Goal: Task Accomplishment & Management: Manage account settings

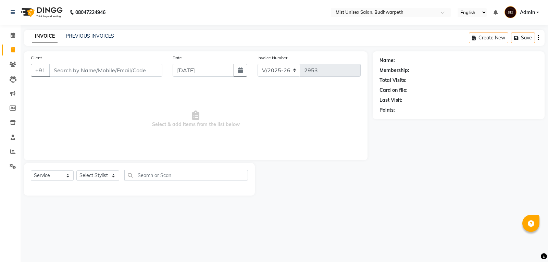
select select "5227"
select select "service"
click at [86, 36] on link "PREVIOUS INVOICES" at bounding box center [90, 36] width 48 height 6
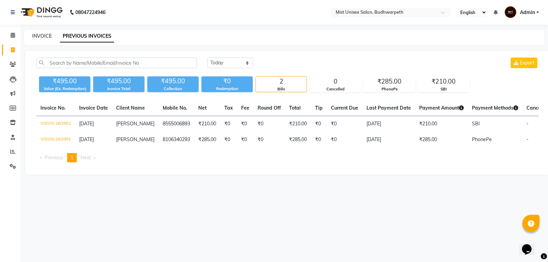
click at [42, 36] on link "INVOICE" at bounding box center [42, 36] width 20 height 6
select select "service"
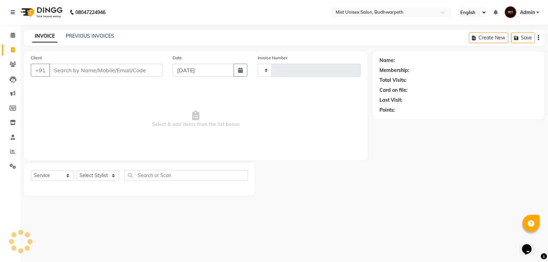
type input "2953"
select select "5227"
click at [59, 68] on input "Client" at bounding box center [105, 70] width 113 height 13
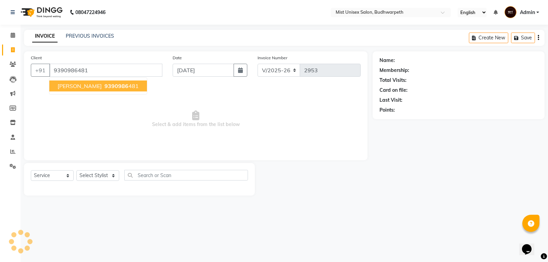
type input "9390986481"
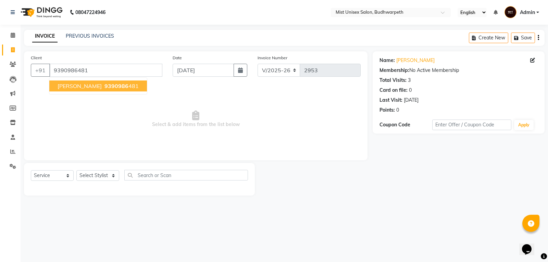
click at [67, 85] on span "[PERSON_NAME]" at bounding box center [80, 86] width 44 height 7
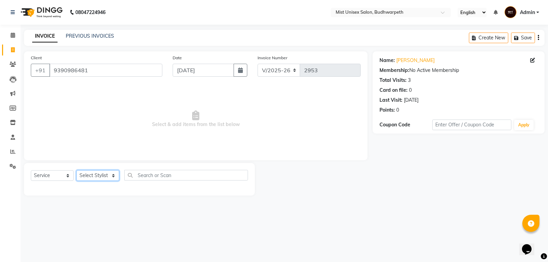
click at [91, 175] on select "Select Stylist Abhi Ram GEETHA MADHURI Jyothi Kalpana Lakshmi Madhu Malleshwari…" at bounding box center [97, 175] width 43 height 11
select select "52248"
click at [76, 170] on select "Select Stylist Abhi Ram GEETHA MADHURI Jyothi Kalpana Lakshmi Madhu Malleshwari…" at bounding box center [97, 175] width 43 height 11
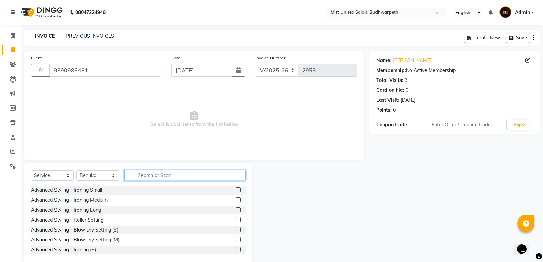
click at [147, 178] on input "text" at bounding box center [184, 175] width 121 height 11
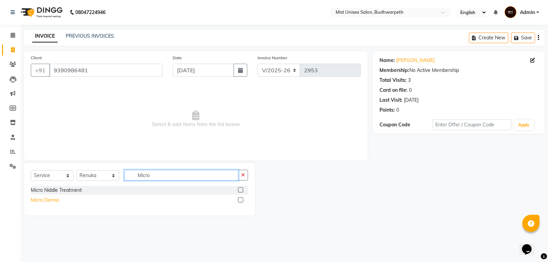
type input "Micro"
click at [48, 202] on div "Micro Derma" at bounding box center [45, 200] width 28 height 7
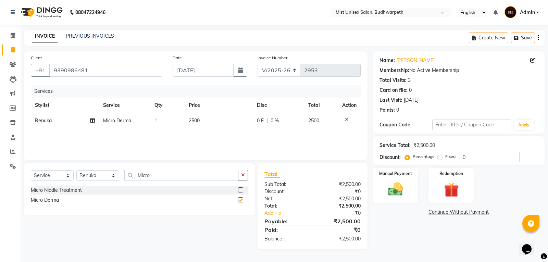
checkbox input "false"
click at [203, 121] on td "2500" at bounding box center [219, 120] width 68 height 15
select select "52248"
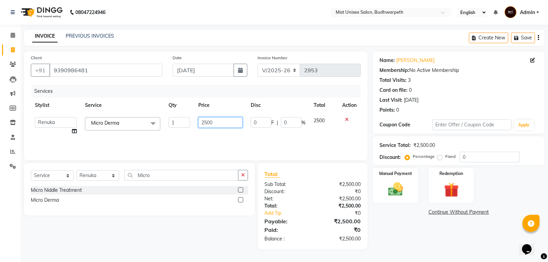
click at [204, 124] on input "2500" at bounding box center [220, 122] width 44 height 11
type input "3500"
click at [204, 139] on div "Services Stylist Service Qty Price Disc Total Action Abhi Ram GEETHA MADHURI Jy…" at bounding box center [196, 119] width 330 height 68
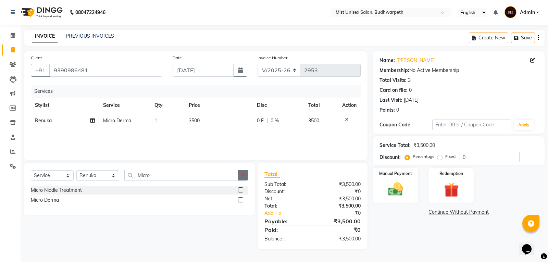
click at [244, 176] on icon "button" at bounding box center [243, 175] width 4 height 5
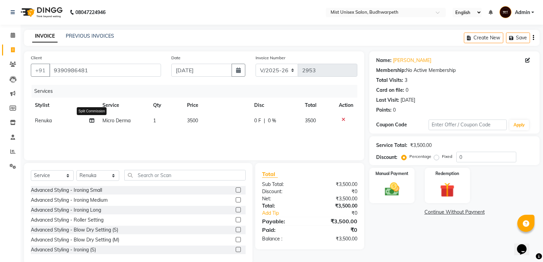
click at [93, 121] on icon at bounding box center [91, 120] width 5 height 5
select select "52248"
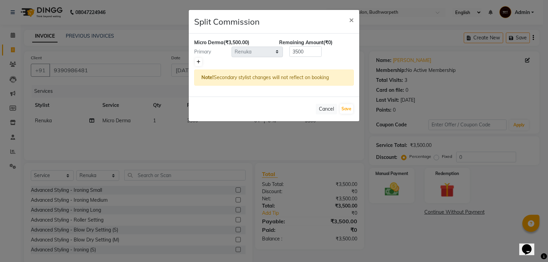
click at [197, 61] on icon at bounding box center [199, 62] width 4 height 4
type input "1750"
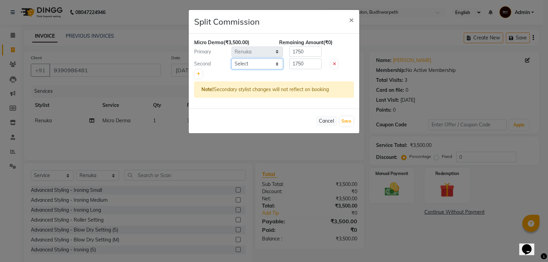
click at [240, 64] on select "Select Abhi Ram GEETHA MADHURI Jyothi Kalpana Lakshmi Madhu Malleshwari Manohar…" at bounding box center [257, 64] width 51 height 11
select select "35495"
click at [232, 59] on select "Select Abhi Ram GEETHA MADHURI Jyothi Kalpana Lakshmi Madhu Malleshwari Manohar…" at bounding box center [257, 64] width 51 height 11
click at [307, 65] on input "1750" at bounding box center [305, 64] width 32 height 11
type input "1"
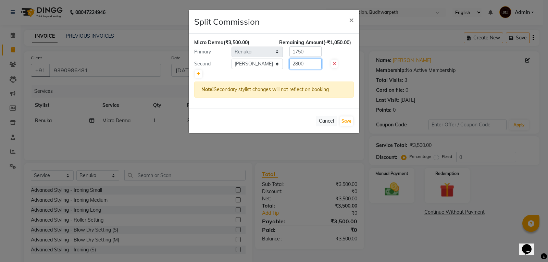
type input "2800"
click at [309, 50] on input "1750" at bounding box center [305, 51] width 32 height 11
type input "1"
type input "700"
click at [347, 120] on button "Save" at bounding box center [346, 121] width 13 height 10
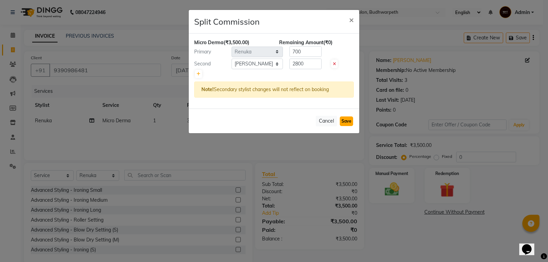
select select "Select"
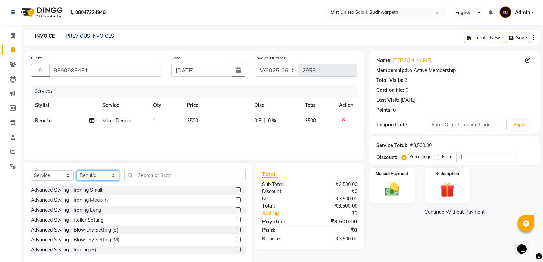
drag, startPoint x: 93, startPoint y: 179, endPoint x: 96, endPoint y: 172, distance: 7.5
click at [93, 179] on select "Select Stylist Abhi Ram [PERSON_NAME] [PERSON_NAME] Lakshmi Madhu [PERSON_NAME]…" at bounding box center [97, 175] width 43 height 11
select select "70551"
click at [76, 170] on select "Select Stylist Abhi Ram [PERSON_NAME] [PERSON_NAME] Lakshmi Madhu [PERSON_NAME]…" at bounding box center [97, 175] width 43 height 11
click at [148, 176] on input "text" at bounding box center [184, 175] width 121 height 11
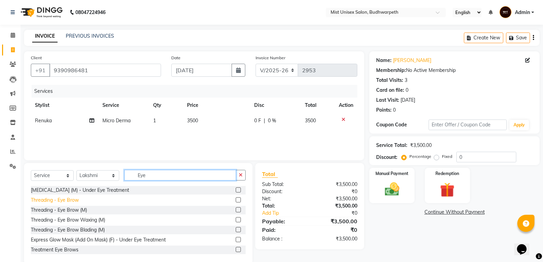
type input "Eye"
click at [43, 200] on div "Threading - Eye Brow" at bounding box center [55, 200] width 48 height 7
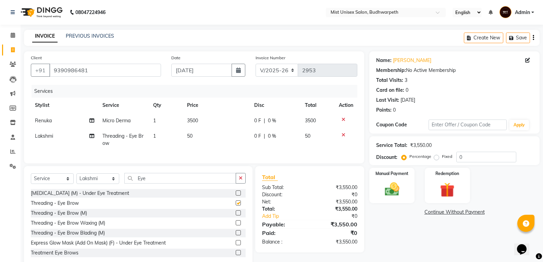
checkbox input "false"
drag, startPoint x: 242, startPoint y: 182, endPoint x: 235, endPoint y: 183, distance: 6.9
click at [239, 180] on icon "button" at bounding box center [241, 178] width 4 height 5
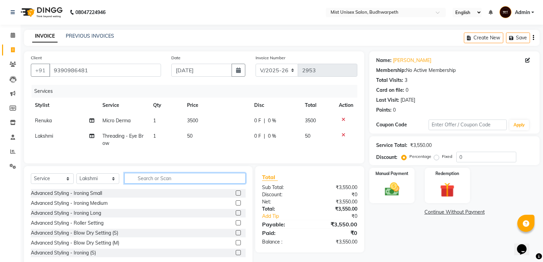
click at [152, 183] on input "text" at bounding box center [184, 178] width 121 height 11
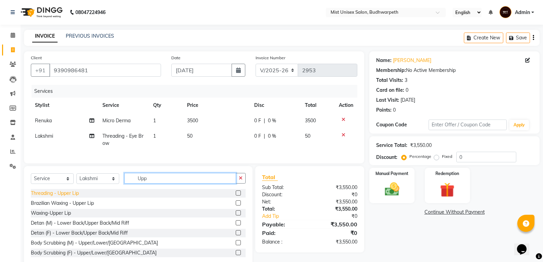
type input "Upp"
click at [64, 197] on div "Threading - Upper Lip" at bounding box center [55, 193] width 48 height 7
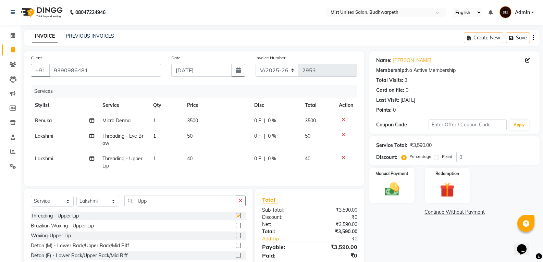
checkbox input "false"
click at [46, 207] on select "Select Service Product Membership Package Voucher Prepaid Gift Card" at bounding box center [52, 201] width 43 height 11
select select "product"
click at [31, 201] on select "Select Service Product Membership Package Voucher Prepaid Gift Card" at bounding box center [52, 201] width 43 height 11
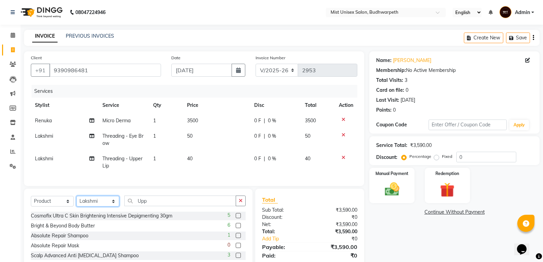
click at [110, 205] on select "Select Stylist Abhi Ram [PERSON_NAME] [PERSON_NAME] Lakshmi Madhu [PERSON_NAME]…" at bounding box center [97, 201] width 43 height 11
select select "35495"
click at [76, 201] on select "Select Stylist Abhi Ram [PERSON_NAME] [PERSON_NAME] Lakshmi Madhu [PERSON_NAME]…" at bounding box center [97, 201] width 43 height 11
drag, startPoint x: 245, startPoint y: 208, endPoint x: 183, endPoint y: 207, distance: 62.0
click at [245, 206] on button "button" at bounding box center [241, 201] width 10 height 11
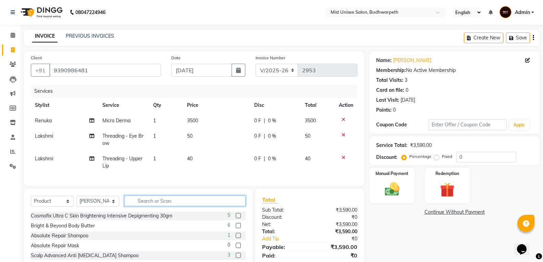
click at [178, 206] on input "text" at bounding box center [184, 201] width 121 height 11
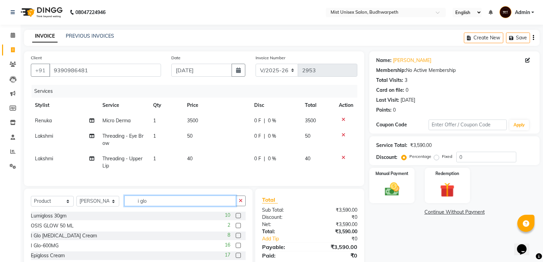
scroll to position [43, 0]
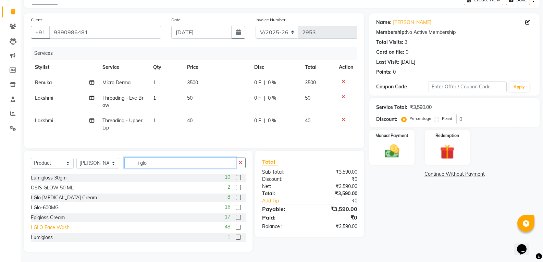
type input "i glo"
drag, startPoint x: 47, startPoint y: 227, endPoint x: 91, endPoint y: 221, distance: 44.9
click at [47, 227] on div "I GLO Face Wash" at bounding box center [50, 227] width 39 height 7
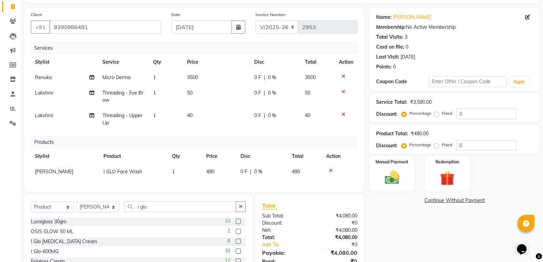
checkbox input "false"
click at [241, 209] on icon "button" at bounding box center [241, 206] width 4 height 5
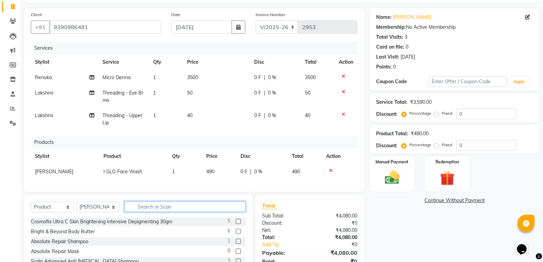
scroll to position [92, 0]
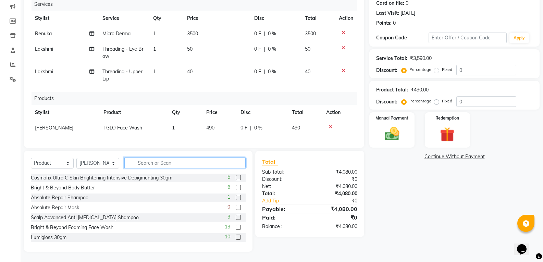
click at [144, 164] on input "text" at bounding box center [184, 163] width 121 height 11
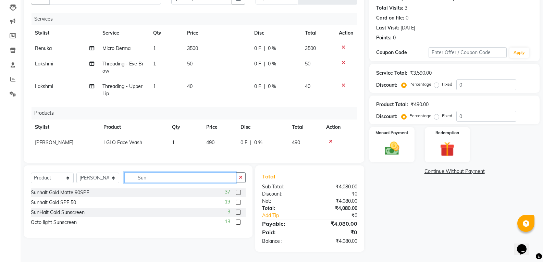
scroll to position [77, 0]
type input "Sunh"
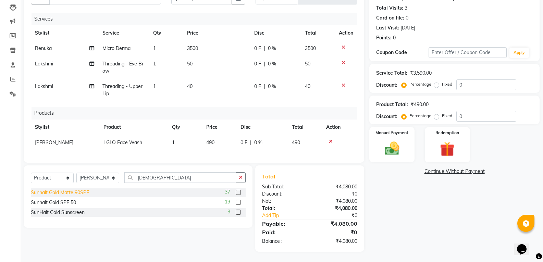
click at [80, 191] on div "Sunhalt Gold Matte 90SPF" at bounding box center [60, 192] width 58 height 7
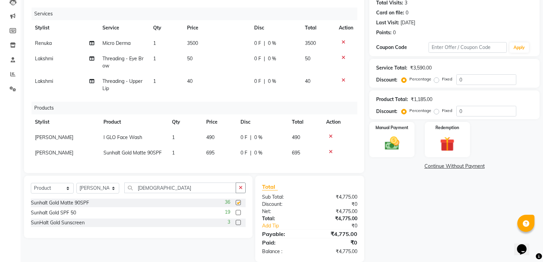
checkbox input "false"
click at [242, 190] on icon "button" at bounding box center [241, 187] width 4 height 5
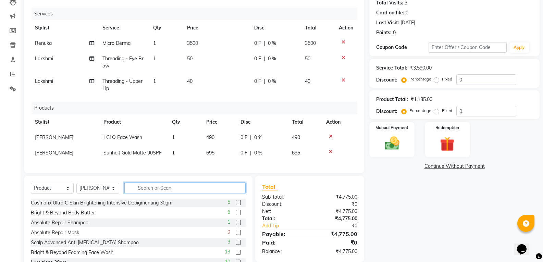
click at [151, 193] on input "text" at bounding box center [184, 188] width 121 height 11
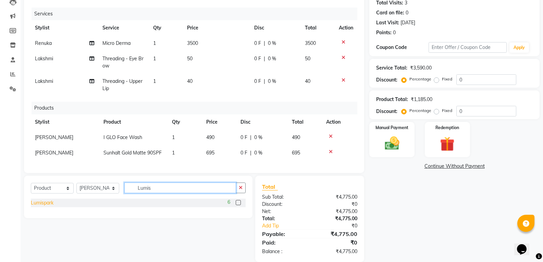
type input "Lumis"
click at [39, 207] on div "Lumispark" at bounding box center [42, 202] width 23 height 7
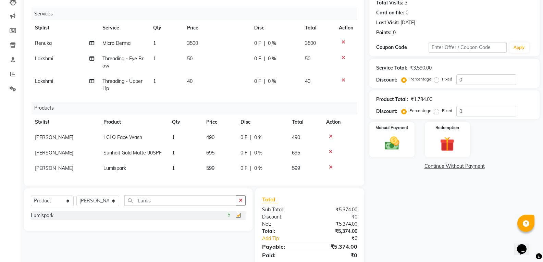
checkbox input "false"
click at [241, 201] on icon "button" at bounding box center [241, 200] width 4 height 5
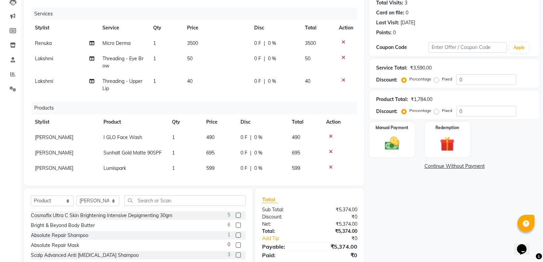
click at [196, 79] on td "40" at bounding box center [216, 85] width 67 height 23
select select "70551"
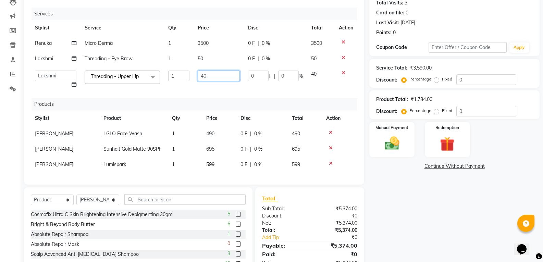
click at [204, 76] on input "40" at bounding box center [219, 76] width 42 height 11
type input "50"
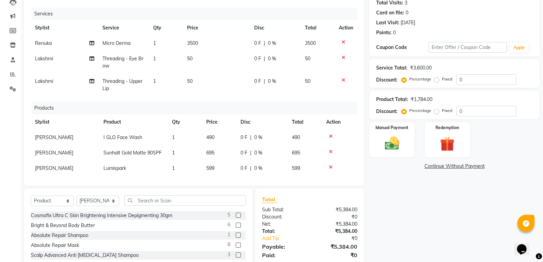
click at [214, 95] on div "Services Stylist Service Qty Price Disc Total Action Renuka Micro Derma 1 3500 …" at bounding box center [194, 93] width 326 height 171
click at [395, 142] on img at bounding box center [391, 143] width 24 height 17
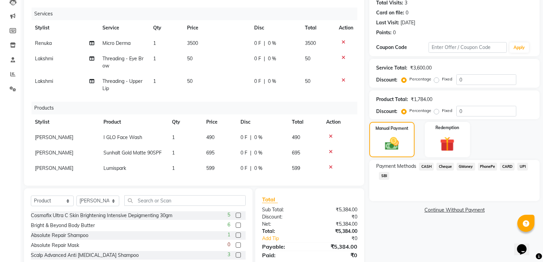
click at [484, 167] on span "PhonePe" at bounding box center [488, 167] width 20 height 8
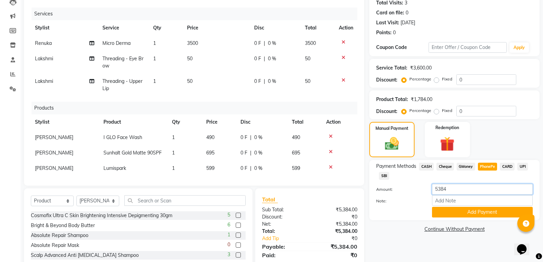
click at [441, 187] on input "5384" at bounding box center [482, 189] width 101 height 11
type input "5284"
click at [447, 210] on button "Add Payment" at bounding box center [482, 212] width 101 height 11
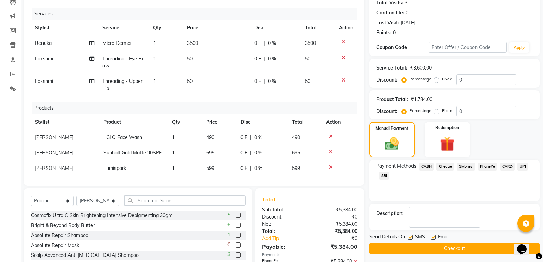
click at [383, 176] on span "SBI" at bounding box center [384, 176] width 10 height 8
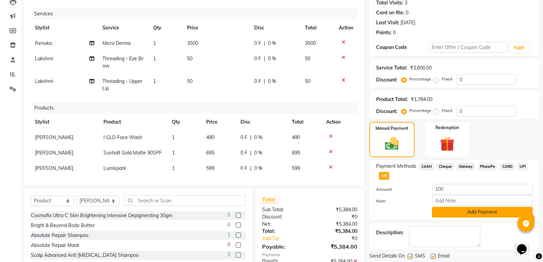
click at [465, 214] on button "Add Payment" at bounding box center [482, 212] width 101 height 11
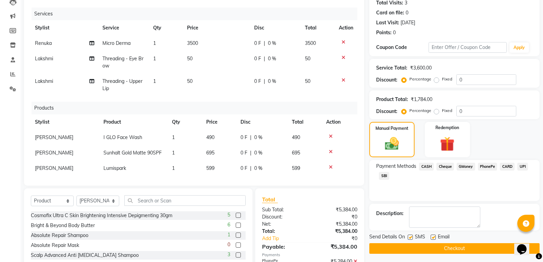
scroll to position [122, 0]
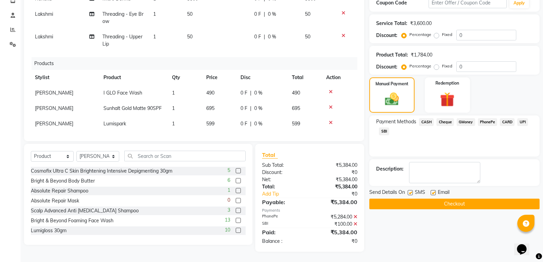
click at [424, 204] on button "Checkout" at bounding box center [454, 204] width 170 height 11
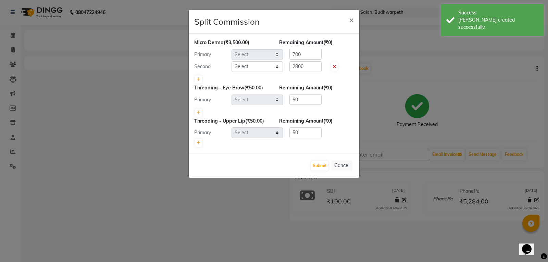
select select "52248"
select select "35495"
select select "70551"
click at [318, 166] on button "Submit" at bounding box center [319, 166] width 17 height 10
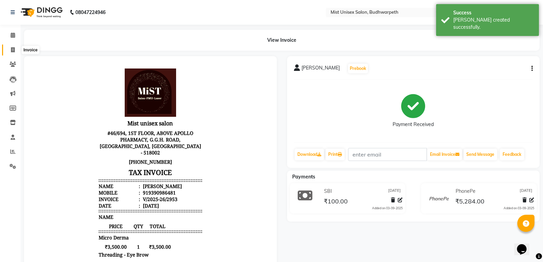
click at [13, 47] on icon at bounding box center [13, 49] width 4 height 5
select select "5227"
select select "service"
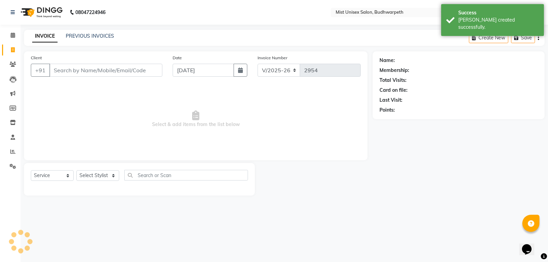
click at [58, 71] on input "Client" at bounding box center [105, 70] width 113 height 13
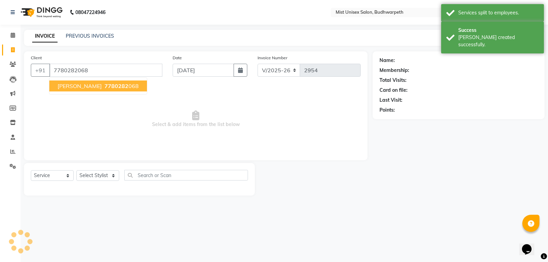
type input "7780282068"
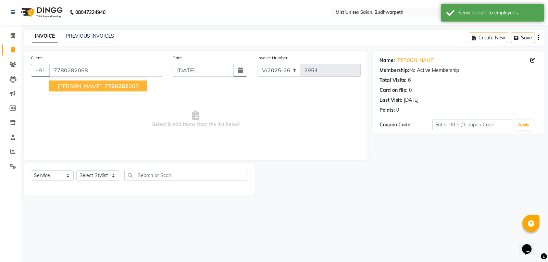
click at [73, 89] on span "[PERSON_NAME]" at bounding box center [80, 86] width 44 height 7
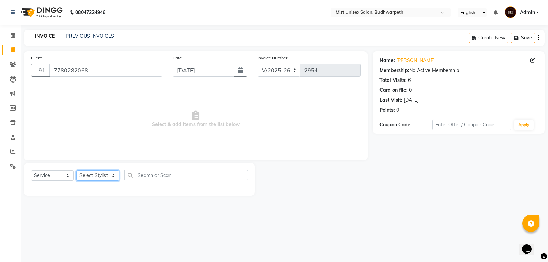
click at [95, 175] on select "Select Stylist Abhi Ram [PERSON_NAME] [PERSON_NAME] Lakshmi Madhu [PERSON_NAME]…" at bounding box center [97, 175] width 43 height 11
select select "67597"
click at [76, 170] on select "Select Stylist Abhi Ram [PERSON_NAME] [PERSON_NAME] Lakshmi Madhu [PERSON_NAME]…" at bounding box center [97, 175] width 43 height 11
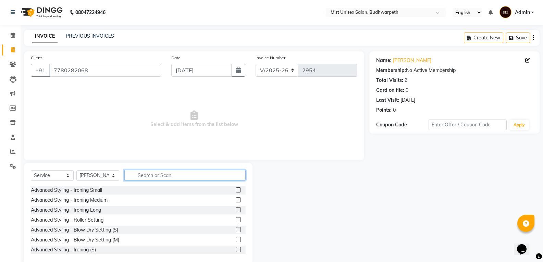
click at [142, 178] on input "text" at bounding box center [184, 175] width 121 height 11
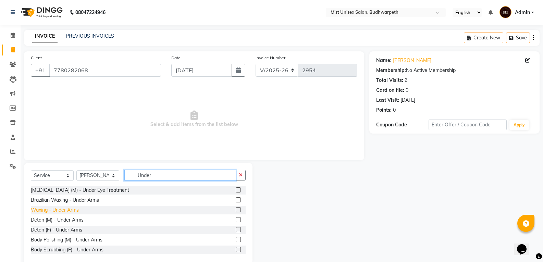
type input "Under"
click at [74, 211] on div "Waxing - Under Arms" at bounding box center [55, 210] width 48 height 7
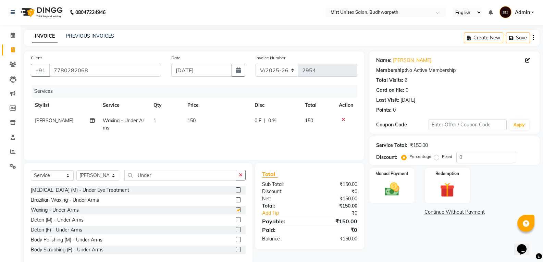
checkbox input "false"
click at [190, 125] on td "150" at bounding box center [216, 124] width 67 height 23
select select "67597"
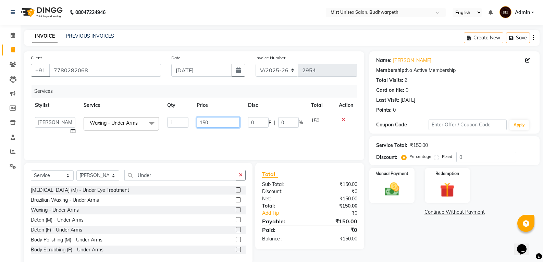
click at [204, 123] on input "150" at bounding box center [218, 122] width 43 height 11
click at [205, 122] on input "150" at bounding box center [218, 122] width 43 height 11
type input "180"
click at [199, 139] on div "Services Stylist Service Qty Price Disc Total Action Abhi Ram GEETHA MADHURI Jy…" at bounding box center [194, 119] width 326 height 68
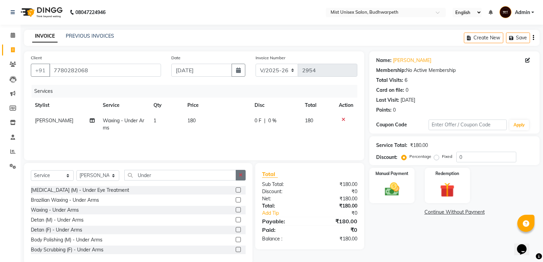
click at [240, 174] on icon "button" at bounding box center [241, 175] width 4 height 5
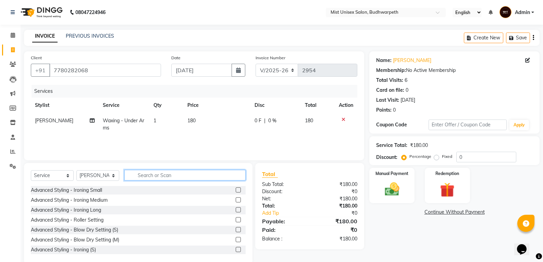
click at [188, 176] on input "text" at bounding box center [184, 175] width 121 height 11
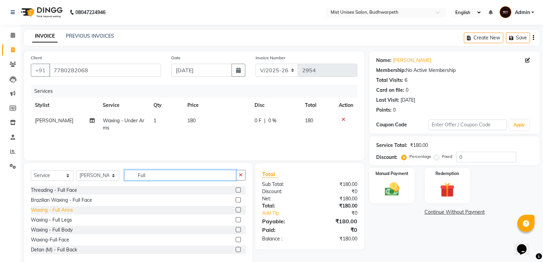
type input "Full"
click at [70, 208] on div "Waxing - Full Arms" at bounding box center [52, 210] width 42 height 7
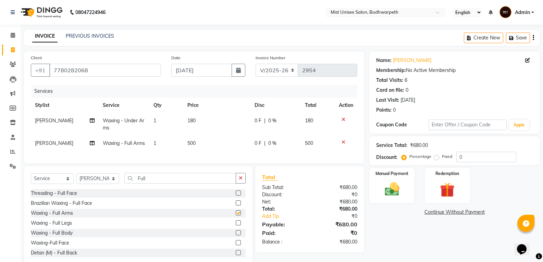
checkbox input "false"
click at [242, 184] on button "button" at bounding box center [241, 178] width 10 height 11
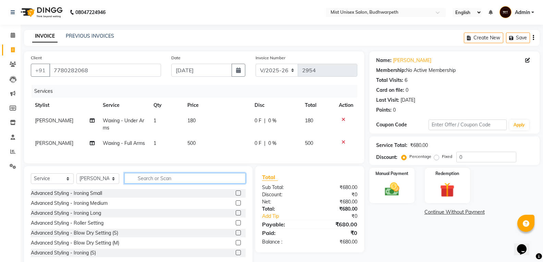
click at [150, 184] on input "text" at bounding box center [184, 178] width 121 height 11
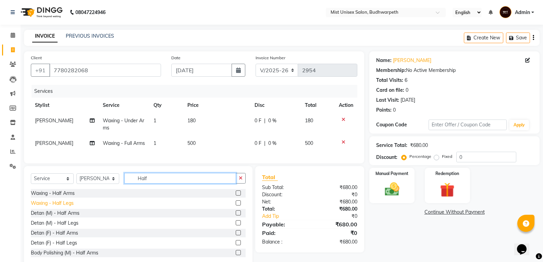
type input "Half"
click at [67, 207] on div "Waxing - Half Legs" at bounding box center [52, 203] width 43 height 7
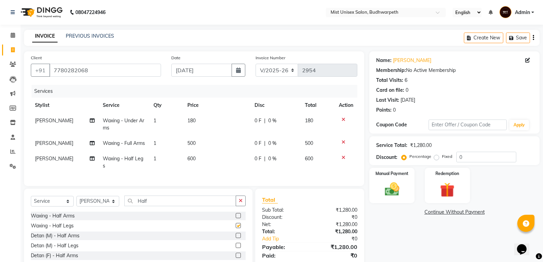
checkbox input "false"
click at [241, 203] on icon "button" at bounding box center [241, 200] width 4 height 5
click at [161, 118] on td "1" at bounding box center [166, 124] width 34 height 23
select select "67597"
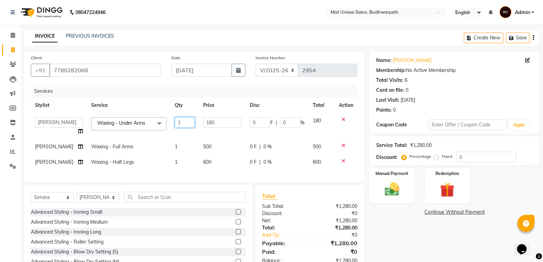
click at [176, 121] on input "1" at bounding box center [185, 122] width 20 height 11
type input "2"
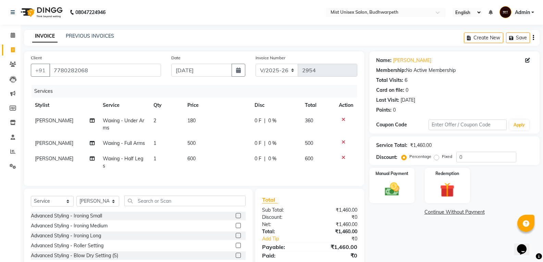
click at [182, 141] on td "1" at bounding box center [166, 143] width 34 height 15
select select "67597"
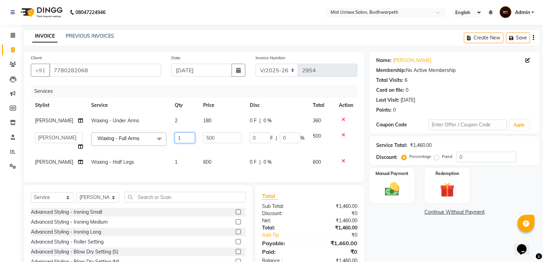
click at [183, 141] on input "1" at bounding box center [185, 138] width 20 height 11
type input "2"
click at [182, 158] on td "1" at bounding box center [185, 161] width 28 height 15
select select "67597"
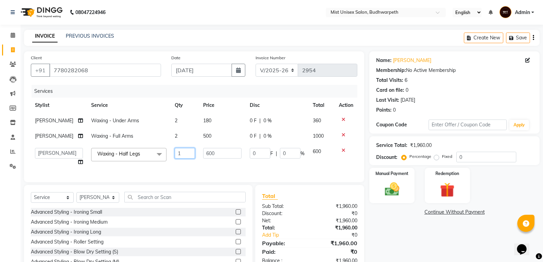
click at [187, 156] on input "1" at bounding box center [185, 153] width 20 height 11
type input "2"
click at [184, 167] on tr "Abhi Ram GEETHA MADHURI Jyothi Kalpana Lakshmi Madhu Malleshwari Manohar Mustak…" at bounding box center [194, 157] width 326 height 26
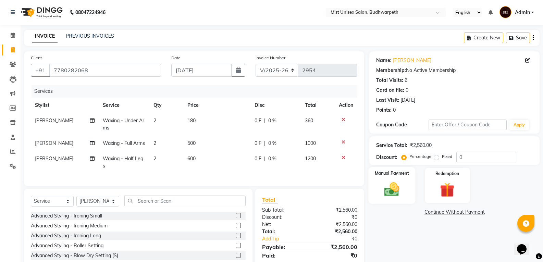
click at [391, 196] on img at bounding box center [391, 188] width 24 height 17
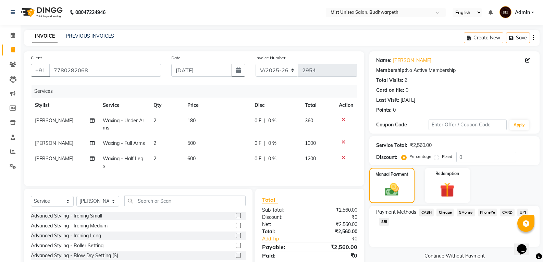
click at [384, 222] on span "SBI" at bounding box center [384, 222] width 10 height 8
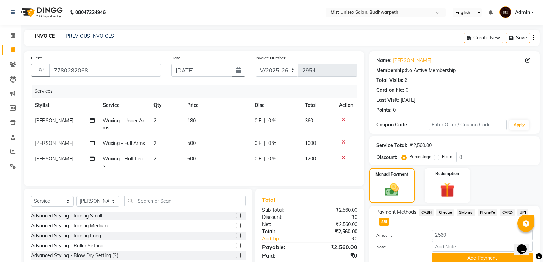
scroll to position [50, 0]
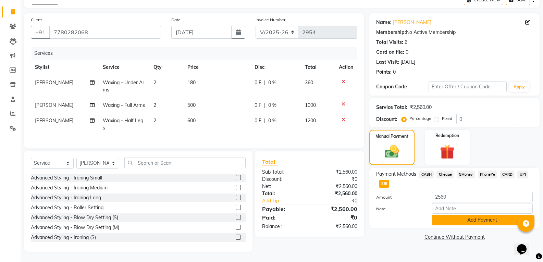
click at [471, 215] on button "Add Payment" at bounding box center [482, 220] width 101 height 11
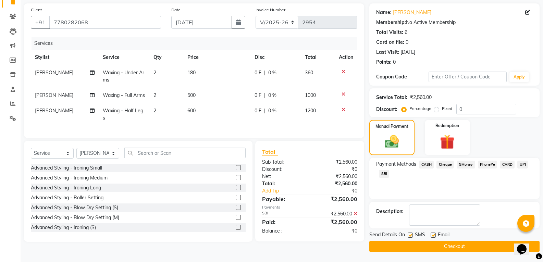
click at [465, 243] on button "Checkout" at bounding box center [454, 246] width 170 height 11
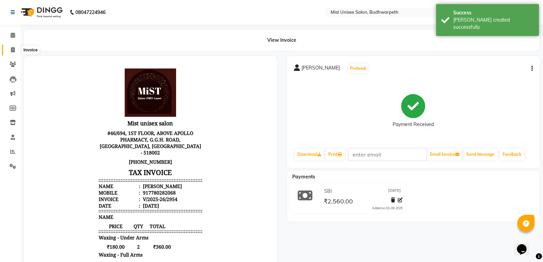
click at [11, 52] on span at bounding box center [13, 50] width 12 height 8
select select "service"
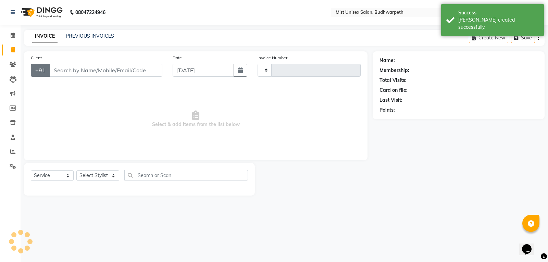
type input "2955"
select select "5227"
drag, startPoint x: 63, startPoint y: 74, endPoint x: 84, endPoint y: 74, distance: 21.2
click at [63, 74] on input "Client" at bounding box center [105, 70] width 113 height 13
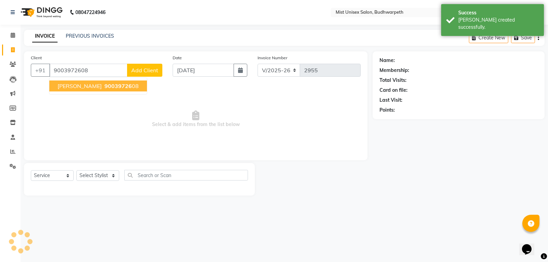
type input "9003972608"
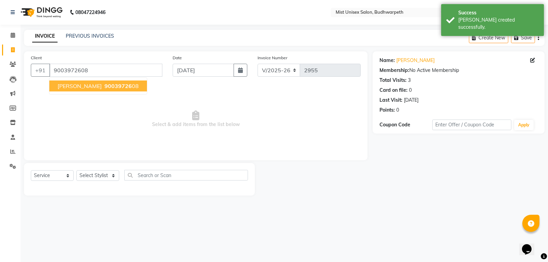
click at [71, 83] on span "[PERSON_NAME]" at bounding box center [80, 86] width 44 height 7
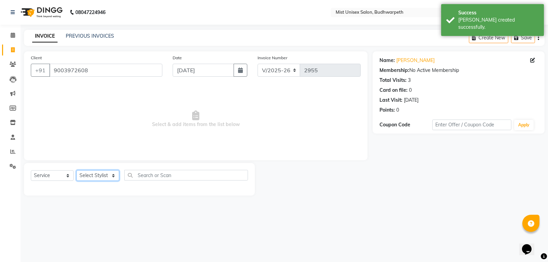
click at [95, 176] on select "Select Stylist Abhi Ram [PERSON_NAME] [PERSON_NAME] Lakshmi Madhu [PERSON_NAME]…" at bounding box center [97, 175] width 43 height 11
select select "49864"
click at [76, 170] on select "Select Stylist Abhi Ram [PERSON_NAME] [PERSON_NAME] Lakshmi Madhu [PERSON_NAME]…" at bounding box center [97, 175] width 43 height 11
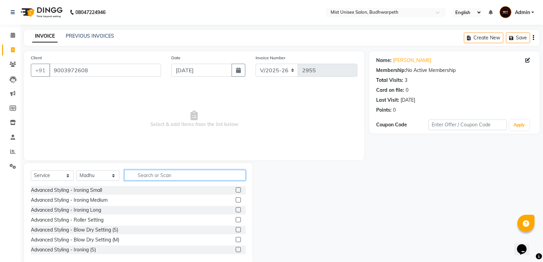
click at [143, 174] on input "text" at bounding box center [184, 175] width 121 height 11
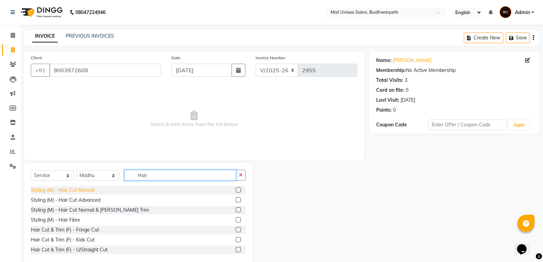
type input "Hair"
click at [73, 191] on div "Styling (M) - Hair Cut Normal" at bounding box center [62, 190] width 63 height 7
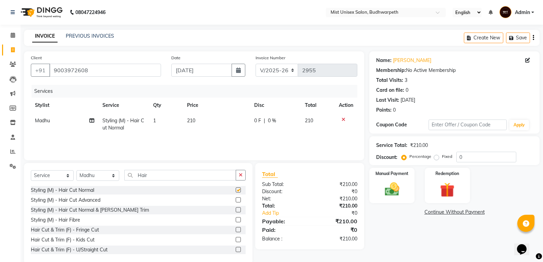
checkbox input "false"
click at [242, 175] on icon "button" at bounding box center [241, 175] width 4 height 5
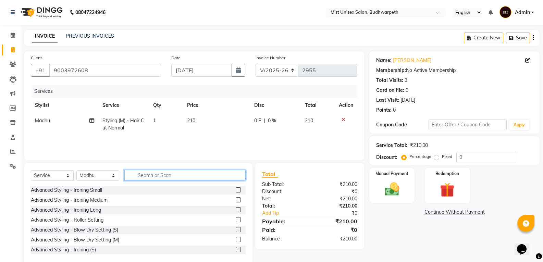
click at [143, 177] on input "text" at bounding box center [184, 175] width 121 height 11
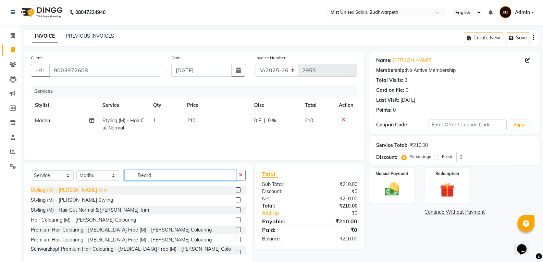
type input "Beard"
click at [76, 189] on div "Styling (M) - [PERSON_NAME] Trim" at bounding box center [69, 190] width 77 height 7
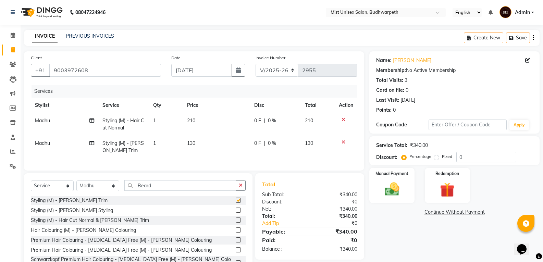
checkbox input "false"
drag, startPoint x: 242, startPoint y: 191, endPoint x: 182, endPoint y: 185, distance: 60.9
click at [240, 188] on icon "button" at bounding box center [241, 185] width 4 height 5
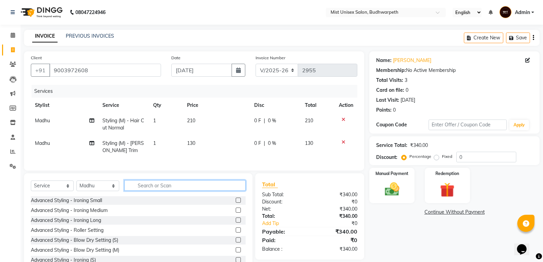
click at [181, 187] on input "text" at bounding box center [184, 185] width 121 height 11
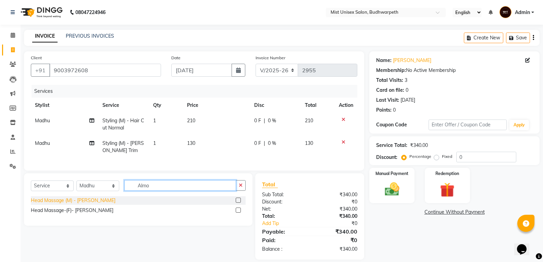
type input "Almo"
click at [104, 204] on div "Head Massage (M) - [PERSON_NAME]" at bounding box center [73, 200] width 85 height 7
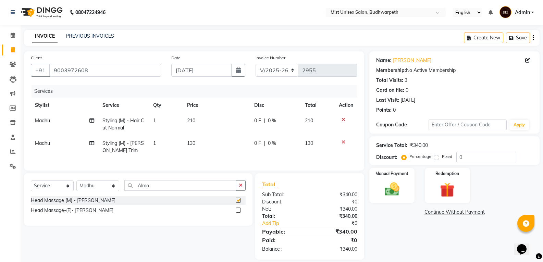
checkbox input "false"
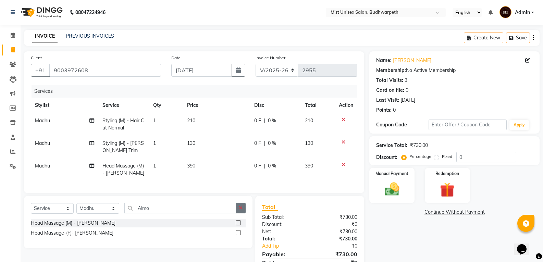
click at [240, 210] on icon "button" at bounding box center [241, 207] width 4 height 5
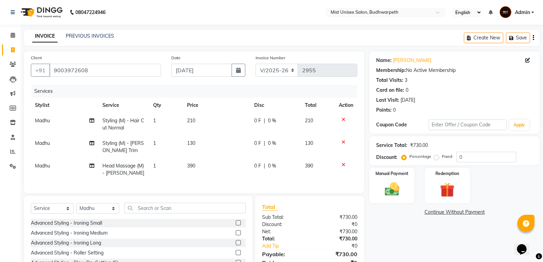
click at [194, 164] on span "390" at bounding box center [191, 166] width 8 height 6
select select "49864"
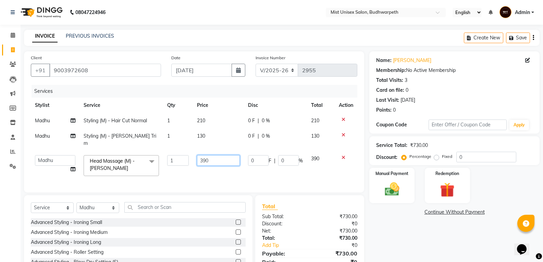
click at [209, 155] on input "390" at bounding box center [218, 160] width 43 height 11
type input "3"
type input "400"
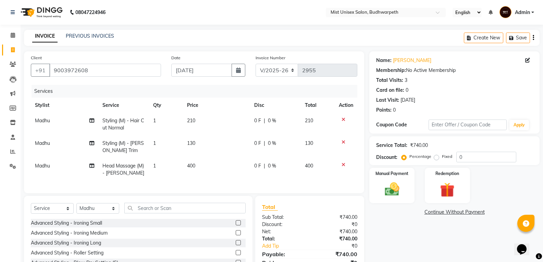
click at [204, 171] on td "400" at bounding box center [216, 169] width 67 height 23
select select "49864"
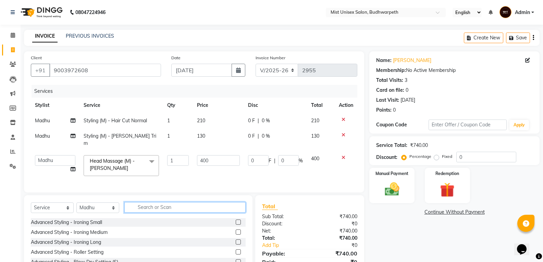
click at [159, 206] on input "text" at bounding box center [184, 207] width 121 height 11
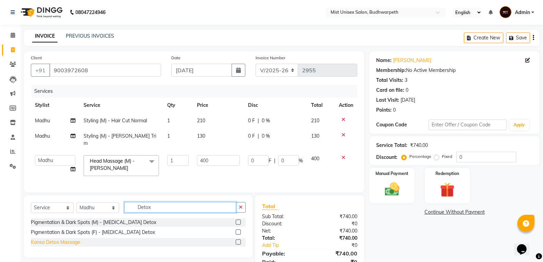
type input "Detox"
click at [61, 239] on div "Kansa Detox Massage" at bounding box center [55, 242] width 49 height 7
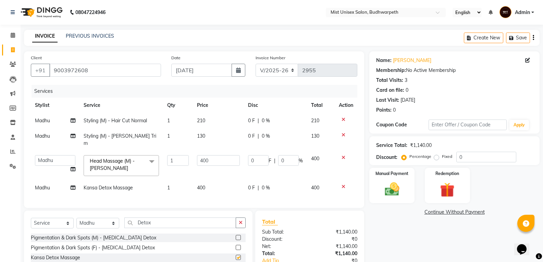
checkbox input "false"
click at [72, 185] on icon at bounding box center [73, 187] width 5 height 5
select select "49864"
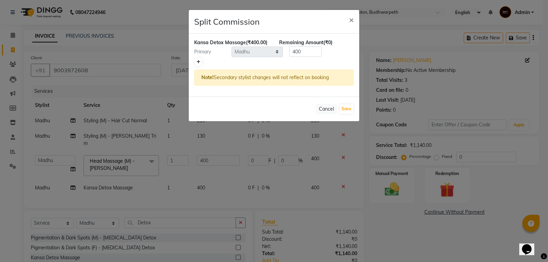
click at [198, 59] on link at bounding box center [198, 62] width 7 height 8
type input "200"
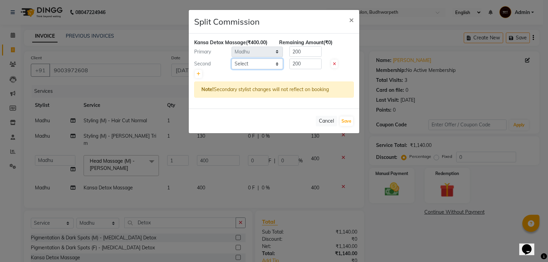
click at [252, 62] on select "Select Abhi Ram GEETHA MADHURI Jyothi Kalpana Lakshmi Madhu Malleshwari Manohar…" at bounding box center [257, 64] width 51 height 11
select select "35495"
click at [232, 59] on select "Select Abhi Ram GEETHA MADHURI Jyothi Kalpana Lakshmi Madhu Malleshwari Manohar…" at bounding box center [257, 64] width 51 height 11
click at [313, 49] on input "200" at bounding box center [305, 51] width 32 height 11
type input "2"
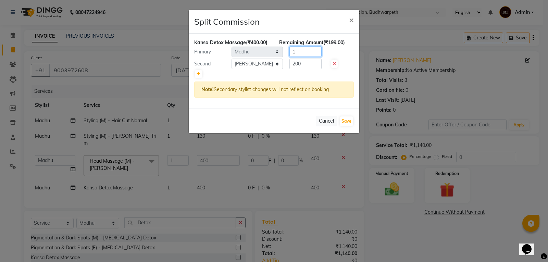
type input "1"
click at [308, 64] on input "200" at bounding box center [305, 64] width 32 height 11
type input "2"
type input "399"
click at [347, 123] on button "Save" at bounding box center [346, 121] width 13 height 10
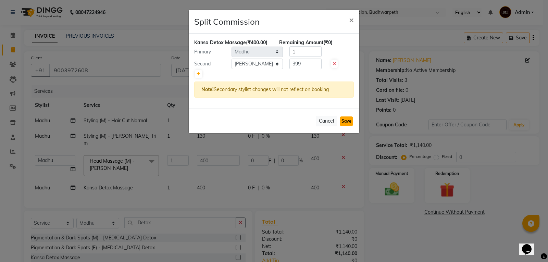
select select "Select"
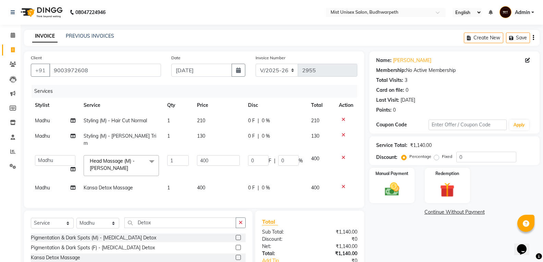
scroll to position [43, 0]
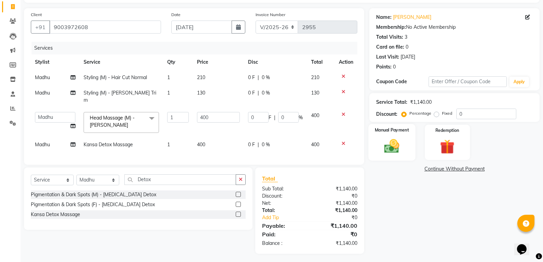
click at [397, 145] on img at bounding box center [391, 145] width 24 height 17
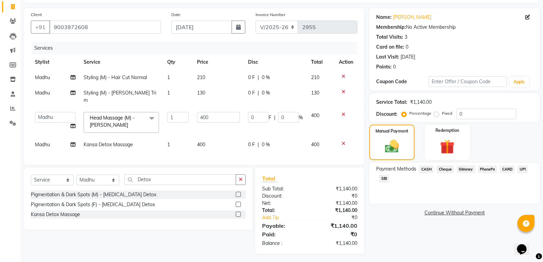
click at [386, 179] on span "SBI" at bounding box center [384, 179] width 10 height 8
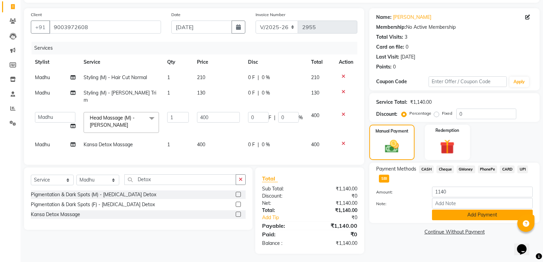
click at [449, 215] on button "Add Payment" at bounding box center [482, 215] width 101 height 11
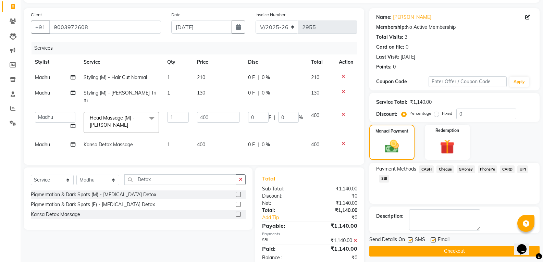
scroll to position [58, 0]
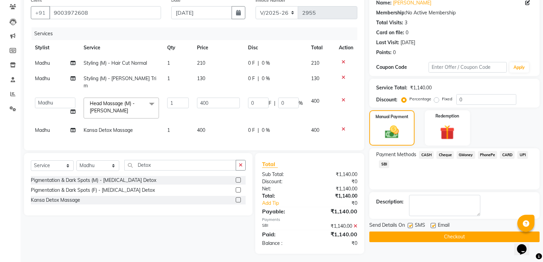
click at [452, 235] on button "Checkout" at bounding box center [454, 237] width 170 height 11
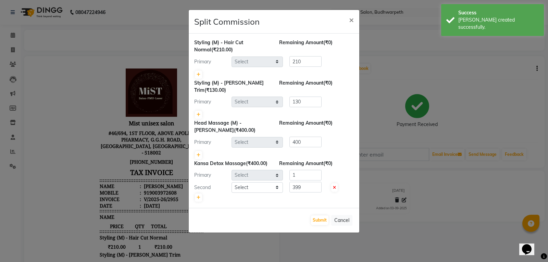
select select "49864"
select select "35495"
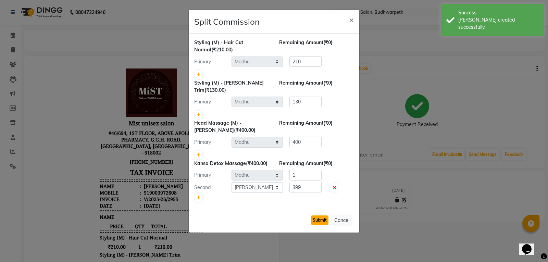
click at [312, 220] on button "Submit" at bounding box center [319, 220] width 17 height 10
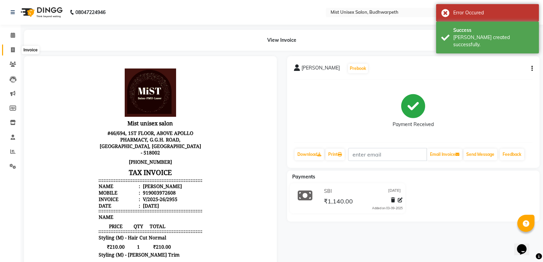
click at [16, 49] on span at bounding box center [13, 50] width 12 height 8
select select "5227"
select select "service"
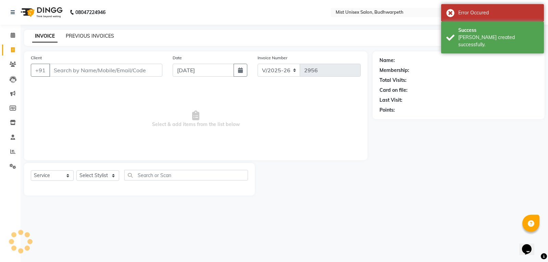
click at [78, 37] on link "PREVIOUS INVOICES" at bounding box center [90, 36] width 48 height 6
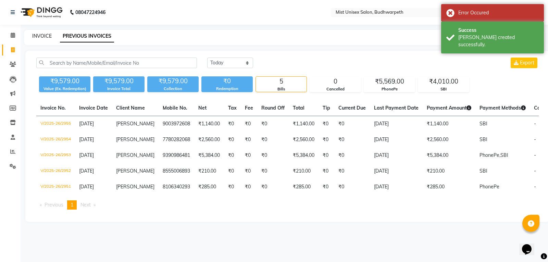
click at [47, 38] on link "INVOICE" at bounding box center [42, 36] width 20 height 6
select select "5227"
select select "service"
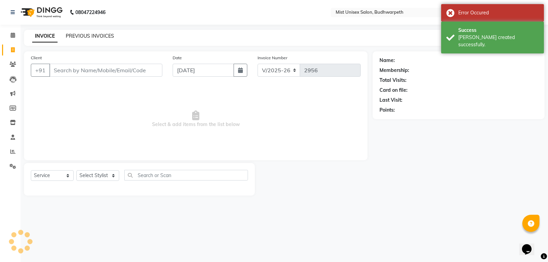
click at [82, 36] on link "PREVIOUS INVOICES" at bounding box center [90, 36] width 48 height 6
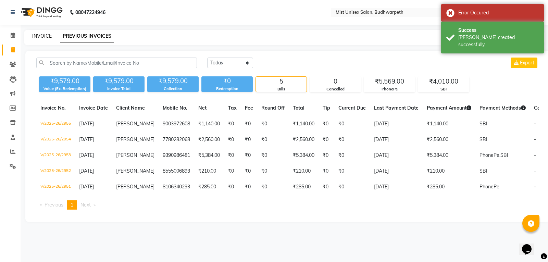
click at [41, 37] on link "INVOICE" at bounding box center [42, 36] width 20 height 6
select select "5227"
select select "service"
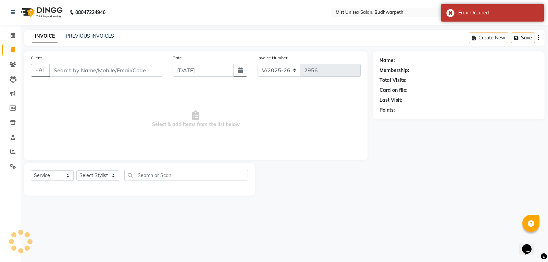
click at [67, 75] on input "Client" at bounding box center [105, 70] width 113 height 13
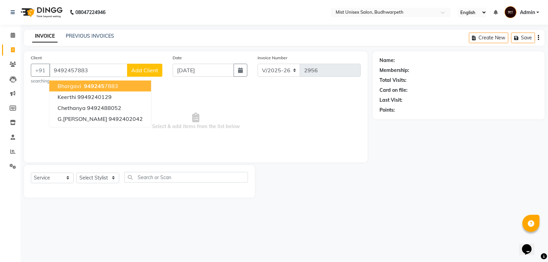
type input "9492457883"
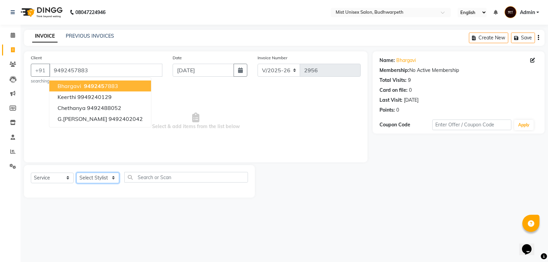
click at [97, 176] on select "Select Stylist Abhi Ram GEETHA MADHURI Jyothi Kalpana Lakshmi Madhu Malleshwari…" at bounding box center [97, 178] width 43 height 11
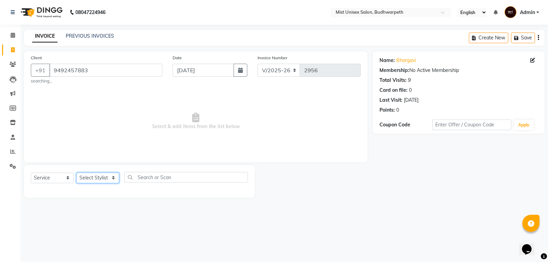
select select "35495"
click at [76, 173] on select "Select Stylist Abhi Ram GEETHA MADHURI Jyothi Kalpana Lakshmi Madhu Malleshwari…" at bounding box center [97, 178] width 43 height 11
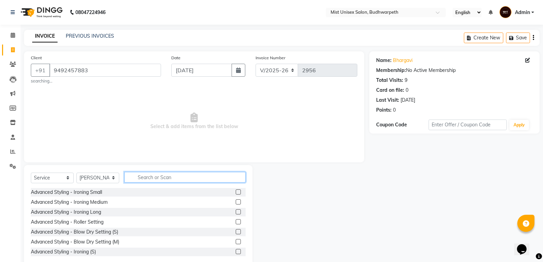
click at [146, 178] on input "text" at bounding box center [184, 177] width 121 height 11
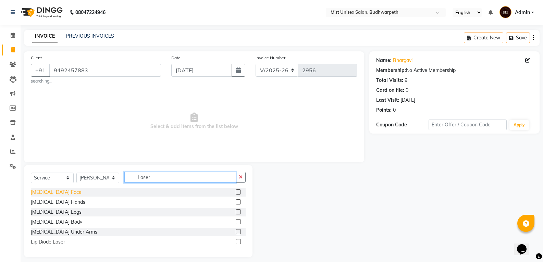
type input "Laser"
click at [77, 192] on div "Laser Hair Removal Face" at bounding box center [56, 192] width 51 height 7
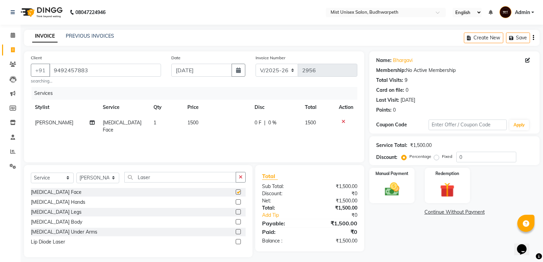
checkbox input "false"
click at [190, 127] on td "1500" at bounding box center [216, 126] width 67 height 23
select select "35495"
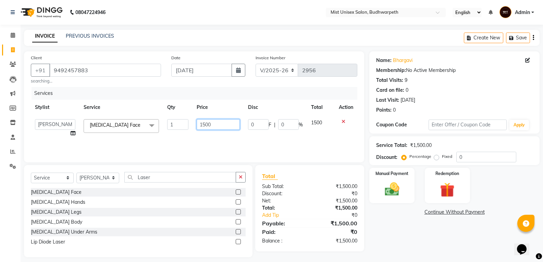
click at [204, 124] on input "1500" at bounding box center [218, 124] width 43 height 11
click at [202, 124] on input "1500" at bounding box center [218, 124] width 43 height 11
type input "2500"
click at [204, 139] on div "Services Stylist Service Qty Price Disc Total Action Abhi Ram GEETHA MADHURI Jy…" at bounding box center [194, 121] width 326 height 68
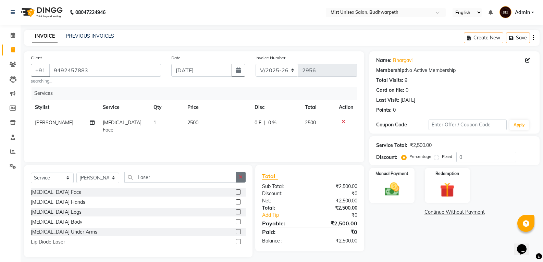
click at [242, 178] on icon "button" at bounding box center [241, 177] width 4 height 5
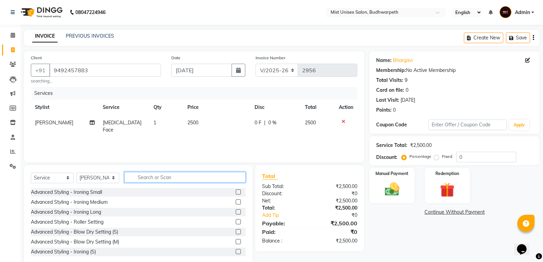
click at [181, 177] on input "text" at bounding box center [184, 177] width 121 height 11
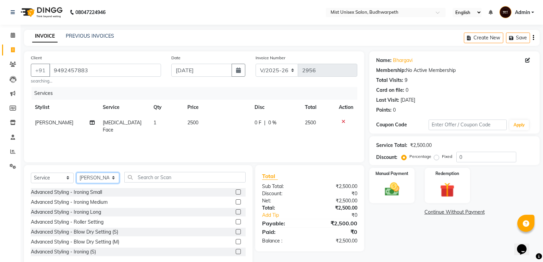
drag, startPoint x: 102, startPoint y: 177, endPoint x: 97, endPoint y: 173, distance: 6.8
click at [102, 177] on select "Select Stylist Abhi Ram GEETHA MADHURI Jyothi Kalpana Lakshmi Madhu Malleshwari…" at bounding box center [97, 178] width 43 height 11
select select "43912"
click at [76, 173] on select "Select Stylist Abhi Ram GEETHA MADHURI Jyothi Kalpana Lakshmi Madhu Malleshwari…" at bounding box center [97, 178] width 43 height 11
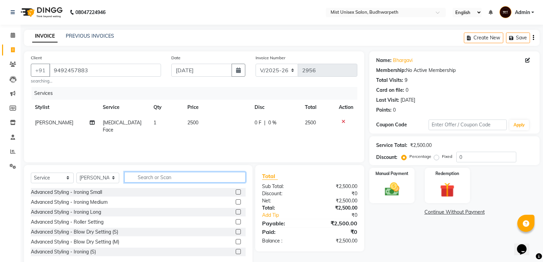
click at [141, 178] on input "text" at bounding box center [184, 177] width 121 height 11
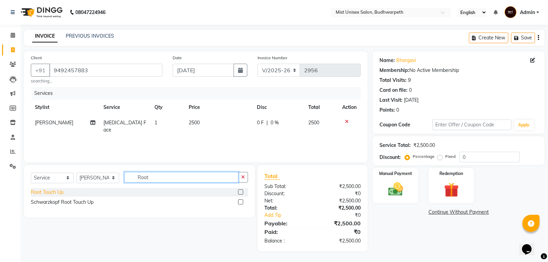
type input "Root"
click at [58, 189] on div "Root Touch Up" at bounding box center [47, 192] width 33 height 7
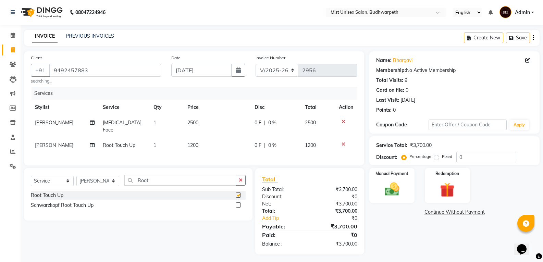
checkbox input "false"
click at [193, 145] on span "1200" at bounding box center [192, 145] width 11 height 6
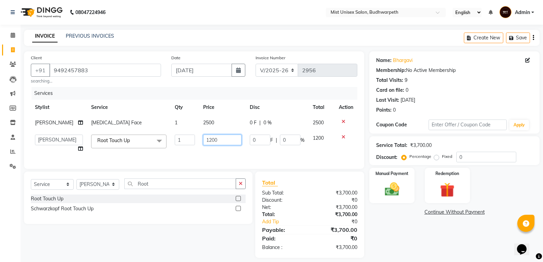
click at [204, 145] on input "1200" at bounding box center [222, 140] width 38 height 11
click at [230, 145] on input "200" at bounding box center [222, 140] width 38 height 11
type input "2000"
click at [234, 160] on div "Services Stylist Service Qty Price Disc Total Action GEETHA MADHURI Laser Hair …" at bounding box center [194, 124] width 326 height 75
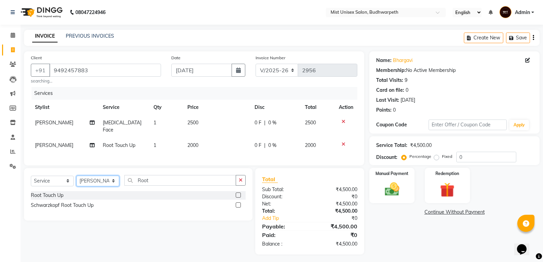
drag, startPoint x: 104, startPoint y: 186, endPoint x: 101, endPoint y: 182, distance: 4.4
click at [104, 186] on select "Select Stylist Abhi Ram GEETHA MADHURI Jyothi Kalpana Lakshmi Madhu Malleshwari…" at bounding box center [97, 181] width 43 height 11
select select "70551"
click at [76, 180] on select "Select Stylist Abhi Ram GEETHA MADHURI Jyothi Kalpana Lakshmi Madhu Malleshwari…" at bounding box center [97, 181] width 43 height 11
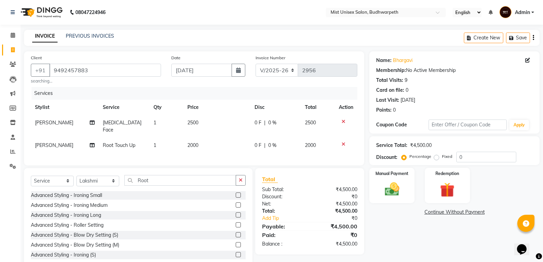
drag, startPoint x: 241, startPoint y: 186, endPoint x: 169, endPoint y: 186, distance: 71.9
click at [236, 186] on button "button" at bounding box center [241, 180] width 10 height 11
click at [167, 186] on input "text" at bounding box center [184, 180] width 121 height 11
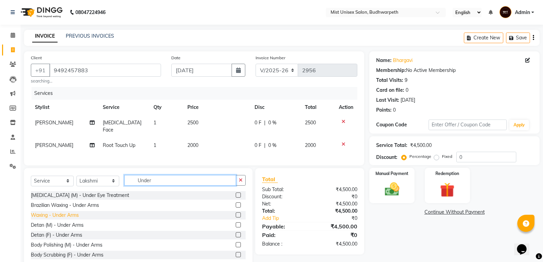
type input "Under"
click at [72, 219] on div "Waxing - Under Arms" at bounding box center [55, 215] width 48 height 7
checkbox input "false"
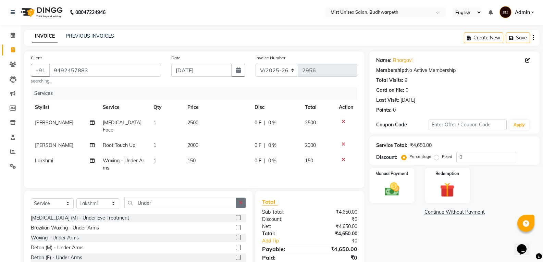
click at [237, 208] on button "button" at bounding box center [241, 203] width 10 height 11
click at [193, 164] on td "150" at bounding box center [216, 164] width 67 height 23
select select "70551"
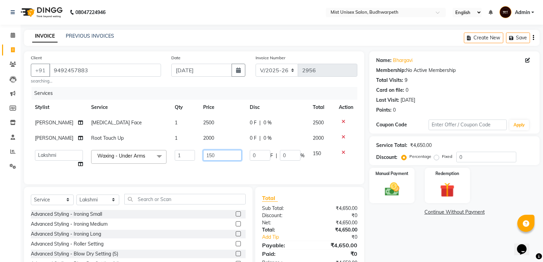
click at [208, 161] on input "150" at bounding box center [222, 155] width 38 height 11
type input "180"
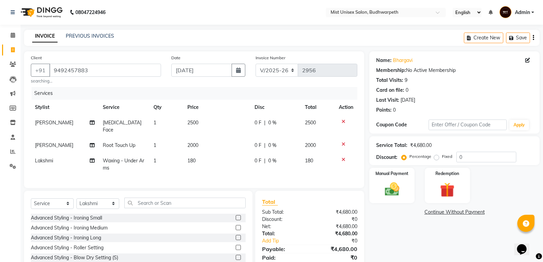
click at [207, 178] on div "Services Stylist Service Qty Price Disc Total Action GEETHA MADHURI Laser Hair …" at bounding box center [194, 134] width 326 height 94
click at [162, 208] on input "text" at bounding box center [184, 203] width 121 height 11
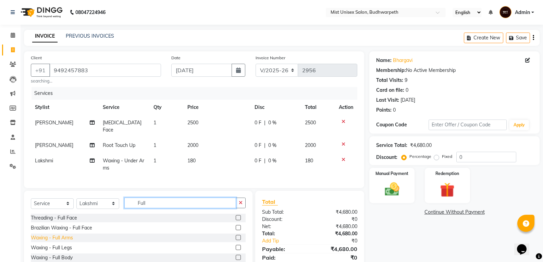
type input "Full"
click at [67, 241] on div "Waxing - Full Arms" at bounding box center [52, 237] width 42 height 7
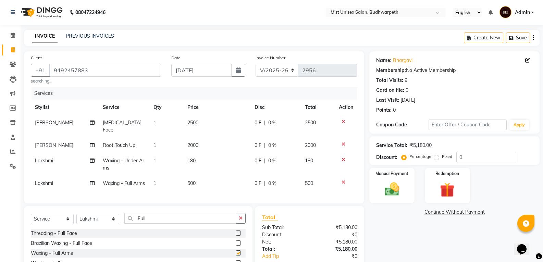
checkbox input "false"
click at [243, 224] on button "button" at bounding box center [241, 218] width 10 height 11
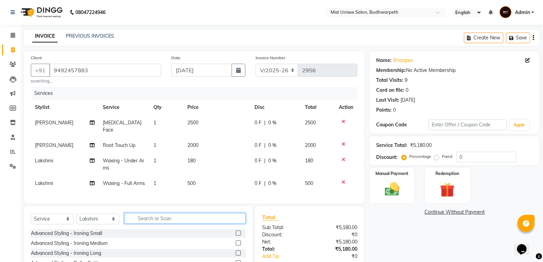
click at [143, 224] on input "text" at bounding box center [184, 218] width 121 height 11
type input "Eye"
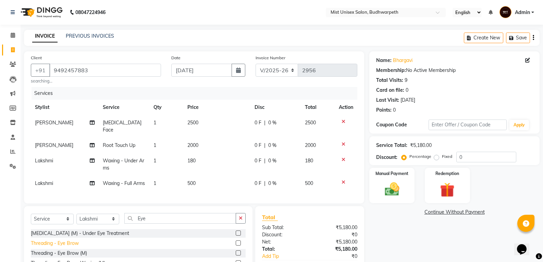
click at [60, 247] on div "Threading - Eye Brow" at bounding box center [55, 243] width 48 height 7
checkbox input "false"
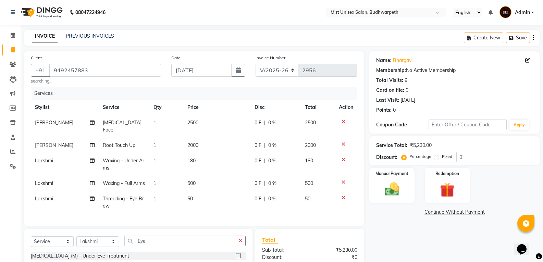
scroll to position [90, 0]
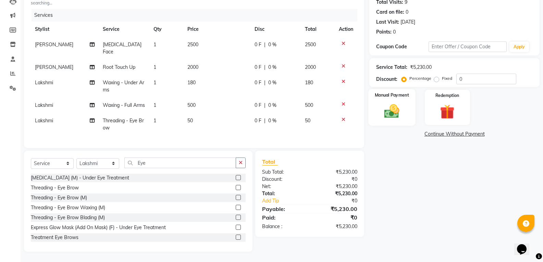
click at [393, 102] on img at bounding box center [391, 110] width 24 height 17
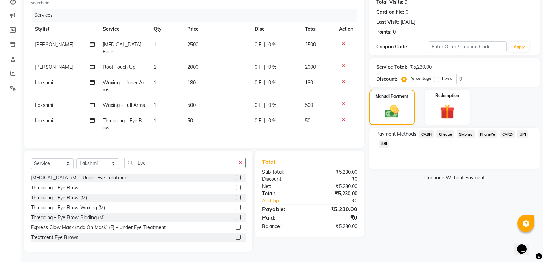
click at [508, 130] on span "CARD" at bounding box center [507, 134] width 15 height 8
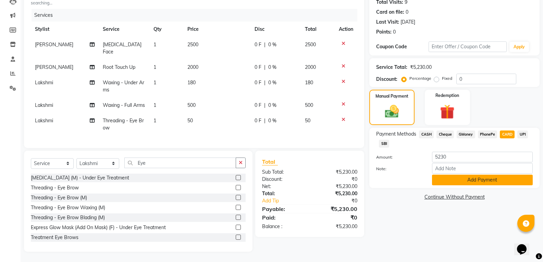
click at [479, 175] on button "Add Payment" at bounding box center [482, 180] width 101 height 11
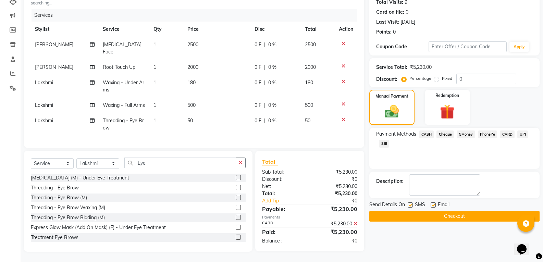
drag, startPoint x: 486, startPoint y: 198, endPoint x: 482, endPoint y: 206, distance: 9.2
click at [486, 201] on div "Send Details On SMS Email Checkout" at bounding box center [454, 211] width 170 height 21
click at [482, 211] on button "Checkout" at bounding box center [454, 216] width 170 height 11
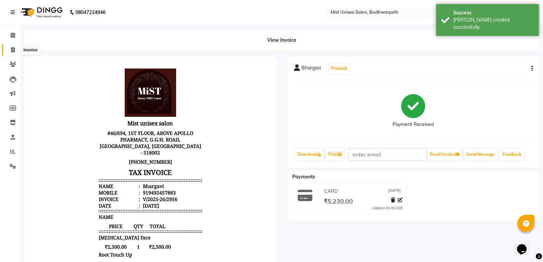
click at [12, 51] on icon at bounding box center [13, 49] width 4 height 5
select select "service"
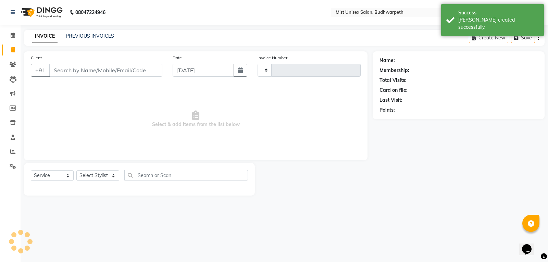
type input "2957"
select select "5227"
click at [75, 35] on link "PREVIOUS INVOICES" at bounding box center [90, 36] width 48 height 6
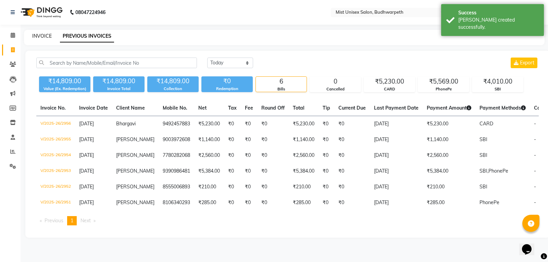
click at [46, 35] on link "INVOICE" at bounding box center [42, 36] width 20 height 6
select select "service"
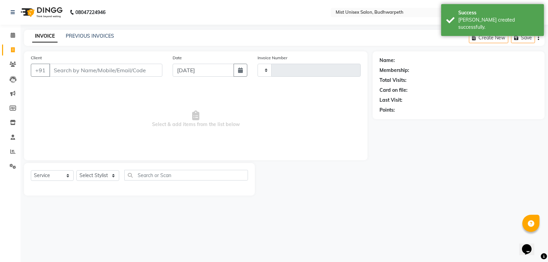
type input "2957"
select select "5227"
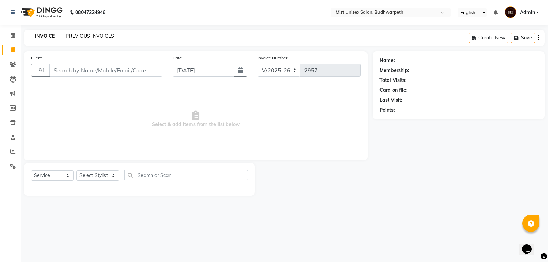
click at [78, 35] on link "PREVIOUS INVOICES" at bounding box center [90, 36] width 48 height 6
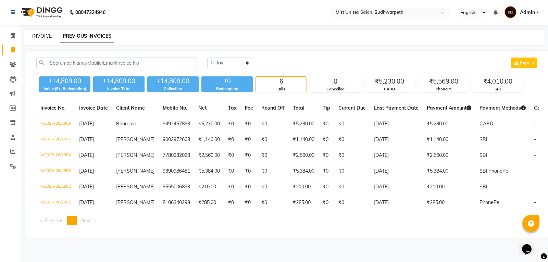
click at [44, 35] on link "INVOICE" at bounding box center [42, 36] width 20 height 6
select select "service"
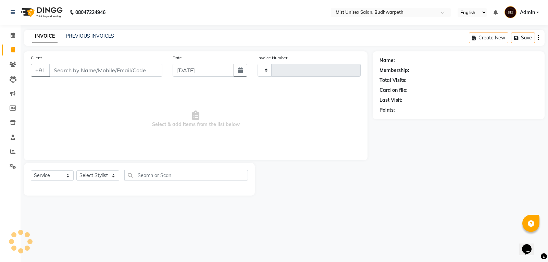
type input "2957"
select select "5227"
click at [63, 71] on input "Client" at bounding box center [105, 70] width 113 height 13
type input "9951531126"
click at [139, 68] on span "Add Client" at bounding box center [144, 70] width 27 height 7
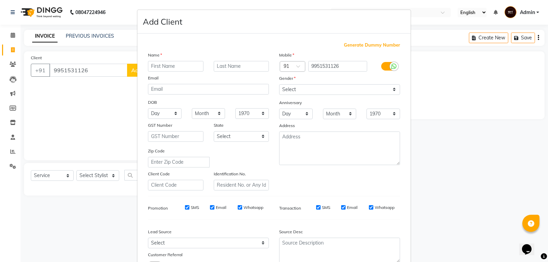
click at [160, 67] on input "text" at bounding box center [175, 66] width 55 height 11
type input "No Name"
drag, startPoint x: 292, startPoint y: 87, endPoint x: 293, endPoint y: 91, distance: 4.1
click at [292, 87] on select "Select Male Female Other Prefer Not To Say" at bounding box center [339, 89] width 121 height 11
select select "male"
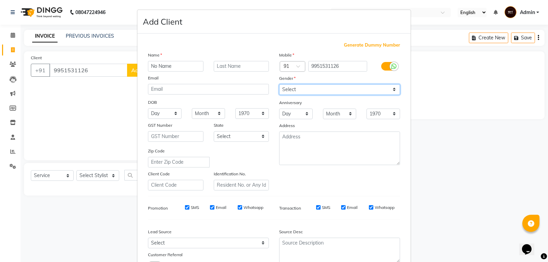
click at [279, 84] on select "Select Male Female Other Prefer Not To Say" at bounding box center [339, 89] width 121 height 11
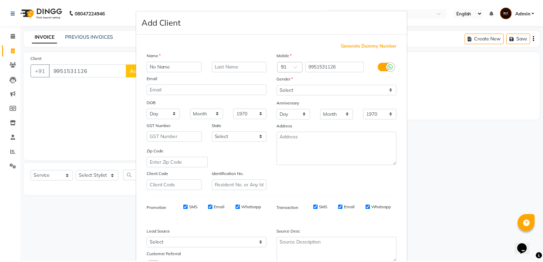
scroll to position [54, 0]
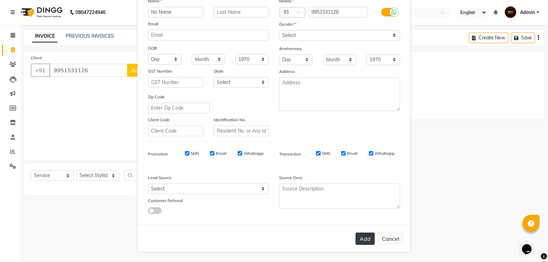
click at [360, 239] on button "Add" at bounding box center [364, 239] width 19 height 12
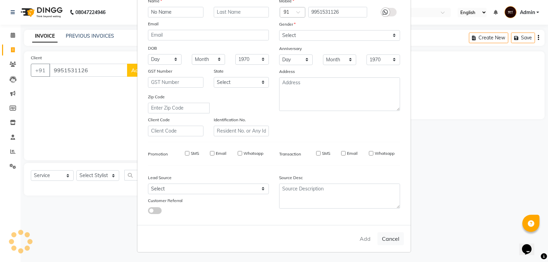
select select
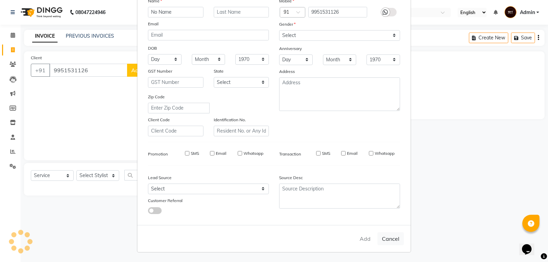
select select
checkbox input "false"
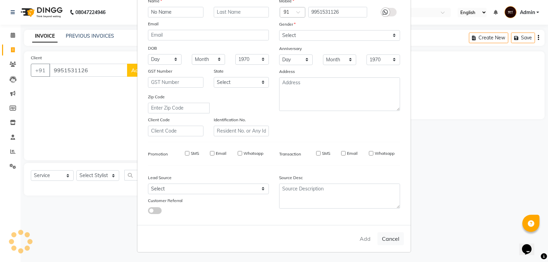
checkbox input "false"
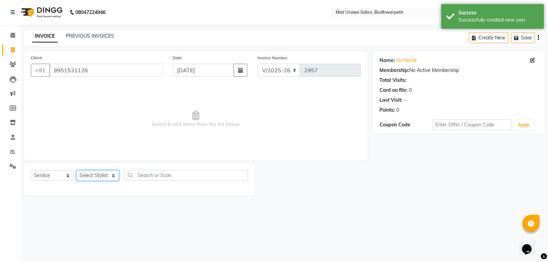
click at [108, 173] on select "Select Stylist Abhi Ram GEETHA MADHURI Jyothi Kalpana Lakshmi Madhu Malleshwari…" at bounding box center [97, 175] width 43 height 11
select select "35495"
click at [76, 170] on select "Select Stylist Abhi Ram GEETHA MADHURI Jyothi Kalpana Lakshmi Madhu Malleshwari…" at bounding box center [97, 175] width 43 height 11
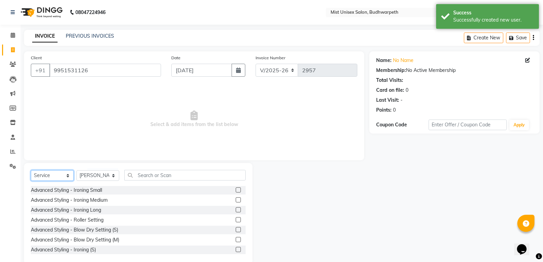
click at [65, 176] on select "Select Service Product Membership Package Voucher Prepaid Gift Card" at bounding box center [52, 175] width 43 height 11
select select "product"
click at [31, 170] on select "Select Service Product Membership Package Voucher Prepaid Gift Card" at bounding box center [52, 175] width 43 height 11
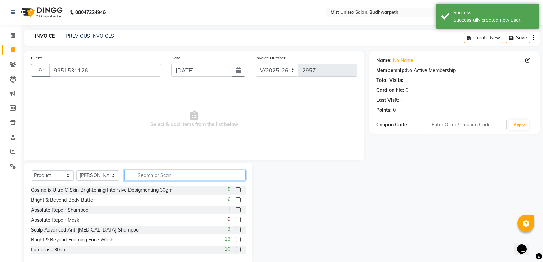
click at [139, 171] on input "text" at bounding box center [184, 175] width 121 height 11
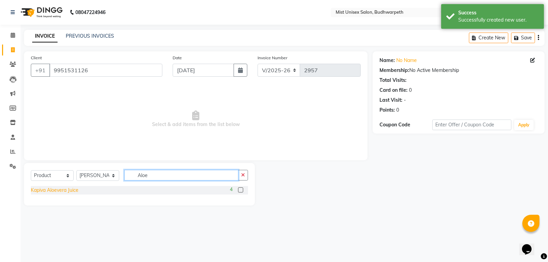
type input "Aloe"
click at [58, 192] on div "Kapiva Aloevera Juice" at bounding box center [55, 190] width 48 height 7
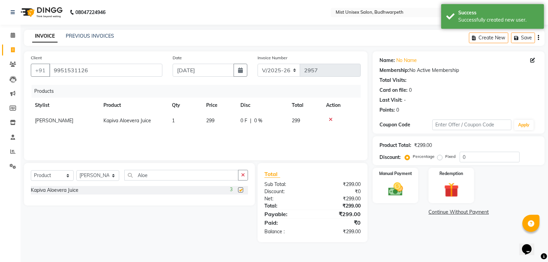
checkbox input "false"
click at [243, 173] on icon "button" at bounding box center [243, 175] width 4 height 5
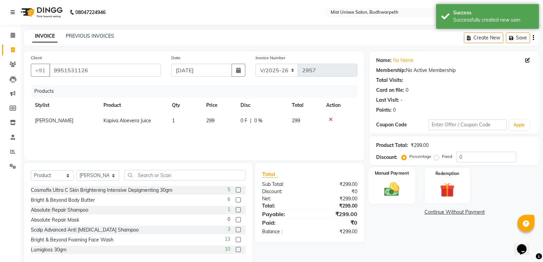
click at [389, 193] on img at bounding box center [391, 188] width 24 height 17
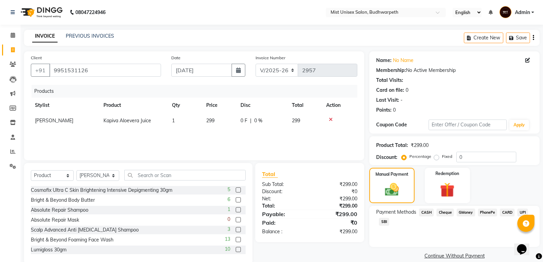
drag, startPoint x: 484, startPoint y: 210, endPoint x: 480, endPoint y: 228, distance: 17.7
click at [483, 211] on span "PhonePe" at bounding box center [488, 213] width 20 height 8
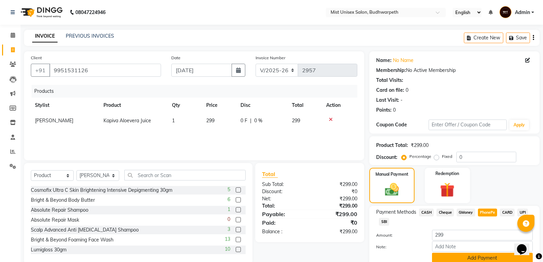
click at [473, 259] on button "Add Payment" at bounding box center [482, 258] width 101 height 11
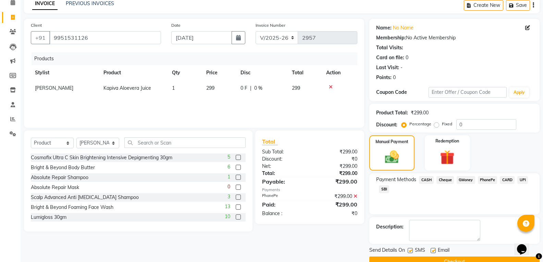
scroll to position [48, 0]
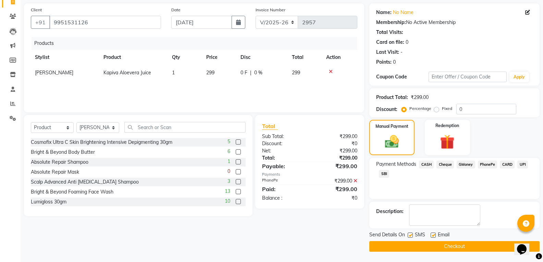
click at [449, 249] on button "Checkout" at bounding box center [454, 246] width 170 height 11
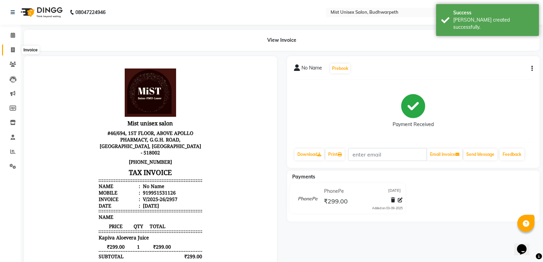
drag, startPoint x: 13, startPoint y: 48, endPoint x: 22, endPoint y: 54, distance: 10.1
click at [13, 48] on icon at bounding box center [13, 49] width 4 height 5
select select "service"
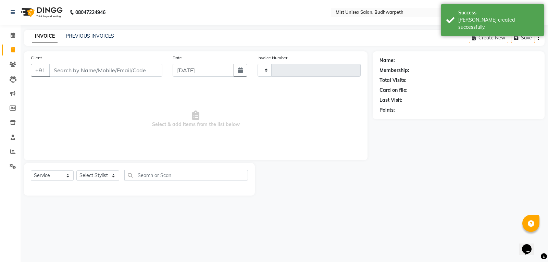
type input "2958"
select select "5227"
click at [61, 71] on input "Client" at bounding box center [105, 70] width 113 height 13
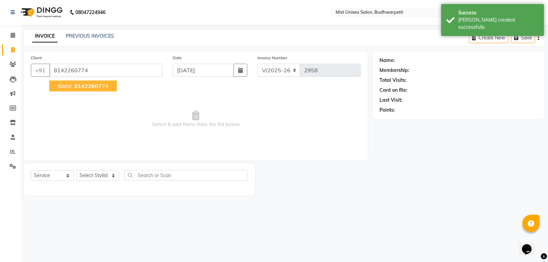
type input "8142260774"
click at [65, 86] on span "Nikhil" at bounding box center [65, 86] width 14 height 7
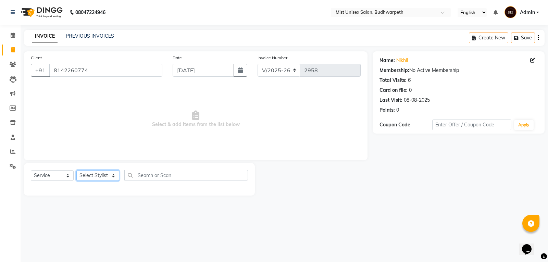
click at [101, 175] on select "Select Stylist Abhi Ram GEETHA MADHURI Jyothi Kalpana Lakshmi Madhu Malleshwari…" at bounding box center [97, 175] width 43 height 11
select select "77111"
click at [76, 170] on select "Select Stylist Abhi Ram GEETHA MADHURI Jyothi Kalpana Lakshmi Madhu Malleshwari…" at bounding box center [97, 175] width 43 height 11
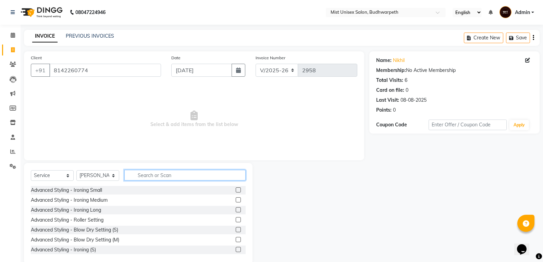
click at [141, 175] on input "text" at bounding box center [184, 175] width 121 height 11
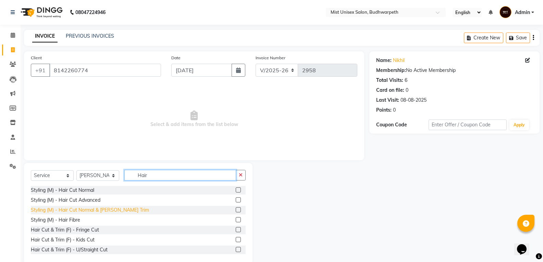
type input "Hair"
click at [104, 208] on div "Styling (M) - Hair Cut Normal & Beard Trim" at bounding box center [90, 210] width 118 height 7
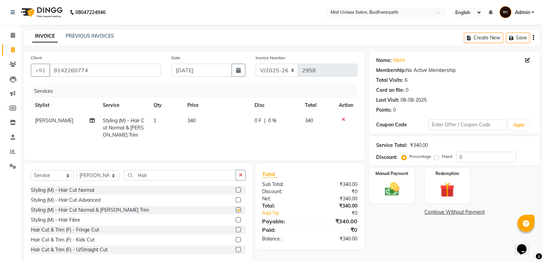
checkbox input "false"
drag, startPoint x: 240, startPoint y: 177, endPoint x: 183, endPoint y: 179, distance: 56.9
click at [238, 177] on button "button" at bounding box center [241, 175] width 10 height 11
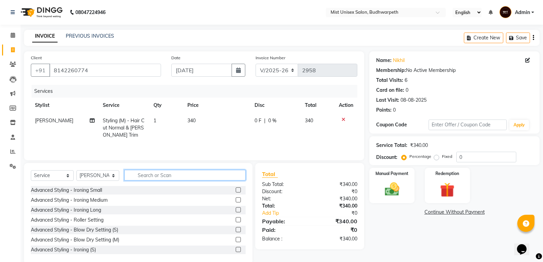
click at [176, 177] on input "text" at bounding box center [184, 175] width 121 height 11
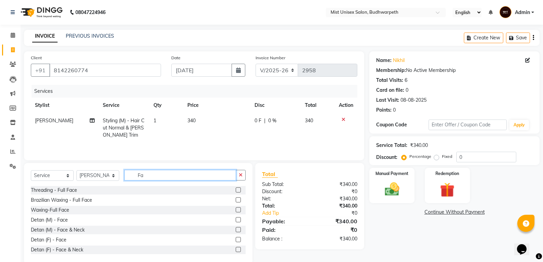
type input "F"
type input "Detan Face"
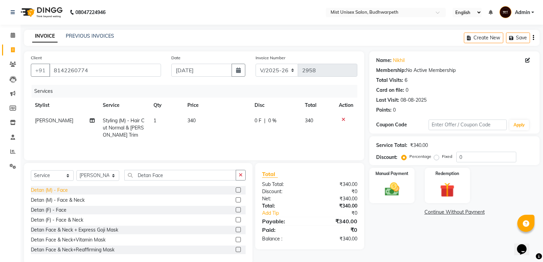
click at [62, 192] on div "Detan (M) - Face" at bounding box center [49, 190] width 37 height 7
checkbox input "false"
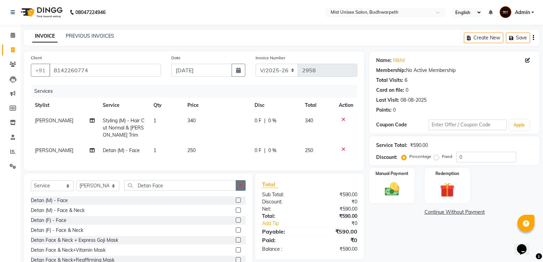
click at [242, 188] on icon "button" at bounding box center [241, 185] width 4 height 5
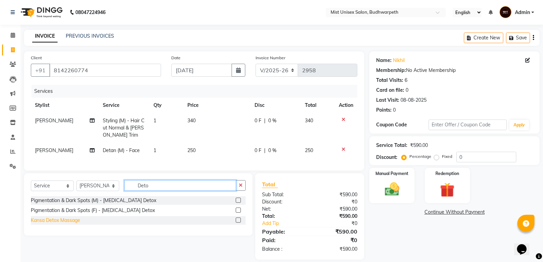
type input "Deto"
click at [72, 224] on div "Kansa Detox Massage" at bounding box center [55, 220] width 49 height 7
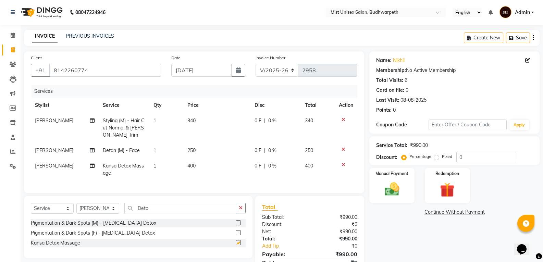
checkbox input "false"
click at [91, 167] on icon at bounding box center [92, 165] width 5 height 5
select select "77111"
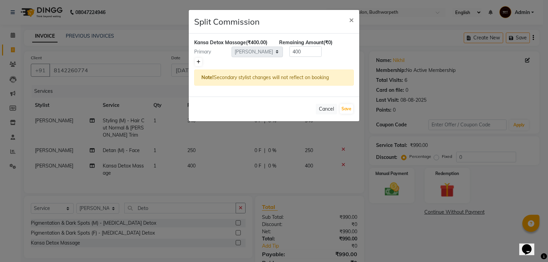
click at [200, 60] on icon at bounding box center [199, 62] width 4 height 4
type input "200"
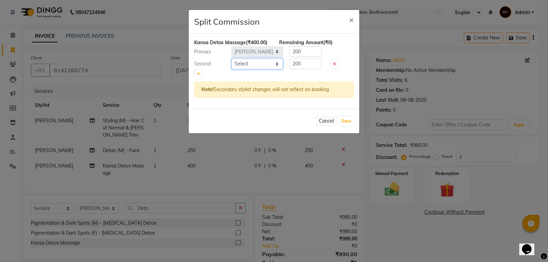
click at [250, 64] on select "Select Abhi Ram GEETHA MADHURI Jyothi Kalpana Lakshmi Madhu Malleshwari Manohar…" at bounding box center [257, 64] width 51 height 11
select select "35495"
click at [232, 59] on select "Select Abhi Ram GEETHA MADHURI Jyothi Kalpana Lakshmi Madhu Malleshwari Manohar…" at bounding box center [257, 64] width 51 height 11
click at [308, 53] on input "200" at bounding box center [305, 51] width 32 height 11
type input "2"
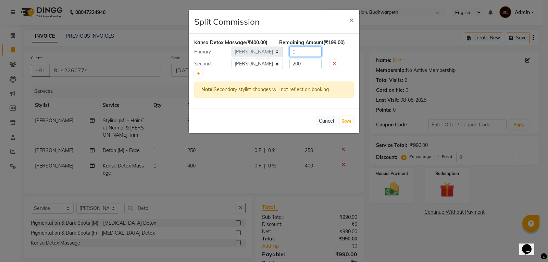
type input "1"
click at [303, 65] on input "200" at bounding box center [305, 64] width 32 height 11
type input "2"
type input "399"
click at [344, 120] on button "Save" at bounding box center [346, 121] width 13 height 10
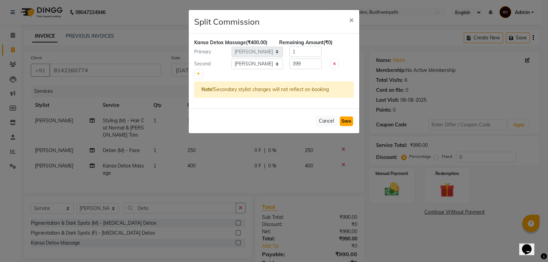
select select "Select"
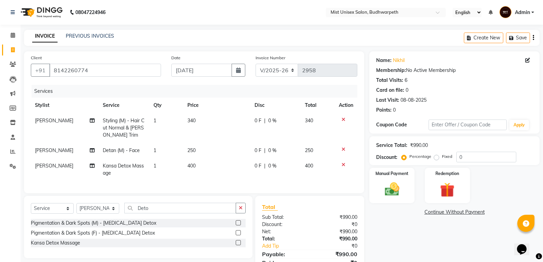
scroll to position [36, 0]
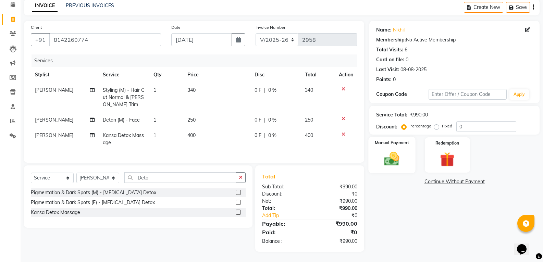
click at [398, 157] on img at bounding box center [391, 158] width 24 height 17
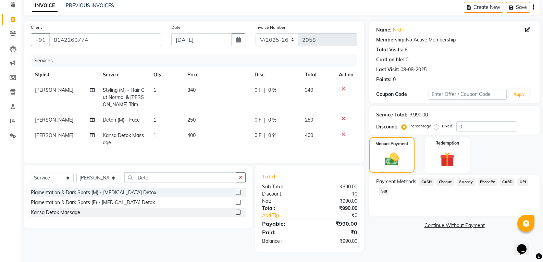
click at [430, 178] on span "CASH" at bounding box center [426, 182] width 15 height 8
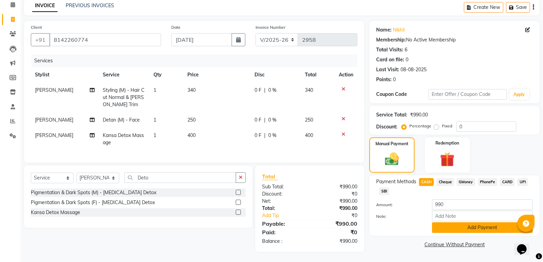
click at [446, 223] on button "Add Payment" at bounding box center [482, 227] width 101 height 11
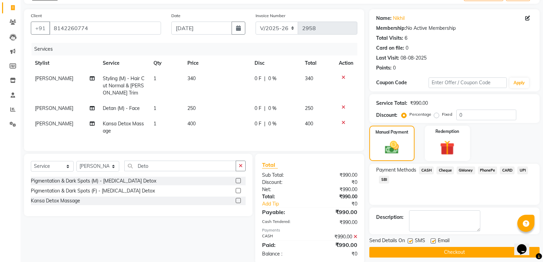
scroll to position [60, 0]
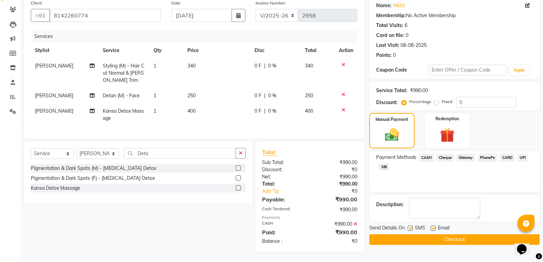
drag, startPoint x: 548, startPoint y: 200, endPoint x: 12, endPoint y: 17, distance: 565.7
click at [456, 234] on button "Checkout" at bounding box center [454, 239] width 170 height 11
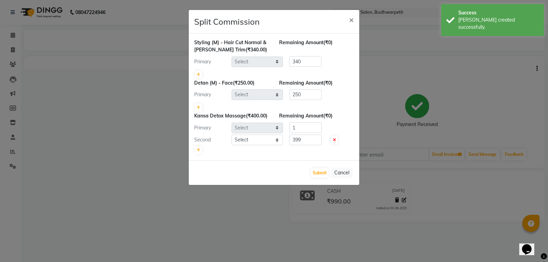
select select "77111"
select select "35495"
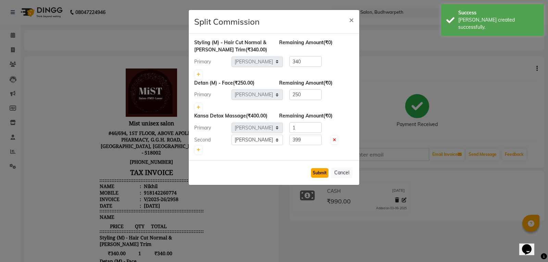
click at [314, 172] on button "Submit" at bounding box center [319, 173] width 17 height 10
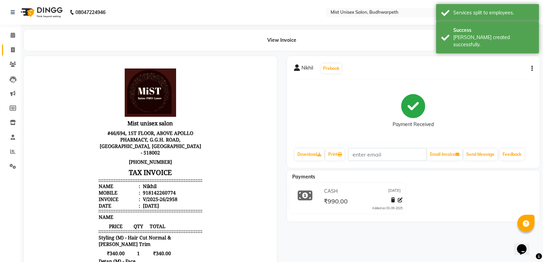
drag, startPoint x: 12, startPoint y: 45, endPoint x: 15, endPoint y: 46, distance: 3.8
click at [12, 45] on link "Invoice" at bounding box center [10, 50] width 16 height 11
select select "service"
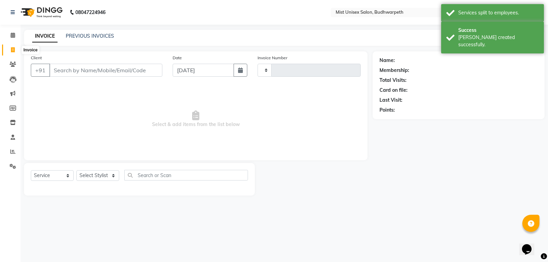
type input "2959"
select select "5227"
click at [71, 73] on input "Client" at bounding box center [105, 70] width 113 height 13
click at [98, 177] on select "Select Stylist Abhi Ram GEETHA MADHURI Jyothi Kalpana Lakshmi Madhu Malleshwari…" at bounding box center [97, 175] width 43 height 11
select select "52248"
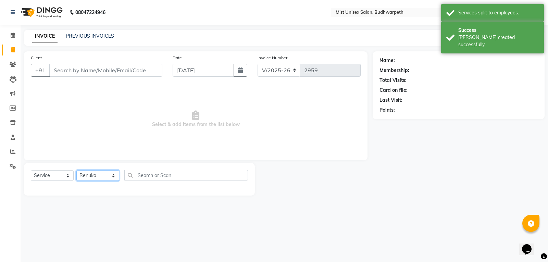
click at [76, 170] on select "Select Stylist Abhi Ram GEETHA MADHURI Jyothi Kalpana Lakshmi Madhu Malleshwari…" at bounding box center [97, 175] width 43 height 11
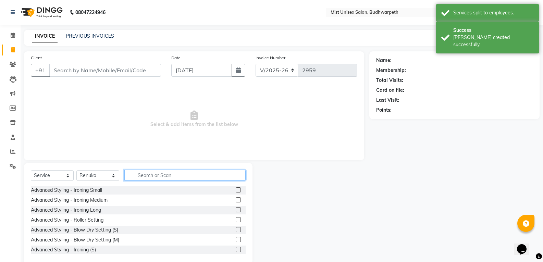
click at [145, 175] on input "text" at bounding box center [184, 175] width 121 height 11
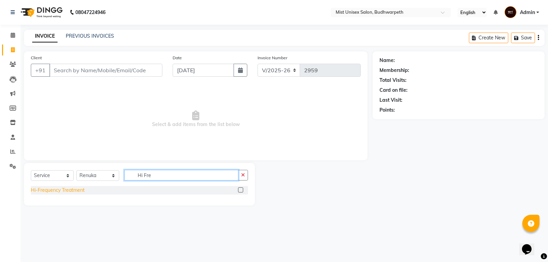
type input "Hi Fre"
click at [75, 189] on div "Hi-Frequency Treatment" at bounding box center [58, 190] width 54 height 7
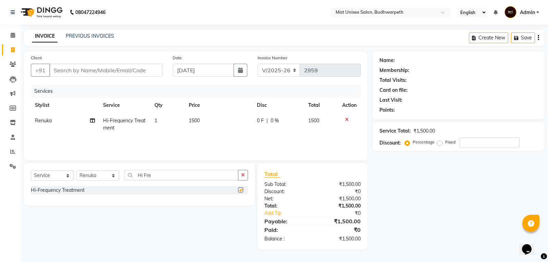
checkbox input "false"
click at [192, 116] on td "1500" at bounding box center [219, 124] width 68 height 23
select select "52248"
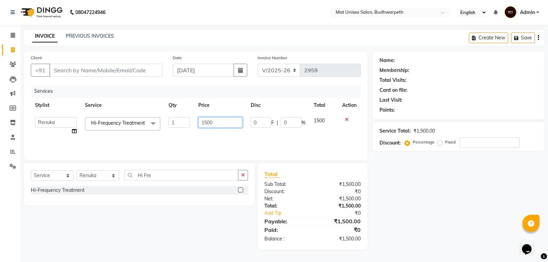
click at [205, 121] on input "1500" at bounding box center [220, 122] width 44 height 11
click at [211, 124] on input "1500" at bounding box center [220, 122] width 44 height 11
type input "3000"
click at [213, 138] on div "Services Stylist Service Qty Price Disc Total Action Abhi Ram GEETHA MADHURI Jy…" at bounding box center [196, 119] width 330 height 68
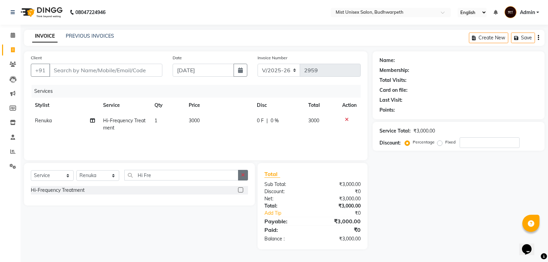
click at [241, 174] on icon "button" at bounding box center [243, 175] width 4 height 5
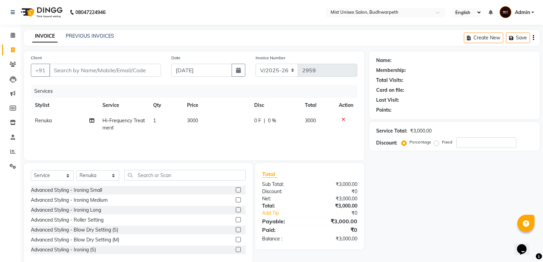
click at [87, 122] on td "Renuka Split Commission" at bounding box center [64, 124] width 67 height 23
select select "52248"
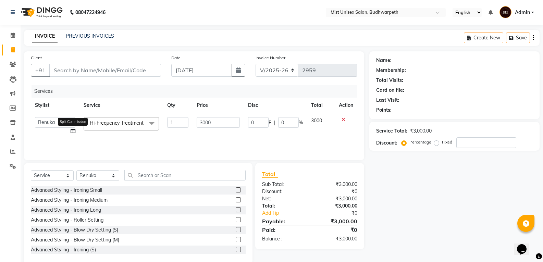
click at [72, 130] on icon at bounding box center [73, 131] width 5 height 5
select select "52248"
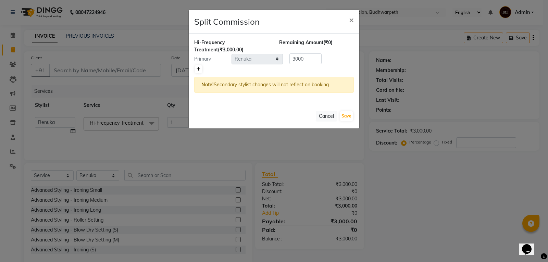
click at [199, 66] on link at bounding box center [198, 69] width 7 height 8
type input "1500"
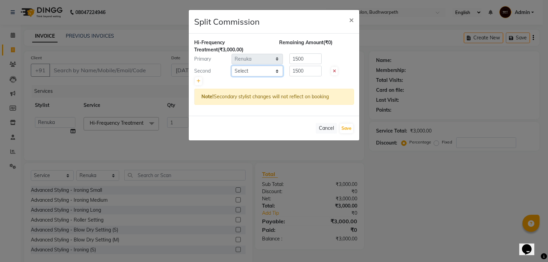
click at [236, 68] on select "Select Abhi Ram GEETHA MADHURI Jyothi Kalpana Lakshmi Madhu Malleshwari Manohar…" at bounding box center [257, 71] width 51 height 11
select select "35495"
click at [232, 66] on select "Select Abhi Ram GEETHA MADHURI Jyothi Kalpana Lakshmi Madhu Malleshwari Manohar…" at bounding box center [257, 71] width 51 height 11
click at [307, 61] on input "1500" at bounding box center [305, 58] width 32 height 11
type input "1"
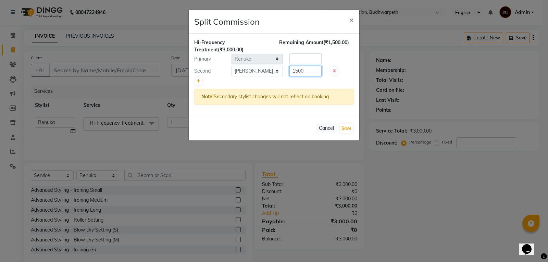
click at [311, 70] on input "1500" at bounding box center [305, 71] width 32 height 11
type input "1"
type input "2400"
click at [299, 61] on input "number" at bounding box center [305, 58] width 32 height 11
type input "600"
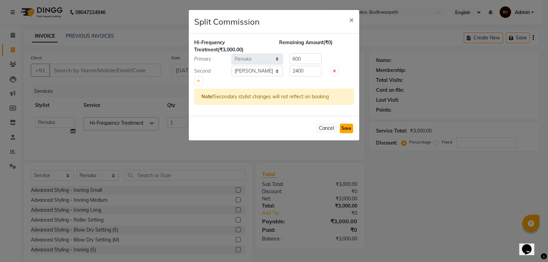
click at [345, 127] on button "Save" at bounding box center [346, 129] width 13 height 10
select select "Select"
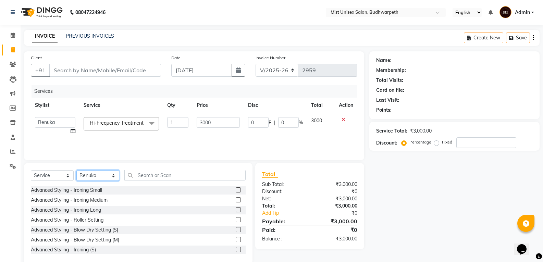
click at [85, 177] on select "Select Stylist Abhi Ram GEETHA MADHURI Jyothi Kalpana Lakshmi Madhu Malleshwari…" at bounding box center [97, 175] width 43 height 11
select select "67597"
click at [76, 170] on select "Select Stylist Abhi Ram GEETHA MADHURI Jyothi Kalpana Lakshmi Madhu Malleshwari…" at bounding box center [97, 175] width 43 height 11
click at [147, 176] on input "text" at bounding box center [184, 175] width 121 height 11
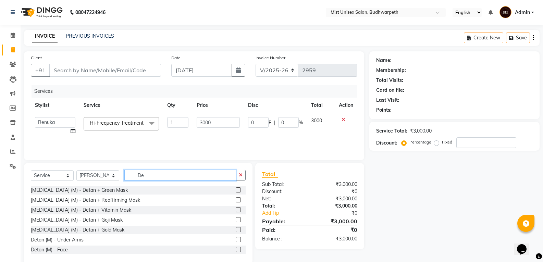
type input "D"
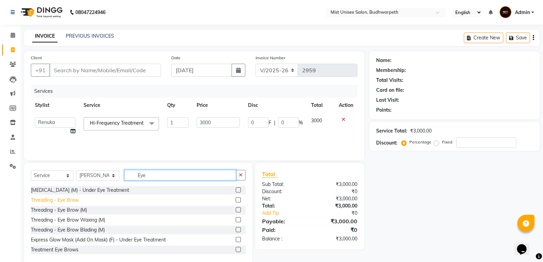
type input "Eye"
click at [63, 200] on div "Threading - Eye Brow" at bounding box center [55, 200] width 48 height 7
checkbox input "false"
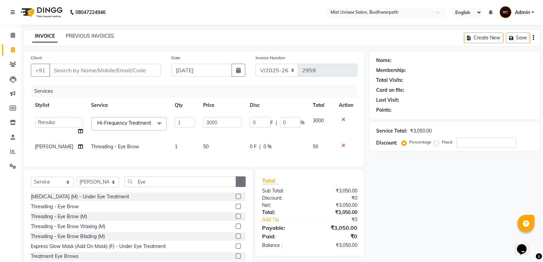
drag, startPoint x: 239, startPoint y: 193, endPoint x: 165, endPoint y: 191, distance: 73.6
click at [239, 187] on button "button" at bounding box center [241, 181] width 10 height 11
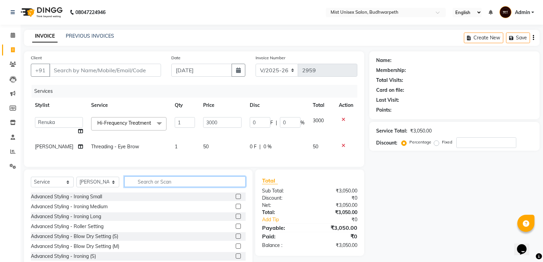
click at [145, 187] on input "text" at bounding box center [184, 181] width 121 height 11
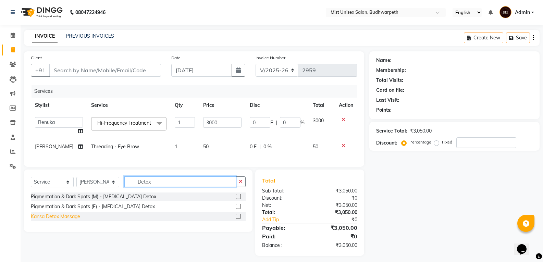
type input "Detox"
click at [64, 220] on div "Kansa Detox Massage" at bounding box center [55, 216] width 49 height 7
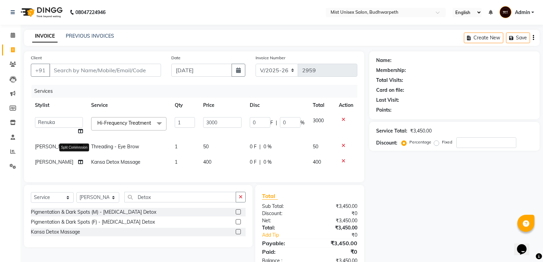
click at [78, 166] on span at bounding box center [80, 162] width 5 height 7
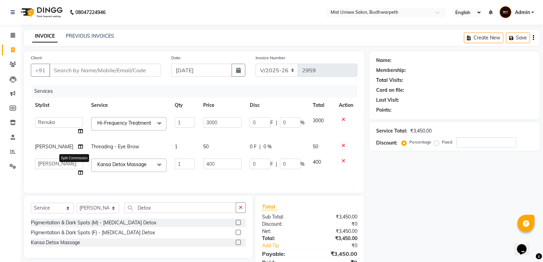
click at [78, 175] on icon at bounding box center [80, 172] width 5 height 5
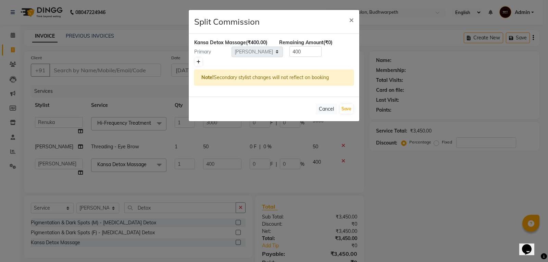
click at [197, 63] on icon at bounding box center [199, 62] width 4 height 4
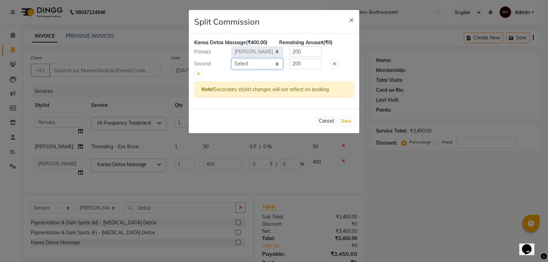
click at [235, 62] on select "Select Abhi Ram GEETHA MADHURI Jyothi Kalpana Lakshmi Madhu Malleshwari Manohar…" at bounding box center [257, 64] width 51 height 11
click at [232, 59] on select "Select Abhi Ram GEETHA MADHURI Jyothi Kalpana Lakshmi Madhu Malleshwari Manohar…" at bounding box center [257, 64] width 51 height 11
click at [307, 51] on input "200" at bounding box center [305, 51] width 32 height 11
click at [303, 70] on div at bounding box center [274, 74] width 160 height 10
click at [306, 66] on input "200" at bounding box center [305, 64] width 32 height 11
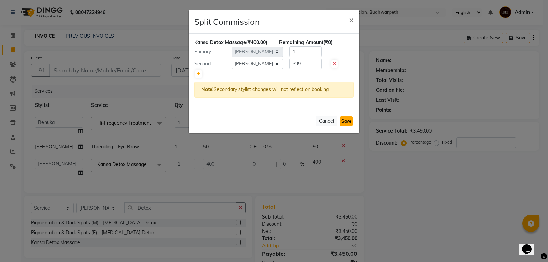
click at [346, 120] on button "Save" at bounding box center [346, 121] width 13 height 10
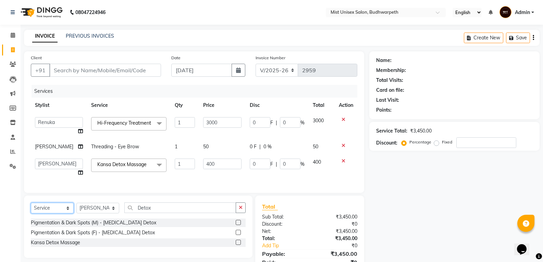
click at [60, 213] on select "Select Service Product Membership Package Voucher Prepaid Gift Card" at bounding box center [52, 208] width 43 height 11
click at [31, 211] on select "Select Service Product Membership Package Voucher Prepaid Gift Card" at bounding box center [52, 208] width 43 height 11
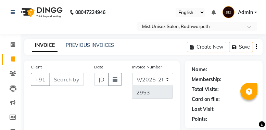
select select "5227"
select select "service"
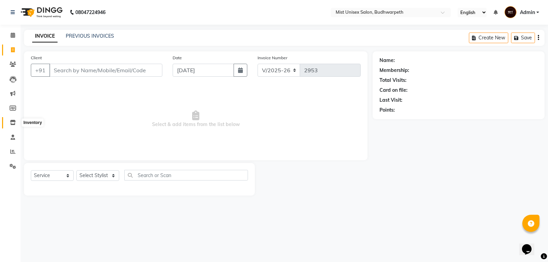
click at [14, 123] on icon at bounding box center [13, 122] width 6 height 5
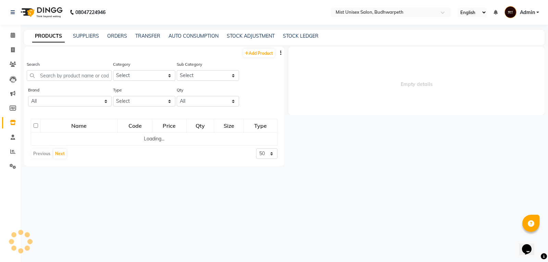
select select
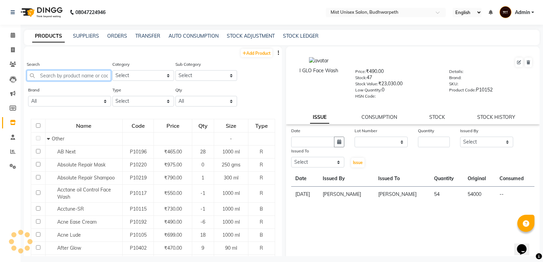
click at [65, 75] on input "text" at bounding box center [69, 75] width 84 height 11
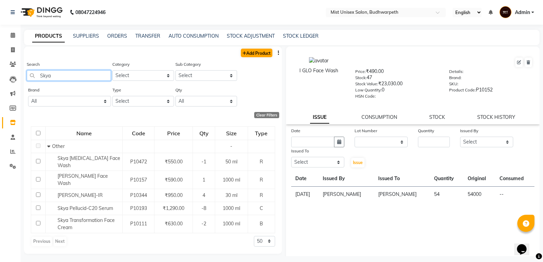
type input "Skya"
click at [249, 52] on link "Add Product" at bounding box center [257, 53] width 32 height 9
select select "true"
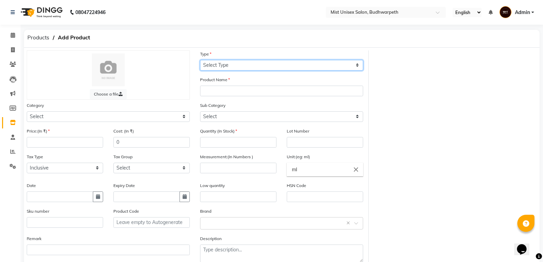
click at [224, 64] on select "Select Type Both Retail Consumable" at bounding box center [281, 65] width 163 height 11
select select "R"
click at [200, 60] on select "Select Type Both Retail Consumable" at bounding box center [281, 65] width 163 height 11
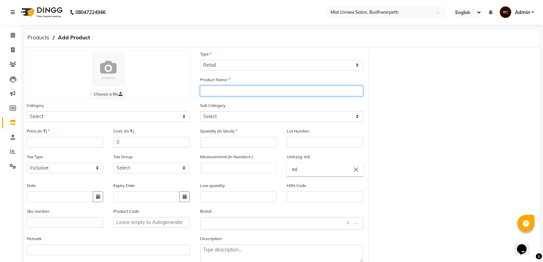
click at [206, 95] on input "text" at bounding box center [281, 91] width 163 height 11
type input "Skya Accurex Oil Free Moisturizer"
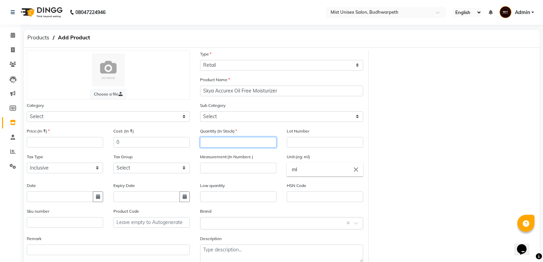
click at [215, 130] on input "number" at bounding box center [238, 142] width 76 height 11
type input "0"
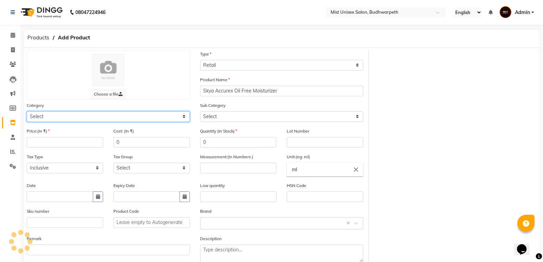
click at [40, 114] on select "Select Hair Skin Makeup Personal Care Appliances Beard Waxing Disposable Thread…" at bounding box center [108, 116] width 163 height 11
select select "765301150"
click at [27, 111] on select "Select Hair Skin Makeup Personal Care Appliances Beard Waxing Disposable Thread…" at bounding box center [108, 116] width 163 height 11
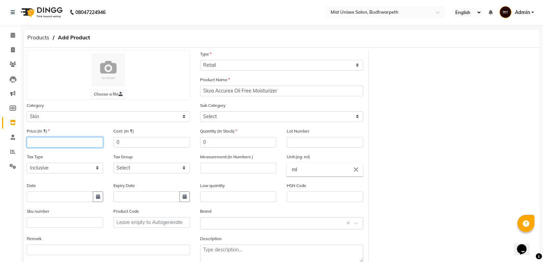
click at [63, 130] on input "number" at bounding box center [65, 142] width 76 height 11
type input "650"
click at [225, 130] on input "number" at bounding box center [238, 168] width 76 height 11
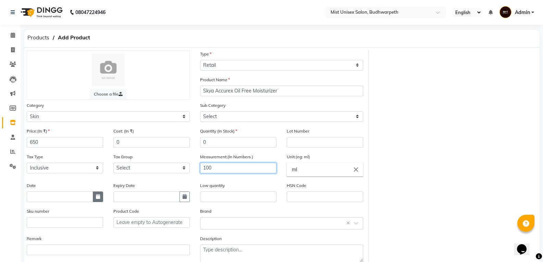
type input "100"
click at [95, 130] on button "button" at bounding box center [98, 196] width 10 height 11
select select "9"
select select "2025"
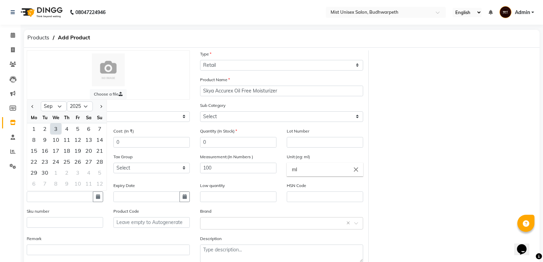
click at [58, 129] on div "3" at bounding box center [55, 128] width 11 height 11
type input "[DATE]"
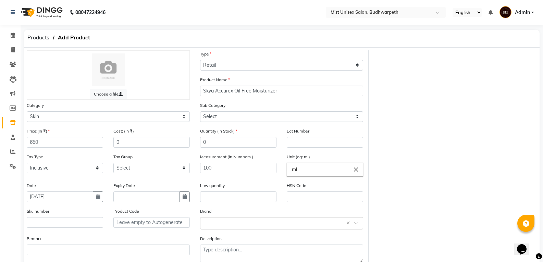
scroll to position [39, 0]
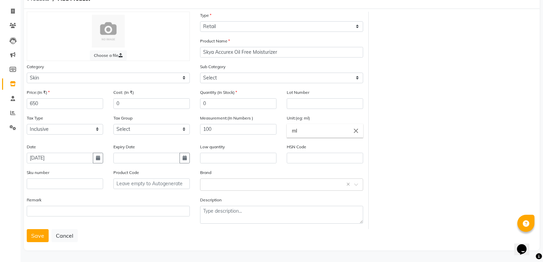
drag, startPoint x: 548, startPoint y: 148, endPoint x: 11, endPoint y: 0, distance: 556.7
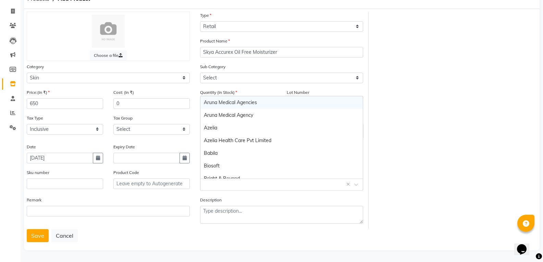
click at [205, 130] on input "text" at bounding box center [275, 183] width 142 height 7
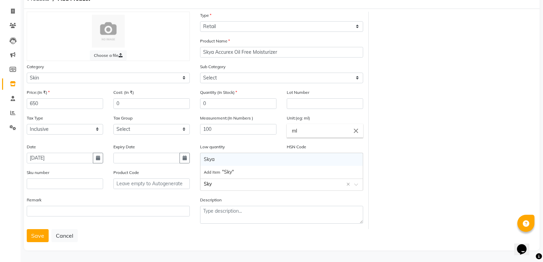
type input "Skya"
click at [210, 130] on div "Skya" at bounding box center [281, 172] width 162 height 13
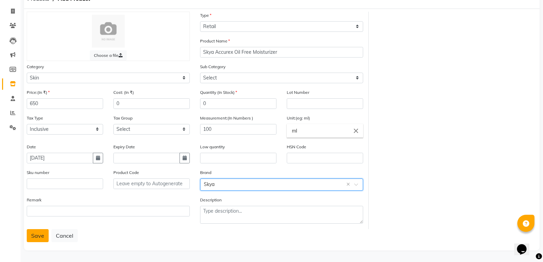
click at [39, 130] on button "Save" at bounding box center [38, 235] width 22 height 13
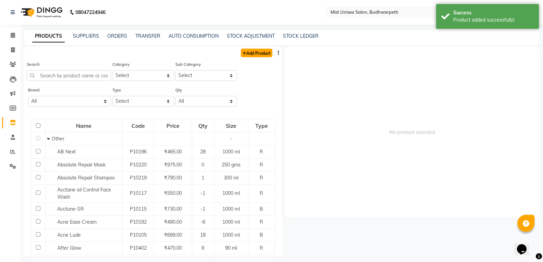
click at [248, 56] on link "Add Product" at bounding box center [257, 53] width 32 height 9
select select "true"
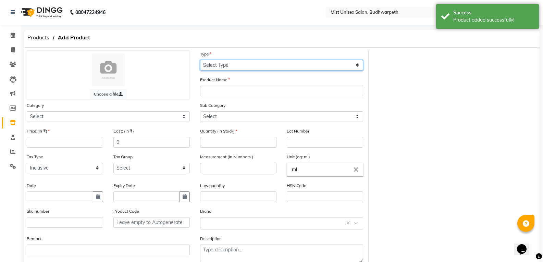
click at [219, 62] on select "Select Type Both Retail Consumable" at bounding box center [281, 65] width 163 height 11
select select "R"
click at [200, 60] on select "Select Type Both Retail Consumable" at bounding box center [281, 65] width 163 height 11
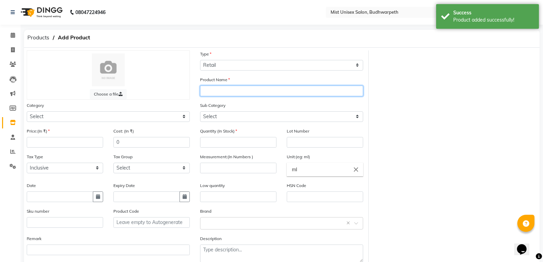
click at [216, 92] on input "text" at bounding box center [281, 91] width 163 height 11
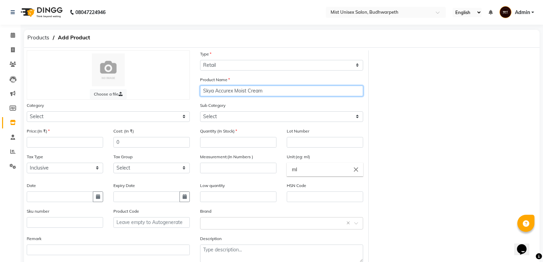
type input "Skya Accurex Moist Cream"
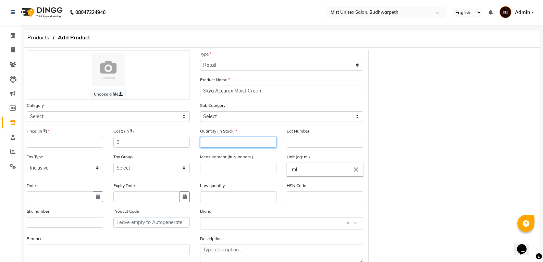
click at [216, 130] on input "number" at bounding box center [238, 142] width 76 height 11
type input "0"
click at [229, 130] on input "number" at bounding box center [238, 168] width 76 height 11
type input "75"
click at [266, 130] on input "ml" at bounding box center [325, 170] width 76 height 14
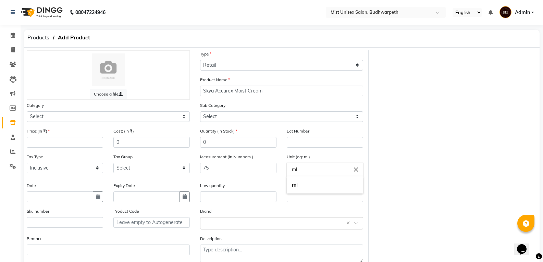
type input "m"
click at [266, 130] on link "gm s" at bounding box center [325, 184] width 76 height 17
type input "gms"
click at [45, 130] on input "number" at bounding box center [65, 142] width 76 height 11
type input "540"
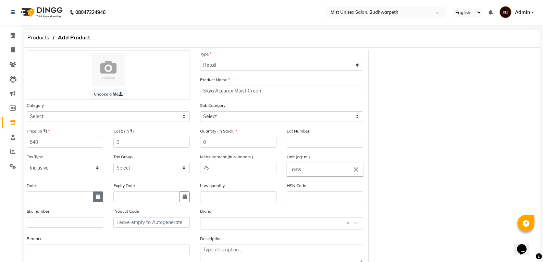
click at [96, 130] on icon "button" at bounding box center [98, 196] width 4 height 5
select select "9"
select select "2025"
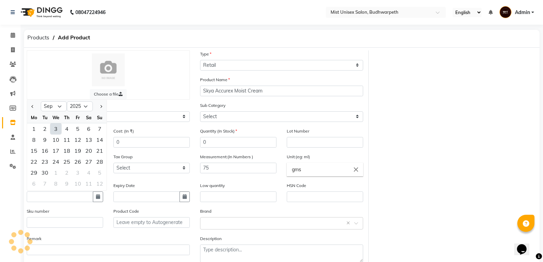
click at [55, 129] on div "3" at bounding box center [55, 128] width 11 height 11
type input "[DATE]"
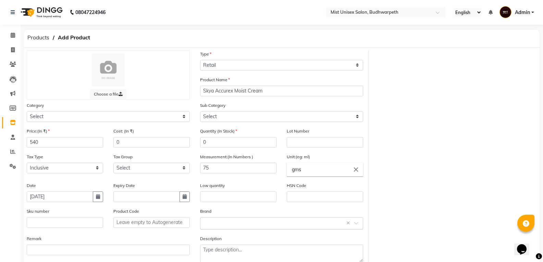
click at [205, 130] on input "text" at bounding box center [275, 222] width 142 height 7
type input "Skya"
click at [209, 130] on div "Skya" at bounding box center [281, 210] width 162 height 13
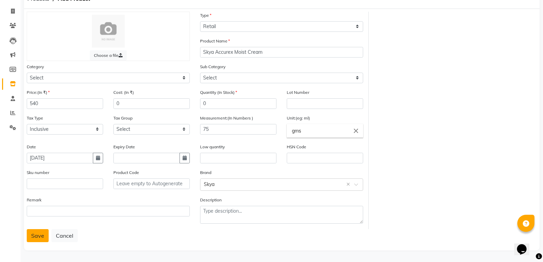
click at [35, 130] on button "Save" at bounding box center [38, 235] width 22 height 13
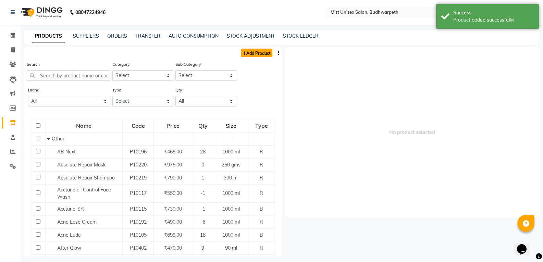
click at [258, 52] on link "Add Product" at bounding box center [257, 53] width 32 height 9
select select "true"
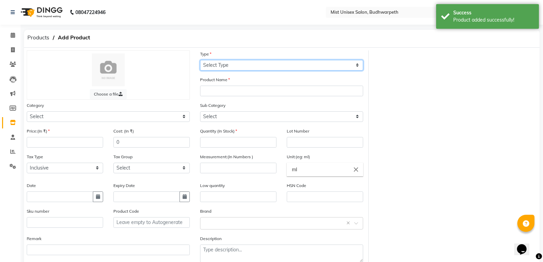
drag, startPoint x: 245, startPoint y: 67, endPoint x: 236, endPoint y: 70, distance: 9.5
click at [245, 67] on select "Select Type Both Retail Consumable" at bounding box center [281, 65] width 163 height 11
select select "R"
click at [200, 60] on select "Select Type Both Retail Consumable" at bounding box center [281, 65] width 163 height 11
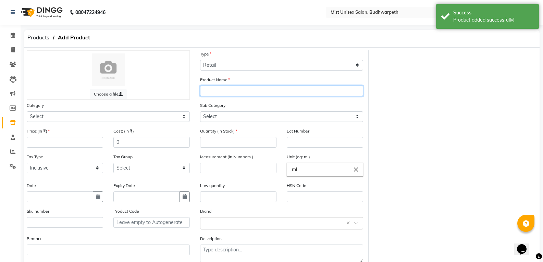
click at [225, 90] on input "text" at bounding box center [281, 91] width 163 height 11
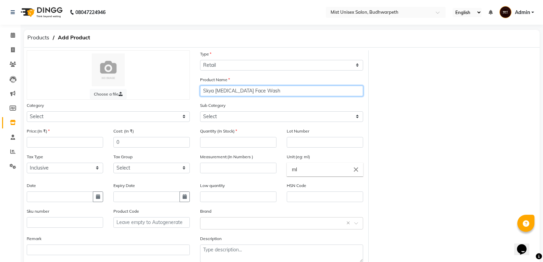
type input "Skya Accutane Face Wash"
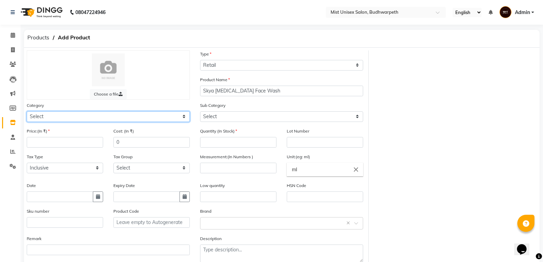
click at [41, 118] on select "Select Hair Skin Makeup Personal Care Appliances [PERSON_NAME] Waxing Disposabl…" at bounding box center [108, 116] width 163 height 11
select select "765301150"
click at [27, 111] on select "Select Hair Skin Makeup Personal Care Appliances [PERSON_NAME] Waxing Disposabl…" at bounding box center [108, 116] width 163 height 11
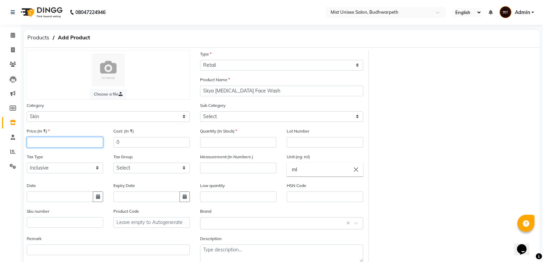
click at [62, 130] on input "number" at bounding box center [65, 142] width 76 height 11
type input "550"
click at [9, 124] on span at bounding box center [13, 123] width 12 height 8
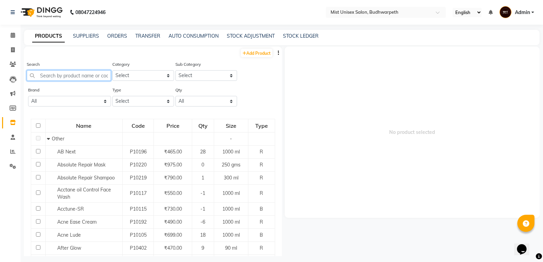
click at [50, 74] on input "text" at bounding box center [69, 75] width 84 height 11
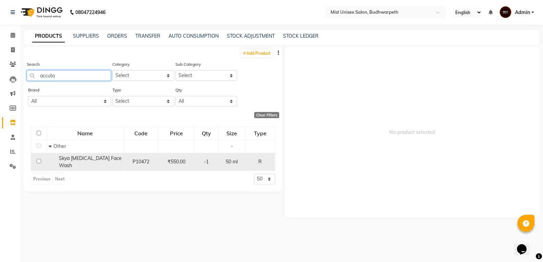
type input "accuta"
click at [105, 130] on span "Skya [MEDICAL_DATA] Face Wash" at bounding box center [90, 161] width 63 height 13
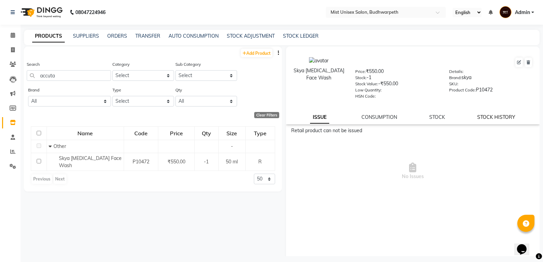
click at [266, 116] on link "STOCK HISTORY" at bounding box center [496, 117] width 38 height 6
select select "all"
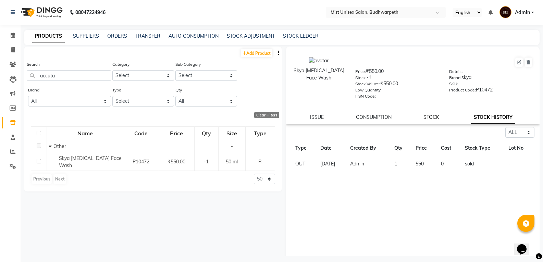
click at [266, 116] on link "STOCK" at bounding box center [431, 117] width 16 height 6
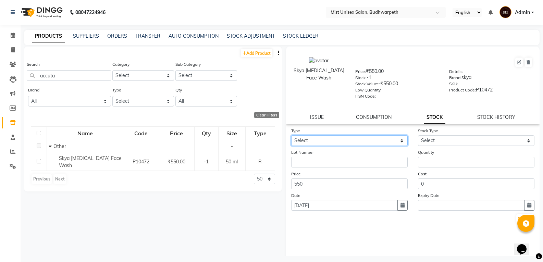
click at [266, 130] on select "Select In Out" at bounding box center [349, 140] width 116 height 11
select select "in"
click at [266, 130] on select "Select In Out" at bounding box center [349, 140] width 116 height 11
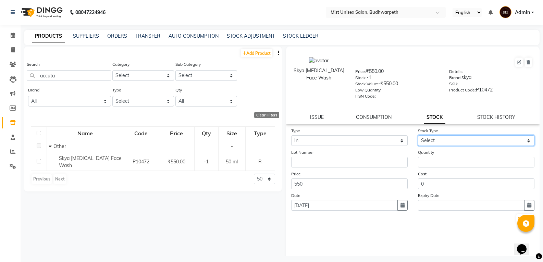
click at [266, 130] on select "Select New Stock Adjustment Return Other" at bounding box center [476, 140] width 116 height 11
select select "new stock"
click at [266, 130] on select "Select New Stock Adjustment Return Other" at bounding box center [476, 140] width 116 height 11
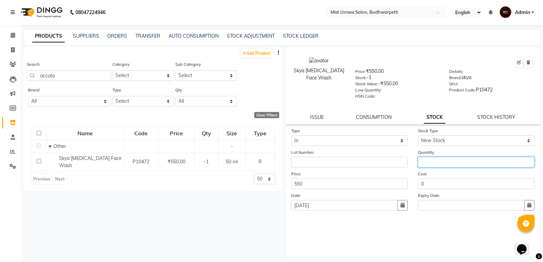
click at [266, 130] on input "number" at bounding box center [476, 162] width 116 height 11
click at [266, 130] on div "Submit" at bounding box center [412, 218] width 243 height 11
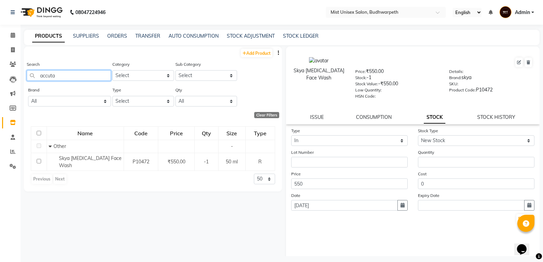
click at [78, 74] on input "accuta" at bounding box center [69, 75] width 84 height 11
type input "a"
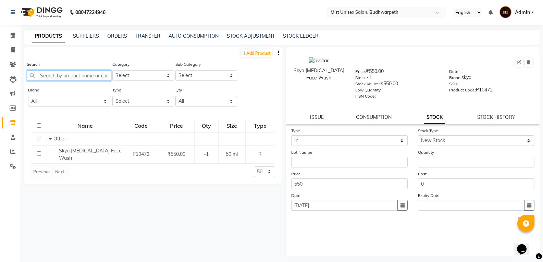
type input "S"
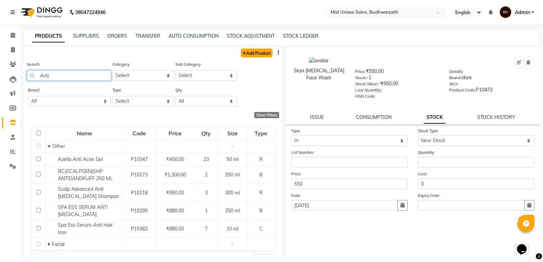
type input "Anti"
click at [254, 51] on link "Add Product" at bounding box center [257, 53] width 32 height 9
select select "true"
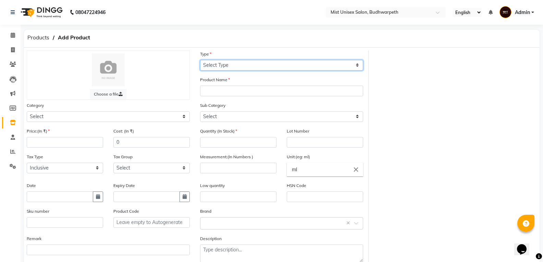
click at [226, 63] on select "Select Type Both Retail Consumable" at bounding box center [281, 65] width 163 height 11
select select "R"
click at [200, 60] on select "Select Type Both Retail Consumable" at bounding box center [281, 65] width 163 height 11
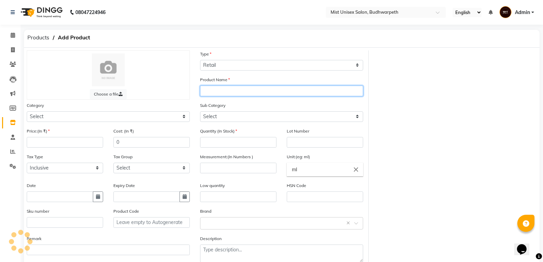
click at [213, 90] on input "text" at bounding box center [281, 91] width 163 height 11
type input "Skya Anti Acne Serum"
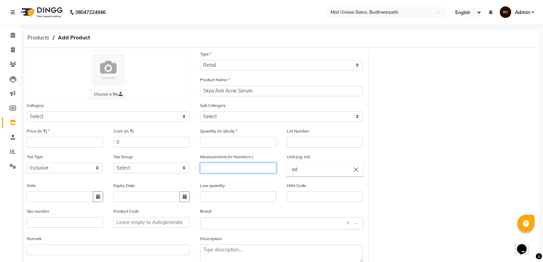
click at [220, 130] on input "number" at bounding box center [238, 168] width 76 height 11
type input "30"
click at [38, 130] on input "number" at bounding box center [65, 142] width 76 height 11
type input "750"
click at [215, 130] on input "number" at bounding box center [238, 142] width 76 height 11
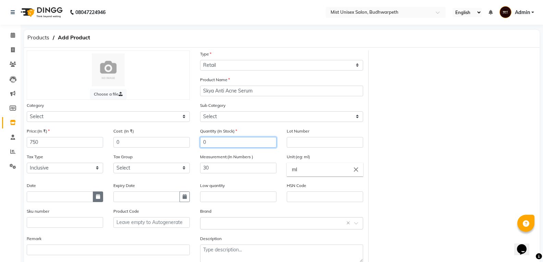
type input "0"
click at [98, 130] on icon "button" at bounding box center [98, 196] width 4 height 5
select select "9"
select select "2025"
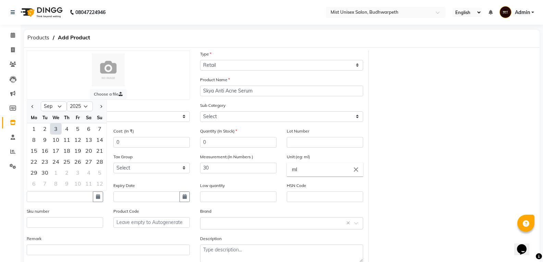
click at [57, 130] on div "3" at bounding box center [55, 128] width 11 height 11
type input "[DATE]"
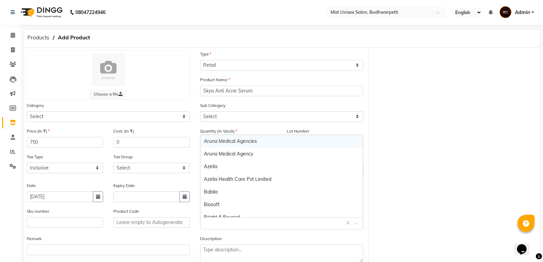
click at [217, 130] on input "text" at bounding box center [275, 222] width 142 height 7
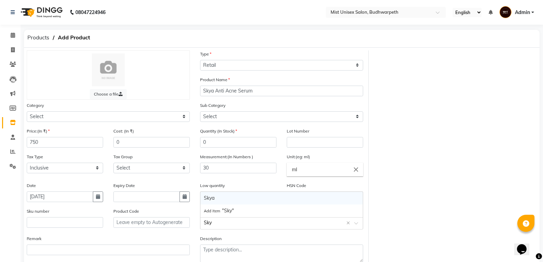
type input "Skya"
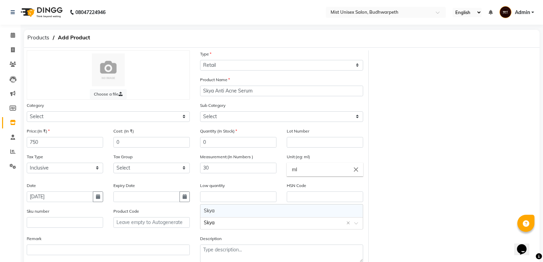
click at [208, 130] on div "Skya" at bounding box center [281, 210] width 162 height 13
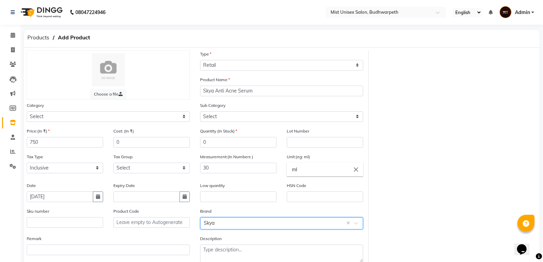
scroll to position [39, 0]
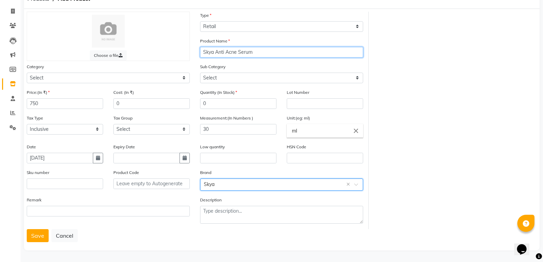
click at [214, 51] on input "Skya Anti Acne Serum" at bounding box center [281, 52] width 163 height 11
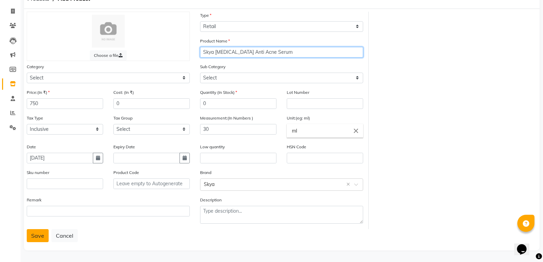
type input "Skya [MEDICAL_DATA] Anti Acne Serum"
click at [41, 130] on button "Save" at bounding box center [38, 235] width 22 height 13
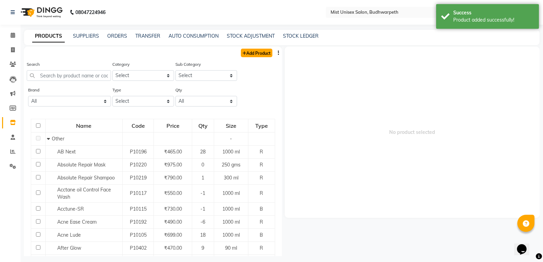
click at [244, 56] on link "Add Product" at bounding box center [257, 53] width 32 height 9
select select "true"
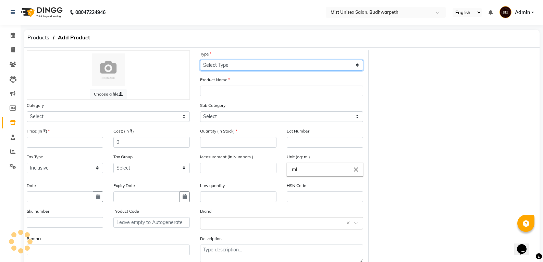
click at [243, 67] on select "Select Type Both Retail Consumable" at bounding box center [281, 65] width 163 height 11
select select "R"
click at [200, 60] on select "Select Type Both Retail Consumable" at bounding box center [281, 65] width 163 height 11
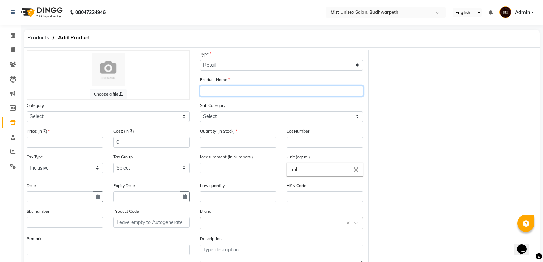
click at [217, 90] on input "text" at bounding box center [281, 91] width 163 height 11
type input "[PERSON_NAME] Glem Cleanser"
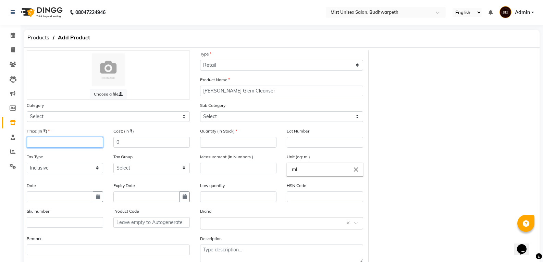
click at [53, 130] on input "number" at bounding box center [65, 142] width 76 height 11
type input "595"
click at [220, 130] on input "number" at bounding box center [238, 142] width 76 height 11
type input "0"
click at [214, 130] on input "number" at bounding box center [238, 168] width 76 height 11
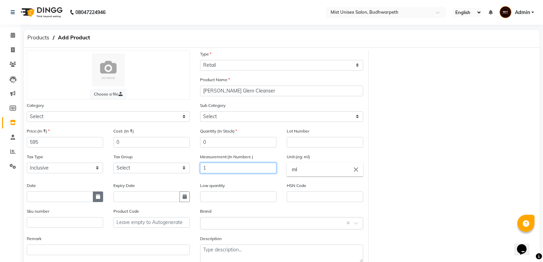
type input "1"
click at [98, 130] on icon "button" at bounding box center [98, 196] width 4 height 5
select select "9"
select select "2025"
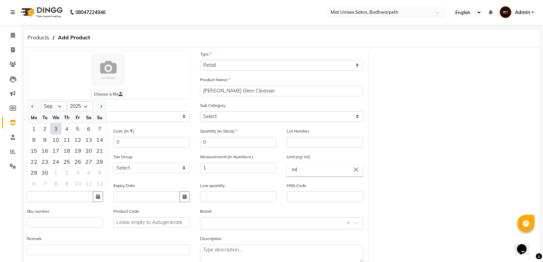
click at [57, 130] on div "3" at bounding box center [55, 128] width 11 height 11
type input "[DATE]"
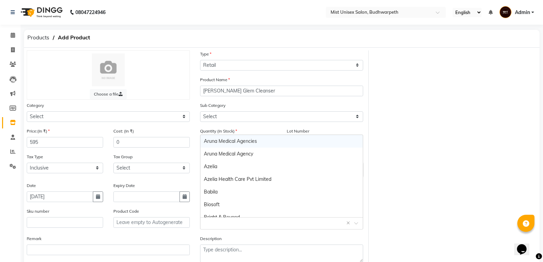
click at [209, 130] on input "text" at bounding box center [275, 222] width 142 height 7
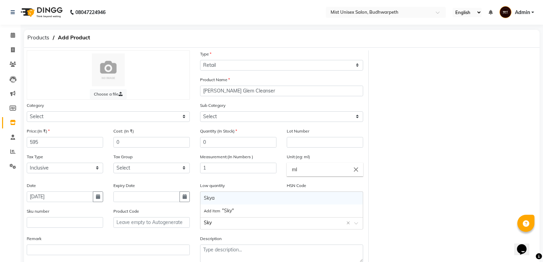
type input "Skya"
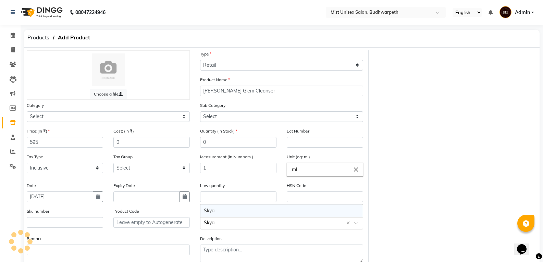
click at [208, 130] on div "Skya" at bounding box center [281, 210] width 162 height 13
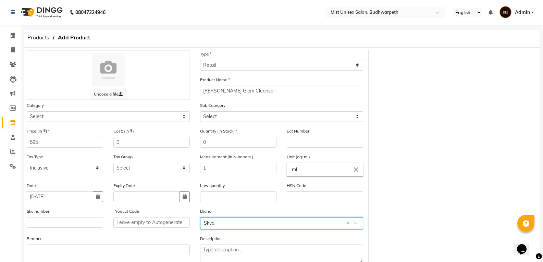
scroll to position [39, 0]
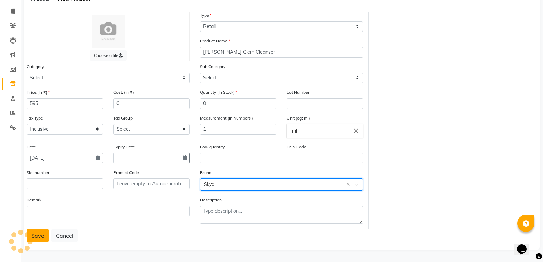
click at [38, 130] on button "Save" at bounding box center [38, 235] width 22 height 13
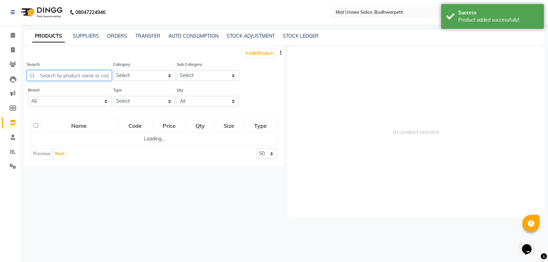
click at [58, 79] on input "text" at bounding box center [69, 75] width 85 height 11
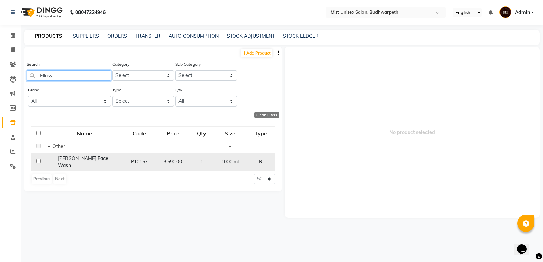
type input "Ellasy"
click at [93, 130] on span "[PERSON_NAME] Face Wash" at bounding box center [83, 161] width 50 height 13
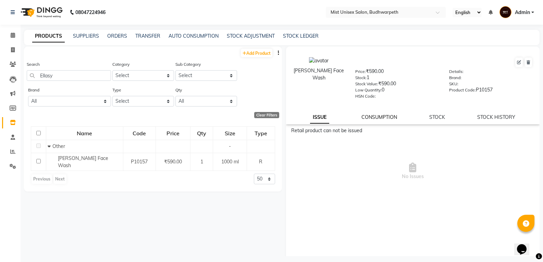
click at [266, 117] on link "CONSUMPTION" at bounding box center [379, 117] width 36 height 6
click at [266, 116] on link "STOCK" at bounding box center [437, 117] width 16 height 6
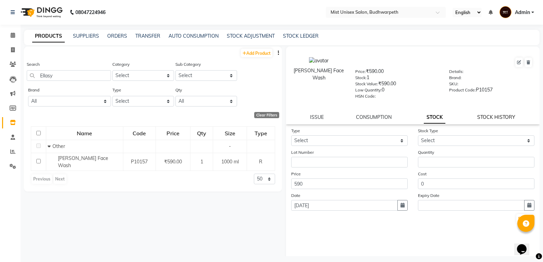
click at [266, 118] on link "STOCK HISTORY" at bounding box center [496, 117] width 38 height 6
select select "all"
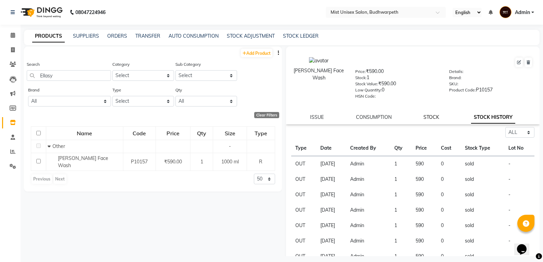
click at [266, 117] on link "STOCK" at bounding box center [431, 117] width 16 height 6
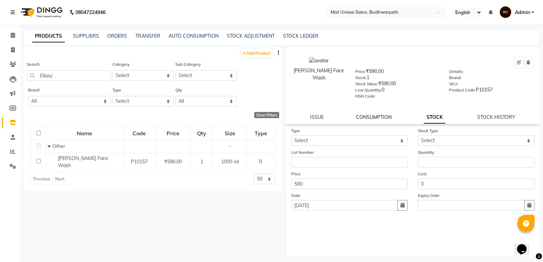
click at [266, 117] on link "CONSUMPTION" at bounding box center [374, 117] width 36 height 6
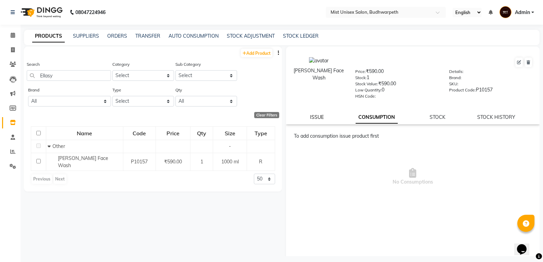
click at [266, 116] on link "ISSUE" at bounding box center [317, 117] width 14 height 6
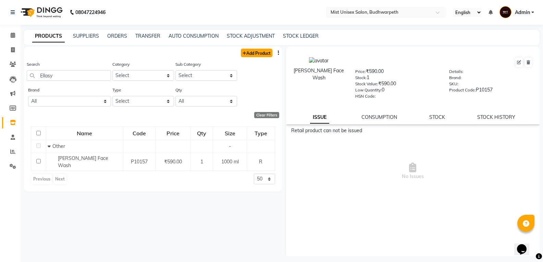
click at [255, 54] on link "Add Product" at bounding box center [257, 53] width 32 height 9
select select "true"
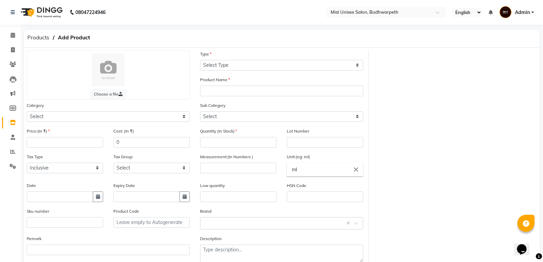
click at [232, 72] on div "Type Select Type Both Retail Consumable" at bounding box center [281, 63] width 173 height 26
click at [231, 67] on select "Select Type Both Retail Consumable" at bounding box center [281, 65] width 163 height 11
select select "R"
click at [200, 60] on select "Select Type Both Retail Consumable" at bounding box center [281, 65] width 163 height 11
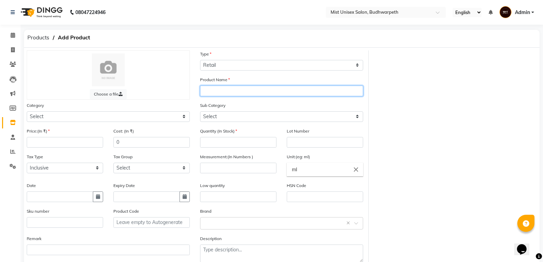
click at [215, 95] on input "text" at bounding box center [281, 91] width 163 height 11
type input "[PERSON_NAME] Face Wash"
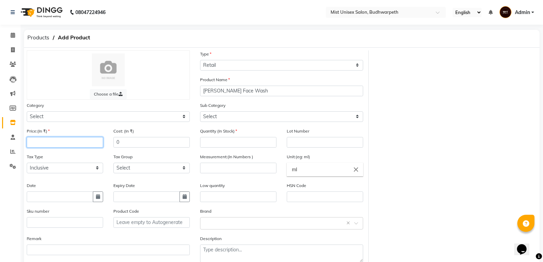
click at [59, 130] on input "number" at bounding box center [65, 142] width 76 height 11
type input "590"
click at [97, 130] on icon "button" at bounding box center [98, 196] width 4 height 5
select select "9"
select select "2025"
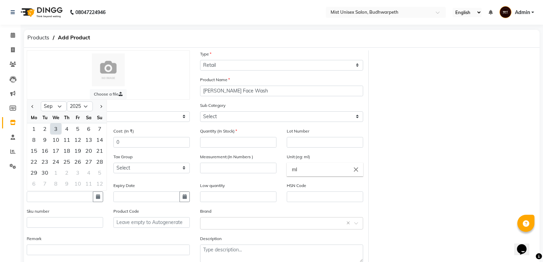
click at [58, 128] on div "3" at bounding box center [55, 128] width 11 height 11
type input "[DATE]"
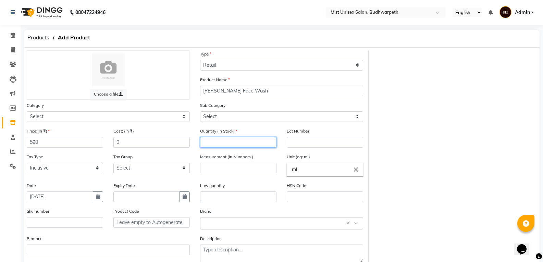
click at [205, 130] on input "number" at bounding box center [238, 142] width 76 height 11
type input "0"
click at [213, 130] on input "number" at bounding box center [238, 168] width 76 height 11
type input "30"
click at [204, 130] on input "text" at bounding box center [275, 222] width 142 height 7
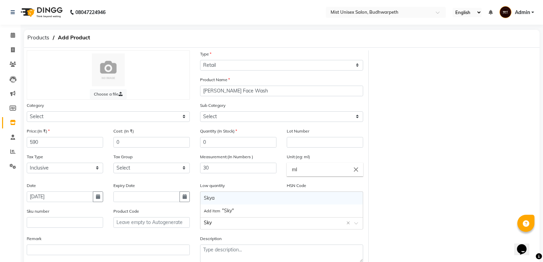
type input "Skya"
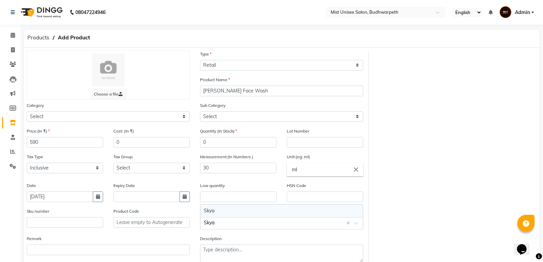
click at [208, 130] on div "Skya" at bounding box center [281, 210] width 162 height 13
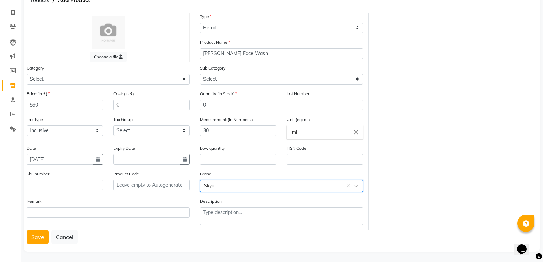
scroll to position [39, 0]
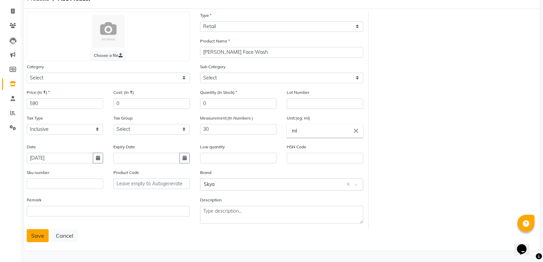
click at [28, 130] on button "Save" at bounding box center [38, 235] width 22 height 13
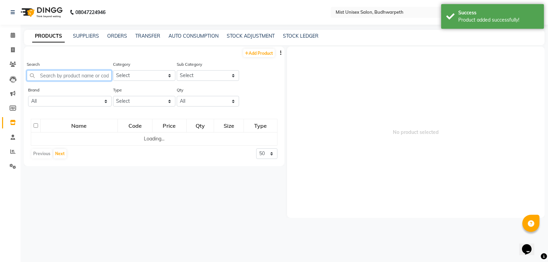
click at [58, 73] on input "text" at bounding box center [69, 75] width 85 height 11
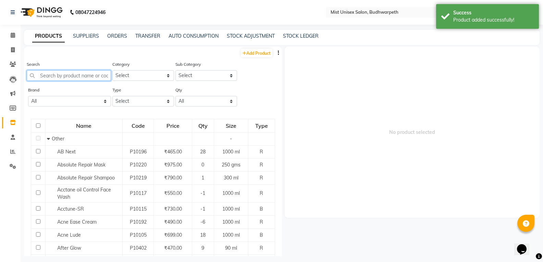
type input "S"
click at [243, 55] on link "Add Product" at bounding box center [257, 53] width 32 height 9
select select "true"
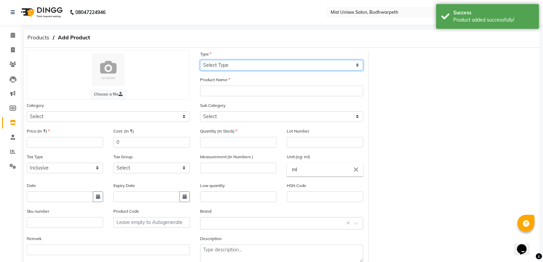
click at [222, 64] on select "Select Type Both Retail Consumable" at bounding box center [281, 65] width 163 height 11
select select "R"
click at [200, 60] on select "Select Type Both Retail Consumable" at bounding box center [281, 65] width 163 height 11
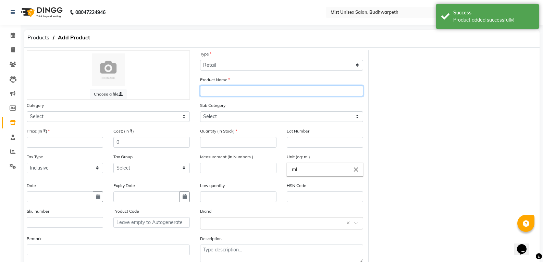
click at [215, 87] on input "text" at bounding box center [281, 91] width 163 height 11
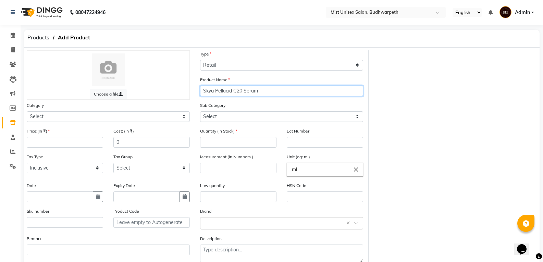
type input "Skya Pellucid C20 Serum"
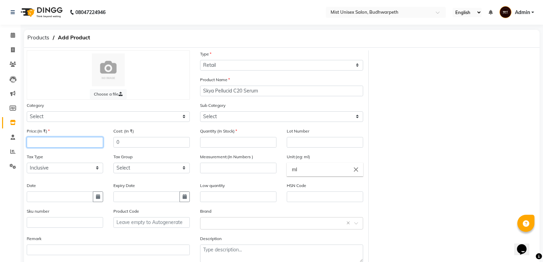
click at [51, 130] on input "number" at bounding box center [65, 142] width 76 height 11
type input "1290"
click at [211, 130] on input "number" at bounding box center [238, 168] width 76 height 11
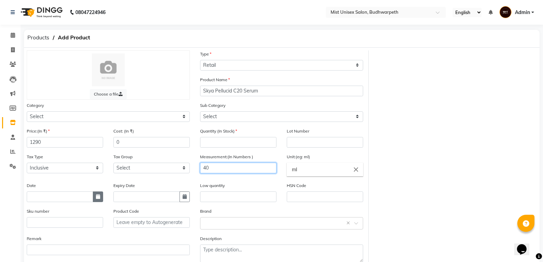
type input "40"
click at [95, 130] on button "button" at bounding box center [98, 196] width 10 height 11
select select "9"
select select "2025"
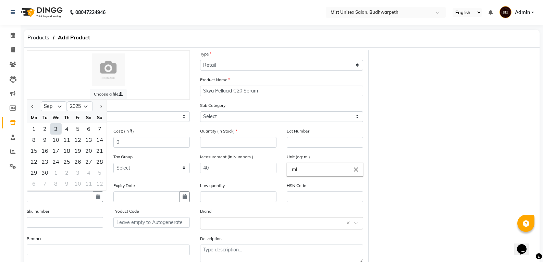
click at [55, 127] on div "3" at bounding box center [55, 128] width 11 height 11
type input "[DATE]"
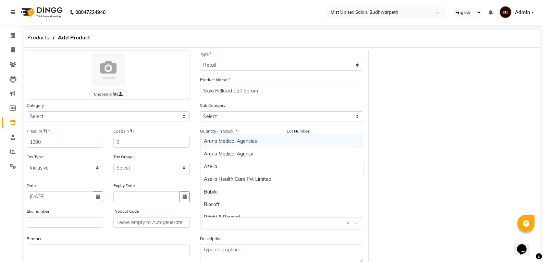
click at [206, 130] on input "text" at bounding box center [275, 222] width 142 height 7
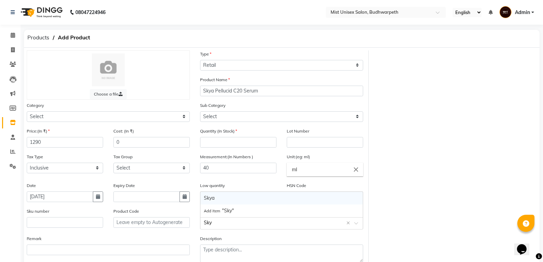
type input "Skya"
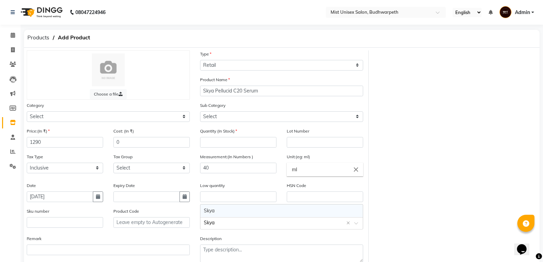
click at [214, 130] on div "Skya" at bounding box center [281, 210] width 162 height 13
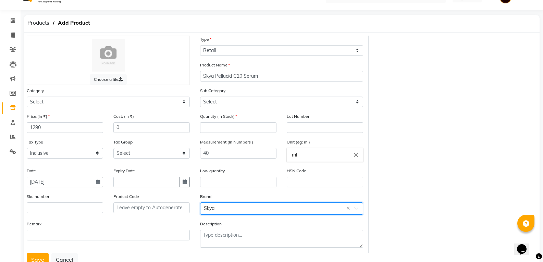
scroll to position [39, 0]
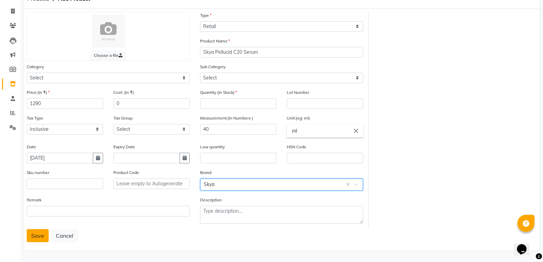
click at [38, 130] on button "Save" at bounding box center [38, 235] width 22 height 13
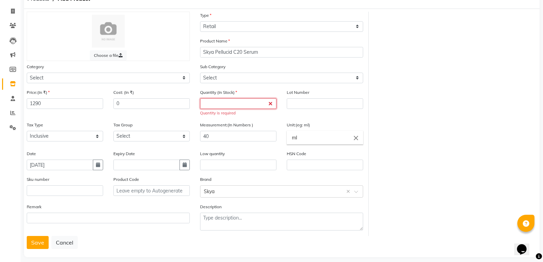
click at [225, 104] on input "number" at bounding box center [238, 103] width 76 height 11
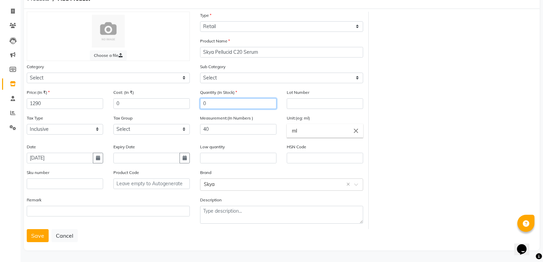
type input "0"
click at [40, 130] on button "Save" at bounding box center [38, 235] width 22 height 13
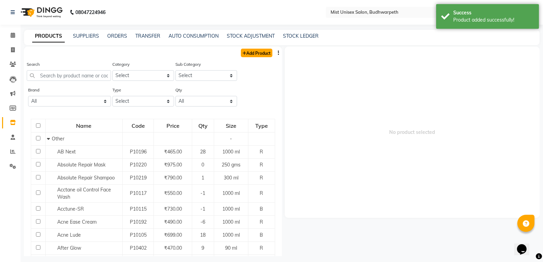
click at [247, 55] on link "Add Product" at bounding box center [257, 53] width 32 height 9
select select "true"
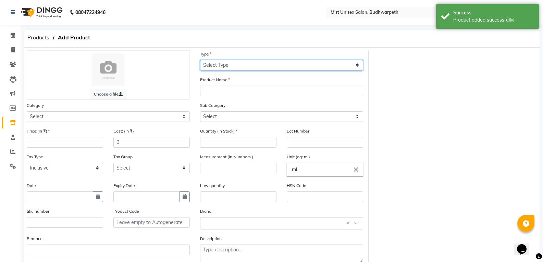
click at [221, 69] on select "Select Type Both Retail Consumable" at bounding box center [281, 65] width 163 height 11
select select "R"
click at [200, 60] on select "Select Type Both Retail Consumable" at bounding box center [281, 65] width 163 height 11
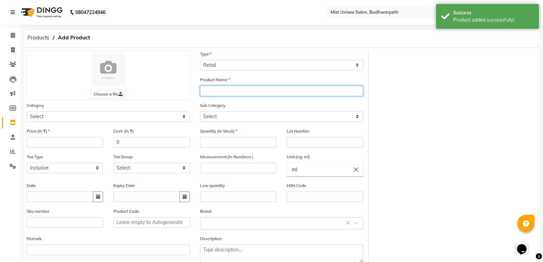
click at [214, 92] on input "text" at bounding box center [281, 91] width 163 height 11
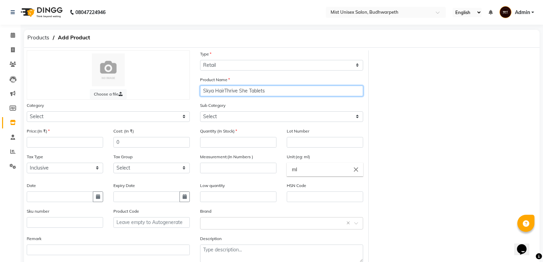
type input "Skya HairThrive She Tablets"
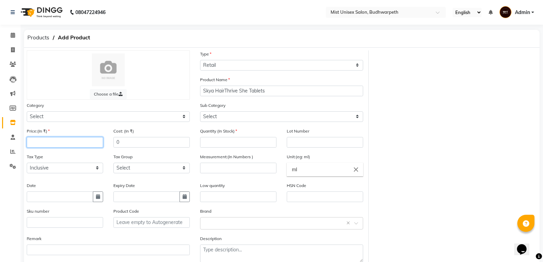
click at [36, 130] on input "number" at bounding box center [65, 142] width 76 height 11
type input "235"
click at [206, 130] on input "number" at bounding box center [238, 142] width 76 height 11
type input "0"
click at [213, 130] on input "number" at bounding box center [238, 168] width 76 height 11
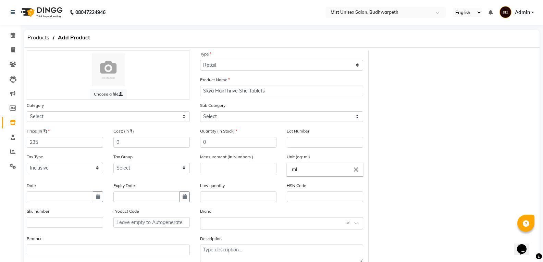
click at [266, 130] on input "ml" at bounding box center [325, 170] width 76 height 14
type input "m"
click at [266, 130] on link "gm s" at bounding box center [325, 184] width 76 height 17
type input "gms"
click at [222, 130] on input "number" at bounding box center [238, 168] width 76 height 11
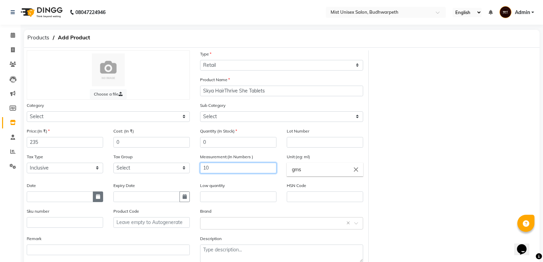
type input "10"
click at [96, 130] on button "button" at bounding box center [98, 196] width 10 height 11
select select "9"
select select "2025"
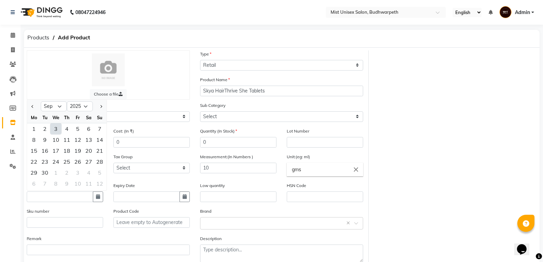
click at [54, 127] on div "3" at bounding box center [55, 128] width 11 height 11
type input "[DATE]"
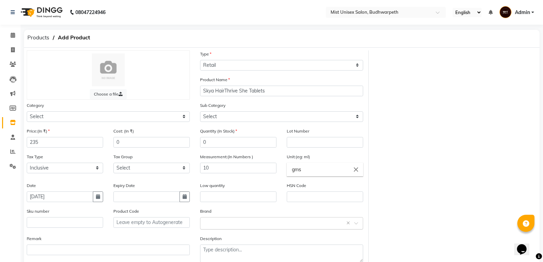
click at [220, 130] on input "text" at bounding box center [275, 222] width 142 height 7
type input "Skya"
click at [210, 130] on div "Skya" at bounding box center [281, 210] width 162 height 13
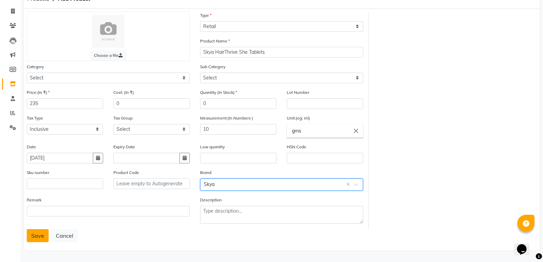
click at [35, 130] on button "Save" at bounding box center [38, 235] width 22 height 13
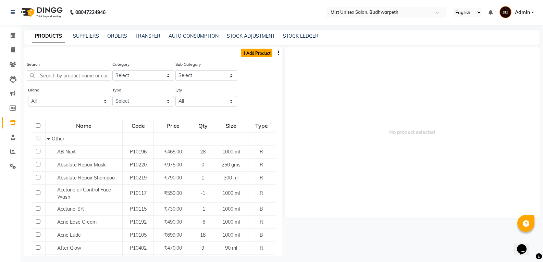
click at [250, 49] on link "Add Product" at bounding box center [257, 53] width 32 height 9
select select "true"
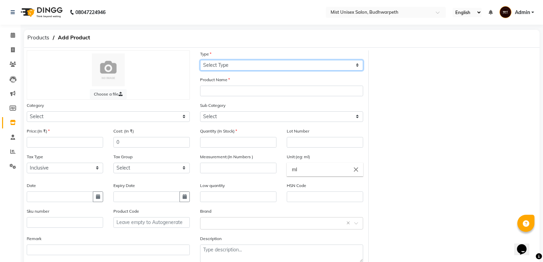
click at [234, 66] on select "Select Type Both Retail Consumable" at bounding box center [281, 65] width 163 height 11
select select "R"
click at [200, 60] on select "Select Type Both Retail Consumable" at bounding box center [281, 65] width 163 height 11
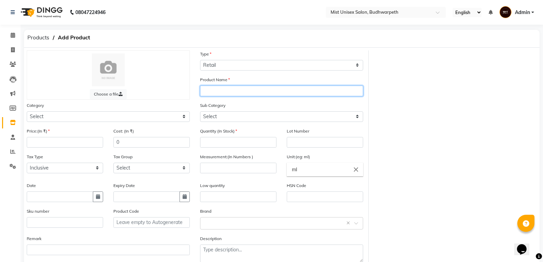
click at [211, 89] on input "text" at bounding box center [281, 91] width 163 height 11
type input "Skya Ilixir Tablets"
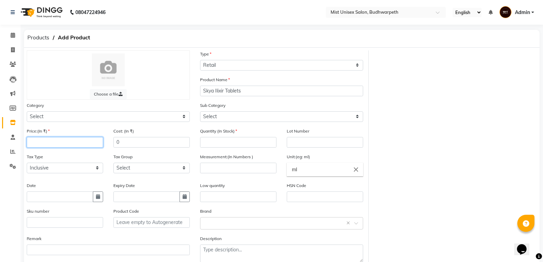
click at [48, 130] on input "number" at bounding box center [65, 142] width 76 height 11
type input "225"
click at [213, 130] on input "number" at bounding box center [238, 142] width 76 height 11
type input "0"
click at [216, 130] on input "number" at bounding box center [238, 168] width 76 height 11
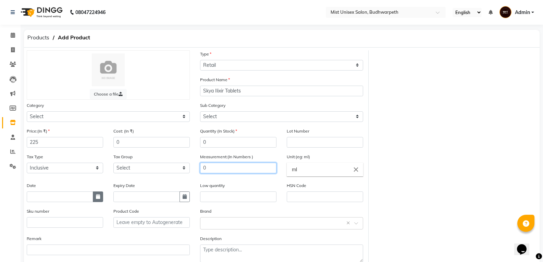
type input "0"
click at [97, 130] on icon "button" at bounding box center [98, 196] width 4 height 5
select select "9"
select select "2025"
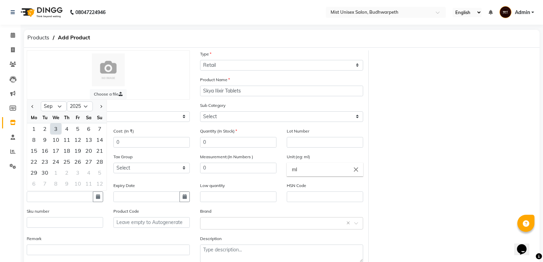
click at [54, 130] on div "3" at bounding box center [55, 128] width 11 height 11
type input "[DATE]"
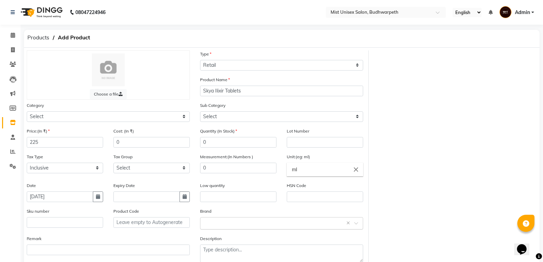
click at [206, 130] on input "text" at bounding box center [275, 222] width 142 height 7
type input "Skya"
click at [212, 130] on div "Skya" at bounding box center [281, 210] width 162 height 13
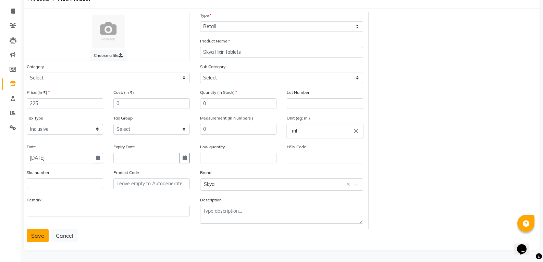
click at [42, 130] on button "Save" at bounding box center [38, 235] width 22 height 13
click at [39, 130] on button "Save" at bounding box center [38, 235] width 22 height 13
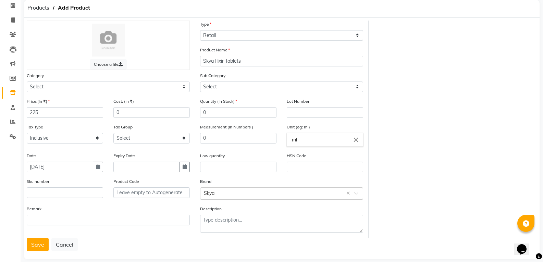
scroll to position [29, 0]
click at [220, 130] on div "Measurement:(In Numbers ) 0" at bounding box center [238, 138] width 87 height 29
click at [217, 130] on input "0" at bounding box center [238, 139] width 76 height 11
type input "10"
click at [43, 130] on button "Save" at bounding box center [38, 245] width 22 height 13
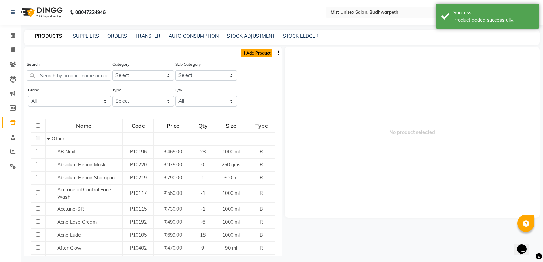
click at [241, 55] on link "Add Product" at bounding box center [257, 53] width 32 height 9
select select "true"
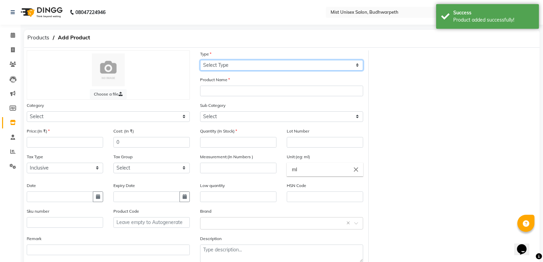
click at [229, 64] on select "Select Type Both Retail Consumable" at bounding box center [281, 65] width 163 height 11
select select "R"
click at [200, 60] on select "Select Type Both Retail Consumable" at bounding box center [281, 65] width 163 height 11
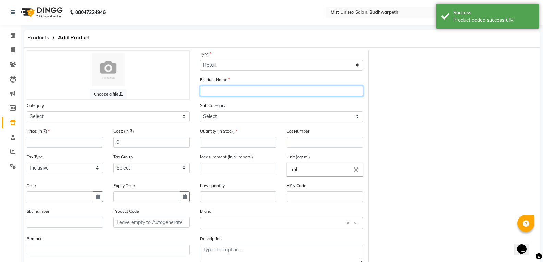
click at [222, 92] on input "text" at bounding box center [281, 91] width 163 height 11
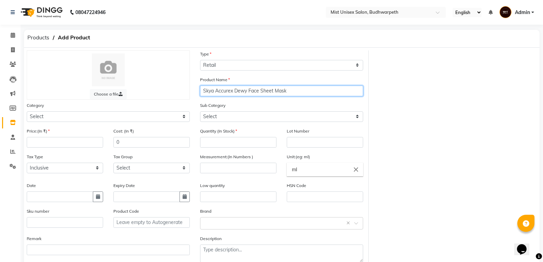
type input "Skya Accurex Dewy Face Sheet Mask"
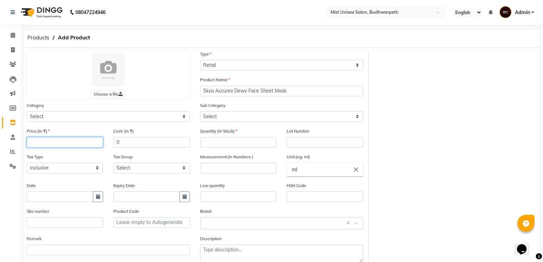
click at [69, 130] on input "number" at bounding box center [65, 142] width 76 height 11
type input "149"
click at [216, 130] on input "number" at bounding box center [238, 142] width 76 height 11
type input "0"
click at [219, 130] on input "number" at bounding box center [238, 168] width 76 height 11
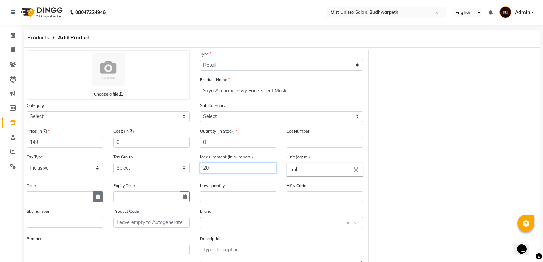
type input "20"
click at [93, 130] on button "button" at bounding box center [98, 196] width 10 height 11
select select "9"
select select "2025"
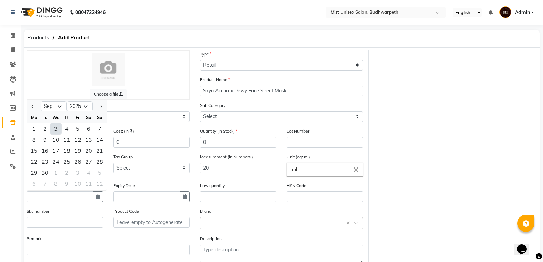
click at [58, 130] on div "3" at bounding box center [55, 128] width 11 height 11
type input "[DATE]"
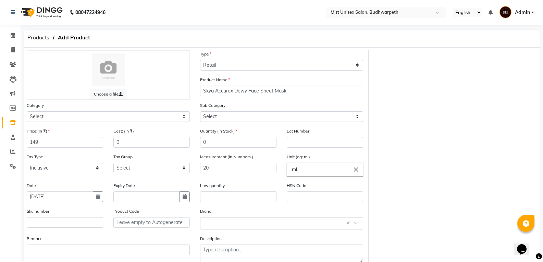
scroll to position [39, 0]
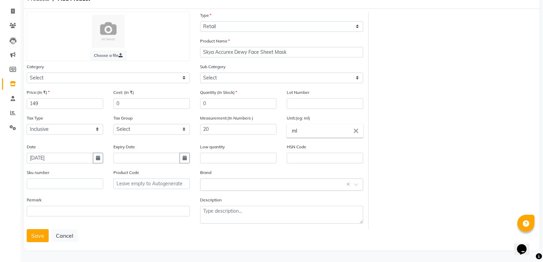
click at [214, 130] on input "text" at bounding box center [275, 183] width 142 height 7
type input "Skya"
click at [208, 130] on div "Skya" at bounding box center [281, 172] width 162 height 13
click at [36, 130] on button "Save" at bounding box center [38, 235] width 22 height 13
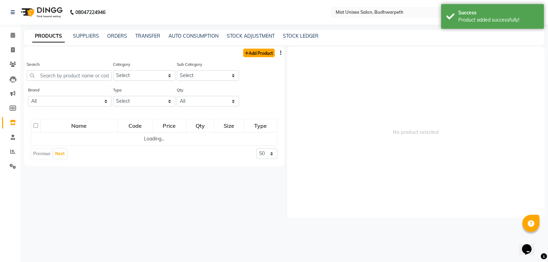
click at [254, 55] on link "Add Product" at bounding box center [259, 53] width 32 height 9
select select "true"
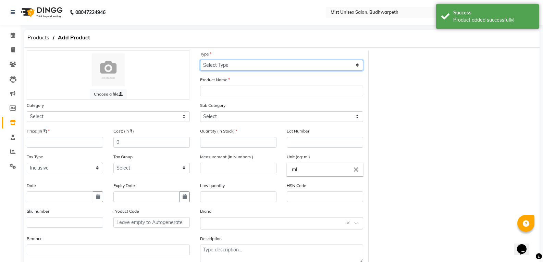
click at [229, 65] on select "Select Type Both Retail Consumable" at bounding box center [281, 65] width 163 height 11
select select "R"
click at [200, 60] on select "Select Type Both Retail Consumable" at bounding box center [281, 65] width 163 height 11
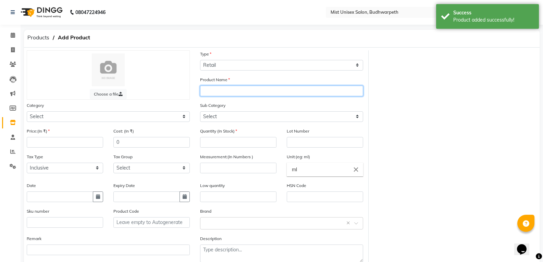
click at [214, 89] on input "text" at bounding box center [281, 91] width 163 height 11
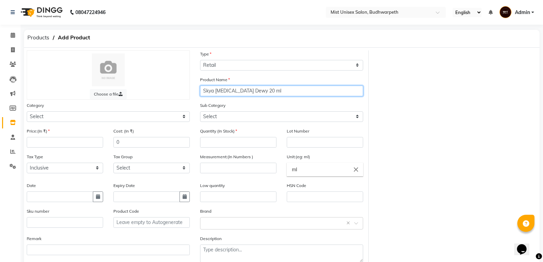
type input "Skya Accutane Dewy 20 ml"
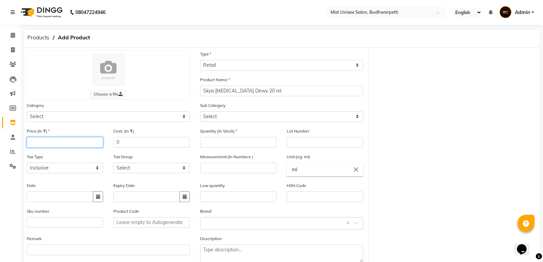
click at [40, 130] on input "number" at bounding box center [65, 142] width 76 height 11
type input "149"
click at [218, 130] on input "number" at bounding box center [238, 142] width 76 height 11
type input "0"
click at [221, 130] on input "number" at bounding box center [238, 168] width 76 height 11
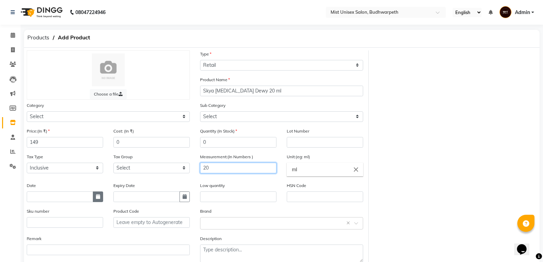
type input "20"
click at [98, 130] on icon "button" at bounding box center [98, 196] width 4 height 5
select select "9"
select select "2025"
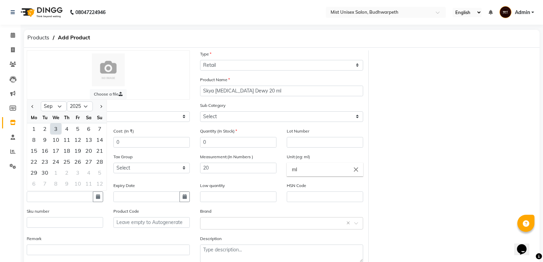
click at [55, 129] on div "3" at bounding box center [55, 128] width 11 height 11
type input "[DATE]"
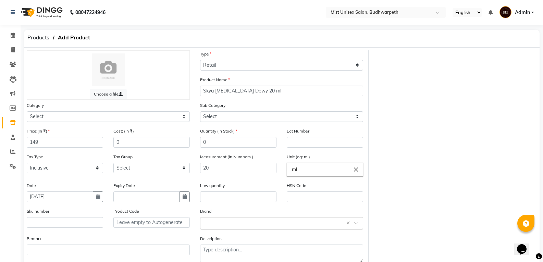
click at [215, 130] on input "text" at bounding box center [275, 222] width 142 height 7
type input "Skya"
click at [208, 130] on div "Skya" at bounding box center [281, 210] width 162 height 13
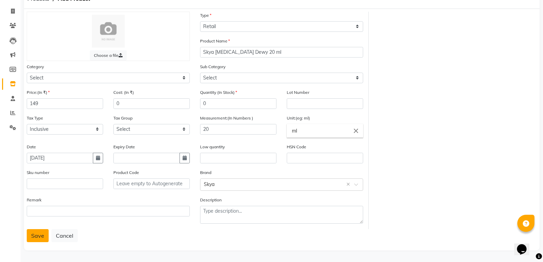
click at [36, 130] on button "Save" at bounding box center [38, 235] width 22 height 13
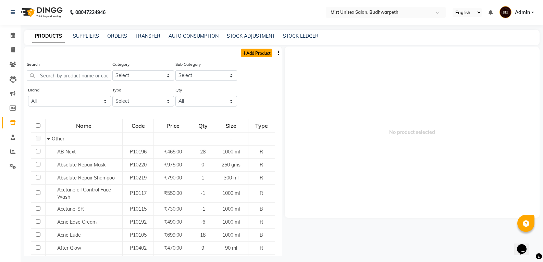
click at [241, 53] on link "Add Product" at bounding box center [257, 53] width 32 height 9
select select "true"
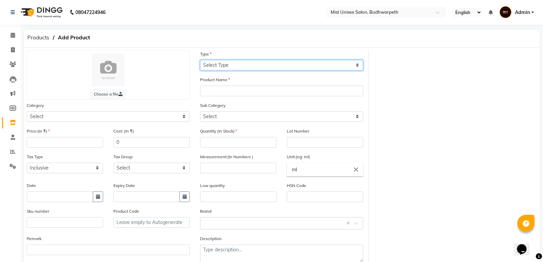
drag, startPoint x: 237, startPoint y: 66, endPoint x: 230, endPoint y: 66, distance: 6.5
click at [237, 66] on select "Select Type Both Retail Consumable" at bounding box center [281, 65] width 163 height 11
select select "R"
click at [200, 60] on select "Select Type Both Retail Consumable" at bounding box center [281, 65] width 163 height 11
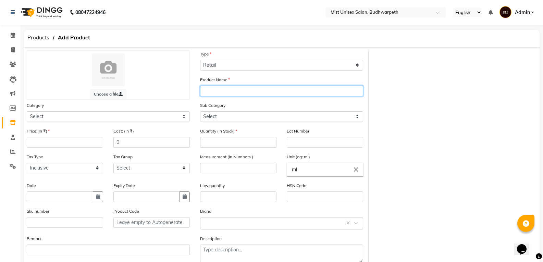
click at [220, 92] on input "text" at bounding box center [281, 91] width 163 height 11
type input "Skya Amvel Dewy Face Mask Sheet"
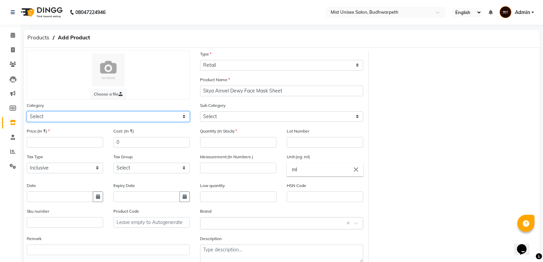
click at [89, 121] on select "Select Hair Skin Makeup Personal Care Appliances Beard Waxing Disposable Thread…" at bounding box center [108, 116] width 163 height 11
select select "765301150"
click at [27, 111] on select "Select Hair Skin Makeup Personal Care Appliances Beard Waxing Disposable Thread…" at bounding box center [108, 116] width 163 height 11
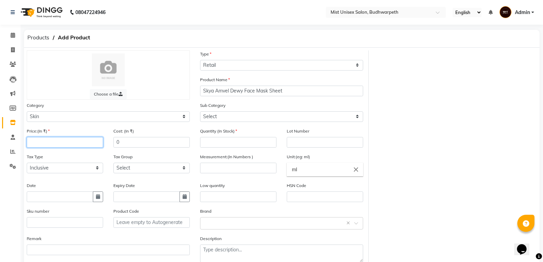
click at [50, 130] on input "number" at bounding box center [65, 142] width 76 height 11
type input "149"
click at [206, 130] on input "number" at bounding box center [238, 142] width 76 height 11
type input "0"
click at [228, 130] on input "number" at bounding box center [238, 168] width 76 height 11
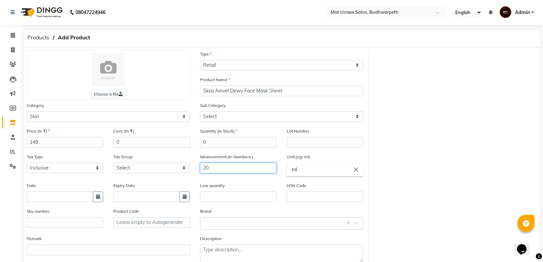
type input "20"
click at [266, 130] on input "ml" at bounding box center [325, 170] width 76 height 14
type input "m"
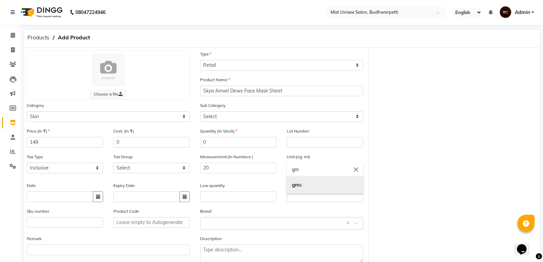
click at [266, 130] on b "gm" at bounding box center [296, 185] width 8 height 7
type input "gms"
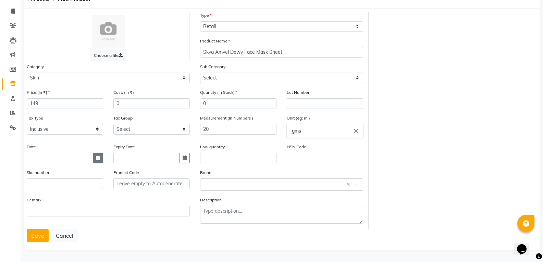
click at [95, 130] on button "button" at bounding box center [98, 158] width 10 height 11
select select "9"
select select "2025"
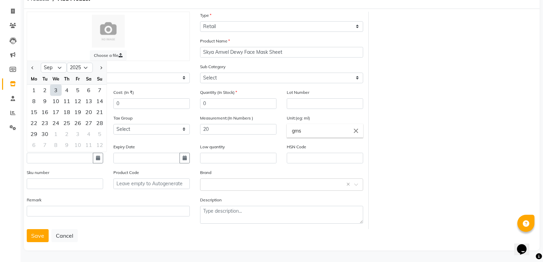
click at [55, 90] on div "3" at bounding box center [55, 90] width 11 height 11
type input "[DATE]"
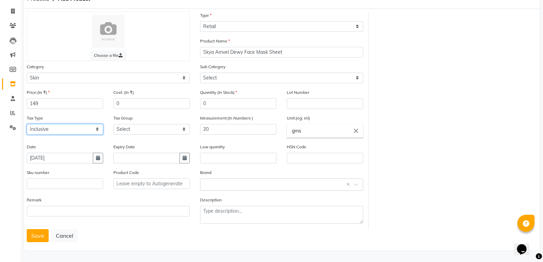
click at [80, 130] on select "Select Inclusive Exclusive" at bounding box center [65, 129] width 76 height 11
click at [122, 130] on select "Select GST" at bounding box center [151, 129] width 76 height 11
click at [60, 130] on input "text" at bounding box center [65, 183] width 76 height 11
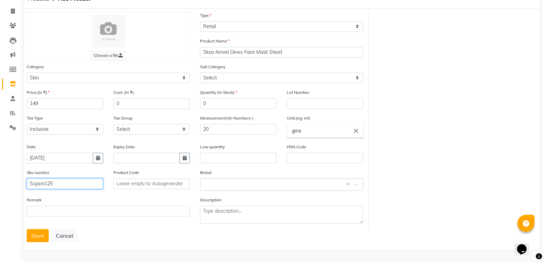
type input "Scpsm125"
click at [155, 130] on input "text" at bounding box center [151, 183] width 76 height 11
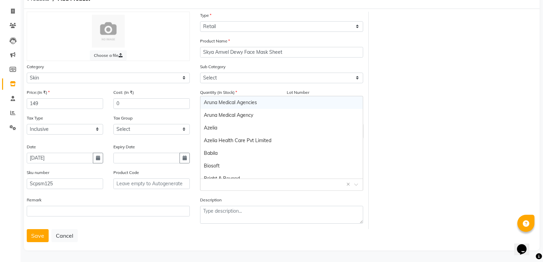
click at [207, 130] on input "text" at bounding box center [275, 183] width 142 height 7
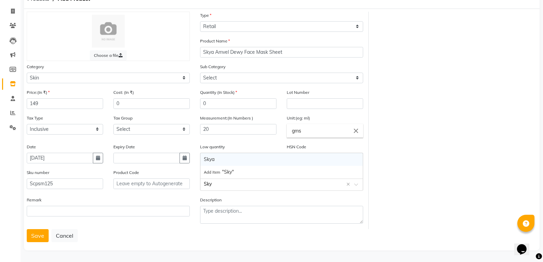
type input "Skya"
click at [210, 130] on div "Skya" at bounding box center [281, 172] width 162 height 13
click at [35, 130] on button "Save" at bounding box center [38, 235] width 22 height 13
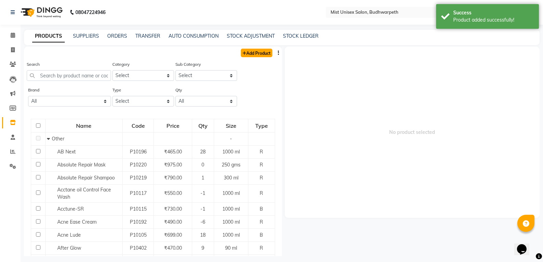
click at [248, 51] on link "Add Product" at bounding box center [257, 53] width 32 height 9
select select "true"
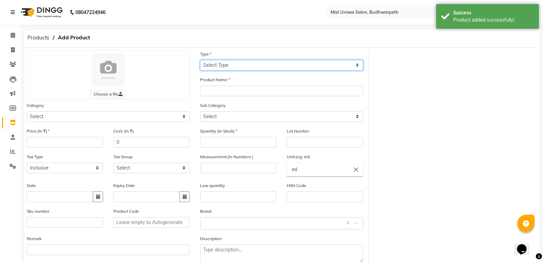
click at [228, 66] on select "Select Type Both Retail Consumable" at bounding box center [281, 65] width 163 height 11
select select "R"
click at [200, 60] on select "Select Type Both Retail Consumable" at bounding box center [281, 65] width 163 height 11
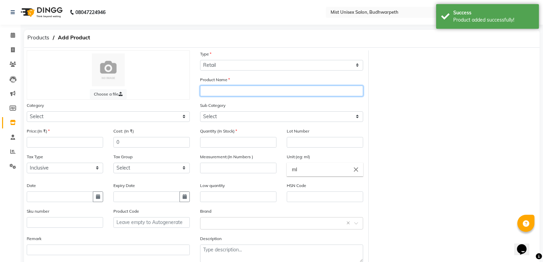
click at [215, 91] on input "text" at bounding box center [281, 91] width 163 height 11
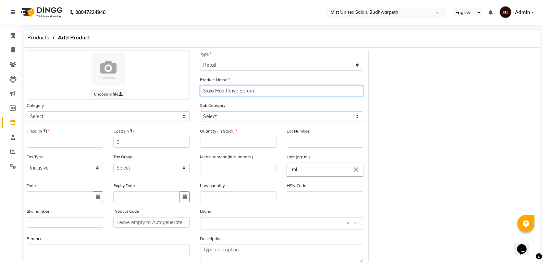
type input "Skya Hair thrive Serum"
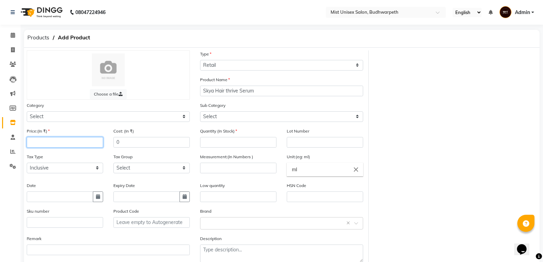
click at [50, 130] on input "number" at bounding box center [65, 142] width 76 height 11
type input "1280"
click at [210, 130] on input "number" at bounding box center [238, 142] width 76 height 11
type input "0"
click at [221, 130] on input "number" at bounding box center [238, 168] width 76 height 11
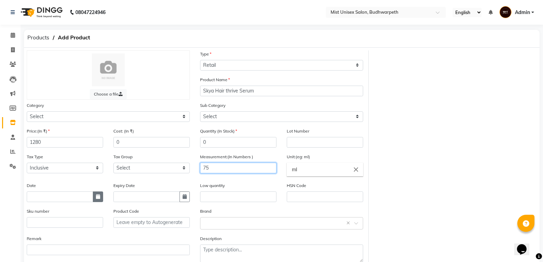
type input "75"
click at [95, 130] on button "button" at bounding box center [98, 196] width 10 height 11
select select "9"
select select "2025"
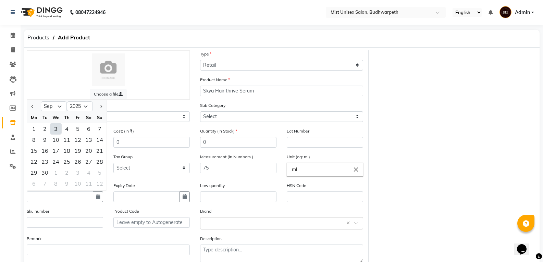
click at [56, 126] on div "3" at bounding box center [55, 128] width 11 height 11
type input "[DATE]"
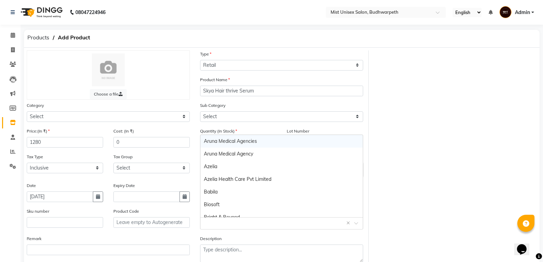
click at [210, 130] on input "text" at bounding box center [275, 222] width 142 height 7
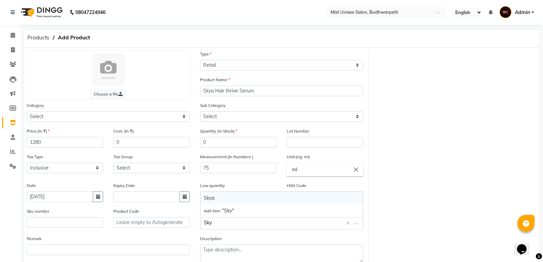
type input "Skya"
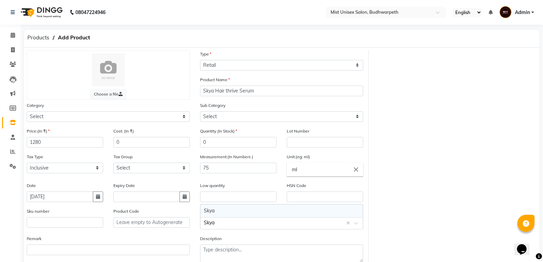
click at [208, 130] on div "Skya" at bounding box center [281, 210] width 162 height 13
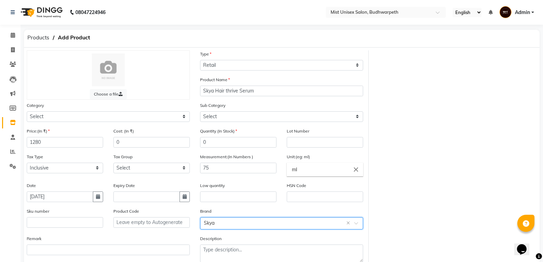
scroll to position [39, 0]
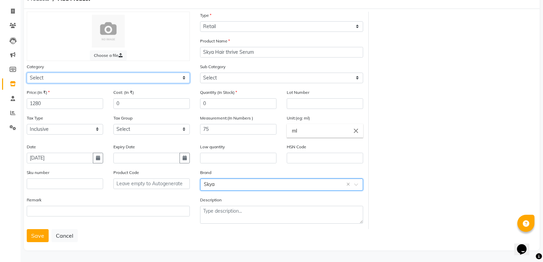
click at [54, 81] on select "Select Hair Skin Makeup Personal Care Appliances Beard Waxing Disposable Thread…" at bounding box center [108, 78] width 163 height 11
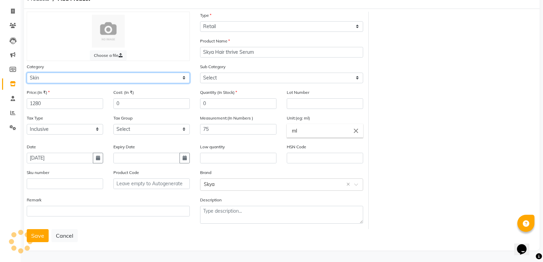
click at [27, 73] on select "Select Hair Skin Makeup Personal Care Appliances Beard Waxing Disposable Thread…" at bounding box center [108, 78] width 163 height 11
click at [68, 81] on select "Select Hair Skin Makeup Personal Care Appliances Beard Waxing Disposable Thread…" at bounding box center [108, 78] width 163 height 11
select select "765301100"
click at [27, 73] on select "Select Hair Skin Makeup Personal Care Appliances Beard Waxing Disposable Thread…" at bounding box center [108, 78] width 163 height 11
click at [32, 130] on button "Save" at bounding box center [38, 235] width 22 height 13
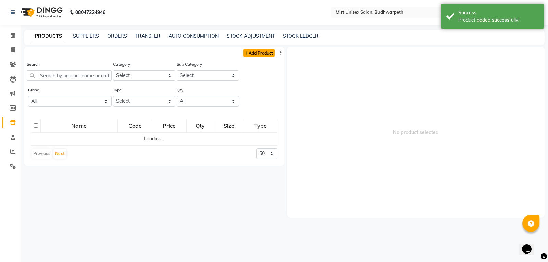
click at [247, 54] on icon at bounding box center [247, 53] width 4 height 4
select select "true"
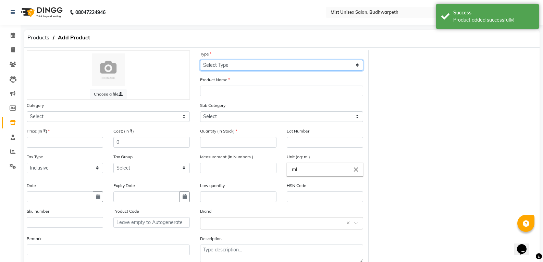
click at [228, 66] on select "Select Type Both Retail Consumable" at bounding box center [281, 65] width 163 height 11
select select "R"
click at [200, 60] on select "Select Type Both Retail Consumable" at bounding box center [281, 65] width 163 height 11
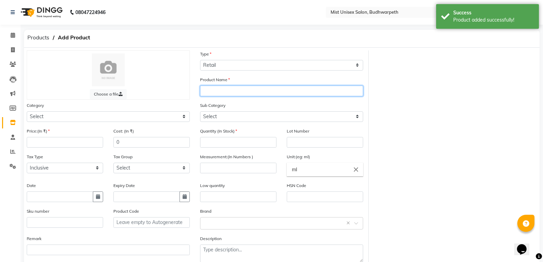
click at [210, 91] on input "text" at bounding box center [281, 91] width 163 height 11
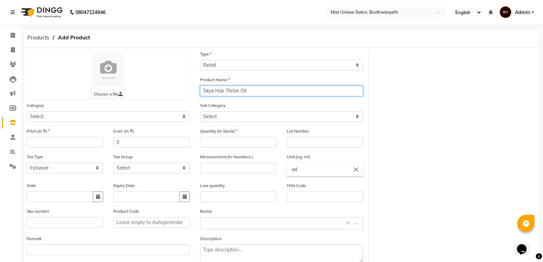
type input "Skya Hair Thrive Oil"
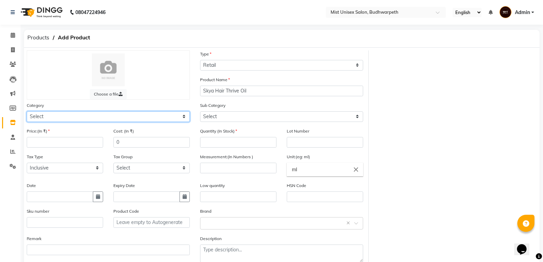
drag, startPoint x: 54, startPoint y: 117, endPoint x: 32, endPoint y: 112, distance: 23.6
click at [54, 117] on select "Select Hair Skin Makeup Personal Care Appliances Beard Waxing Disposable Thread…" at bounding box center [108, 116] width 163 height 11
select select "765301100"
click at [27, 111] on select "Select Hair Skin Makeup Personal Care Appliances Beard Waxing Disposable Thread…" at bounding box center [108, 116] width 163 height 11
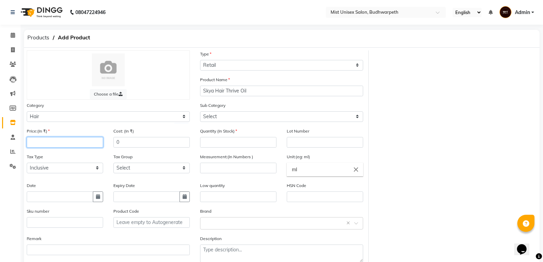
click at [59, 130] on input "number" at bounding box center [65, 142] width 76 height 11
type input "1190"
click at [215, 130] on input "number" at bounding box center [238, 142] width 76 height 11
type input "0"
click at [221, 130] on input "number" at bounding box center [238, 168] width 76 height 11
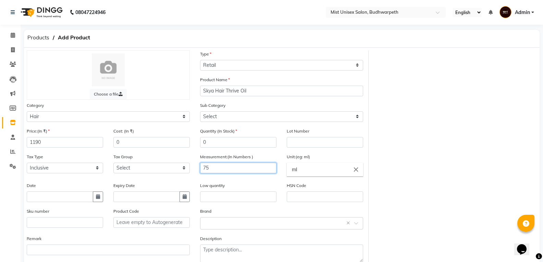
type input "75"
click at [94, 130] on div "Date" at bounding box center [65, 192] width 76 height 20
click at [96, 130] on icon "button" at bounding box center [98, 196] width 4 height 5
select select "9"
select select "2025"
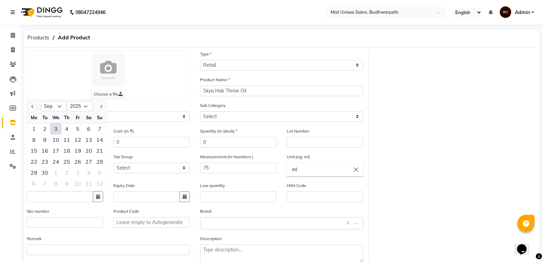
click at [57, 129] on div "3" at bounding box center [55, 128] width 11 height 11
type input "[DATE]"
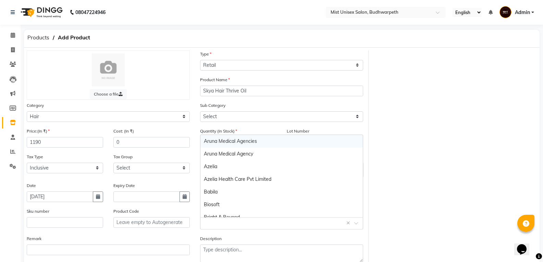
click at [211, 130] on input "text" at bounding box center [275, 222] width 142 height 7
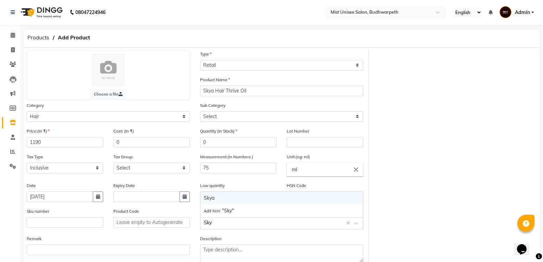
type input "Skya"
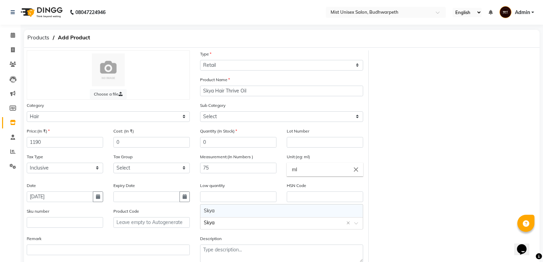
click at [209, 130] on div "Skya" at bounding box center [281, 210] width 162 height 13
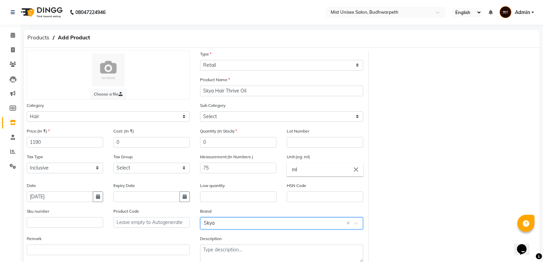
scroll to position [39, 0]
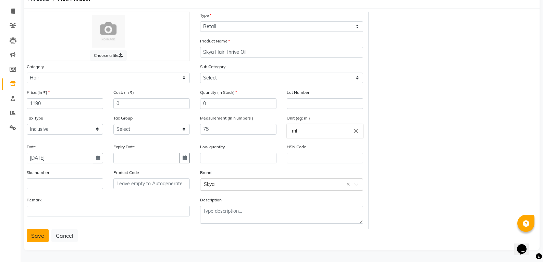
click at [38, 130] on button "Save" at bounding box center [38, 235] width 22 height 13
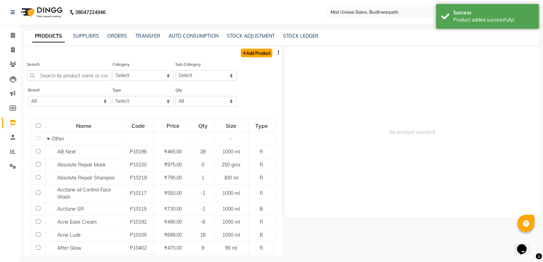
click at [252, 56] on link "Add Product" at bounding box center [257, 53] width 32 height 9
select select "true"
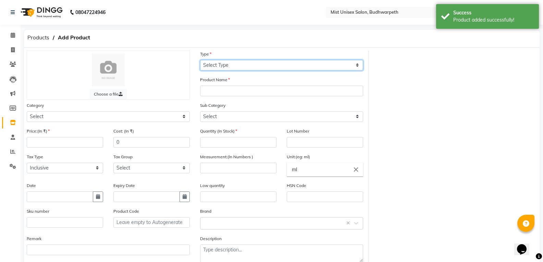
drag, startPoint x: 225, startPoint y: 61, endPoint x: 212, endPoint y: 70, distance: 16.1
click at [225, 61] on select "Select Type Both Retail Consumable" at bounding box center [281, 65] width 163 height 11
select select "R"
click at [200, 60] on select "Select Type Both Retail Consumable" at bounding box center [281, 65] width 163 height 11
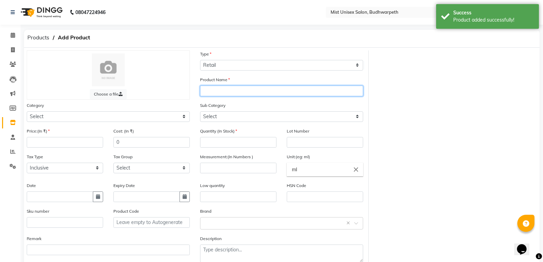
drag, startPoint x: 209, startPoint y: 91, endPoint x: 209, endPoint y: 84, distance: 6.8
click at [209, 91] on input "text" at bounding box center [281, 91] width 163 height 11
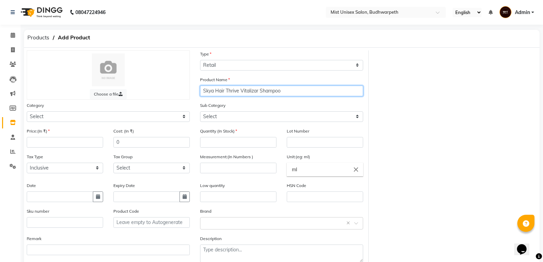
type input "Skya Hair Thrive Vitalizar Shampoo"
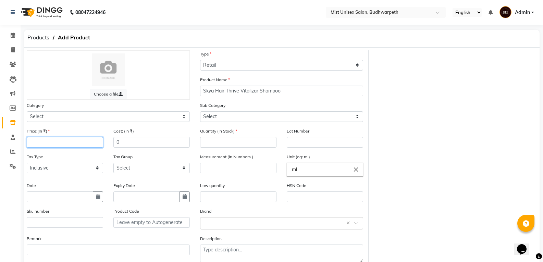
click at [87, 130] on input "number" at bounding box center [65, 142] width 76 height 11
type input "990"
click at [214, 130] on input "number" at bounding box center [238, 142] width 76 height 11
type input "0"
click at [221, 130] on input "number" at bounding box center [238, 168] width 76 height 11
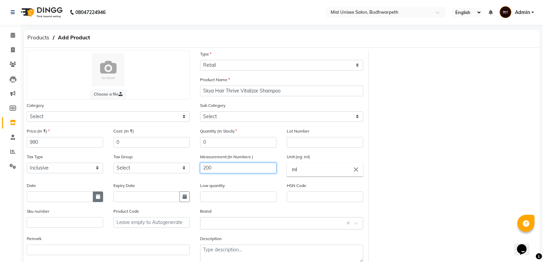
type input "200"
click at [99, 130] on icon "button" at bounding box center [98, 196] width 4 height 5
select select "9"
select select "2025"
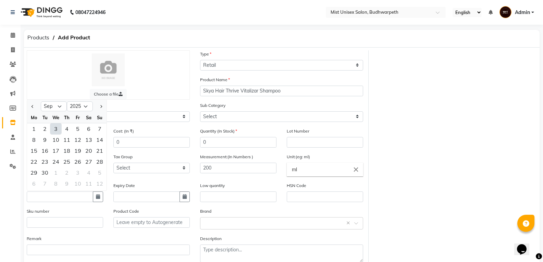
click at [55, 126] on div "3" at bounding box center [55, 128] width 11 height 11
type input "[DATE]"
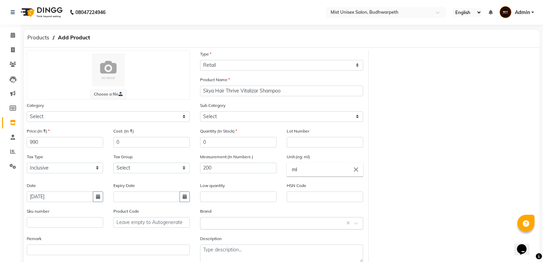
click at [202, 130] on div at bounding box center [281, 222] width 162 height 7
type input "Skya"
click at [204, 130] on div "Skya" at bounding box center [281, 210] width 162 height 13
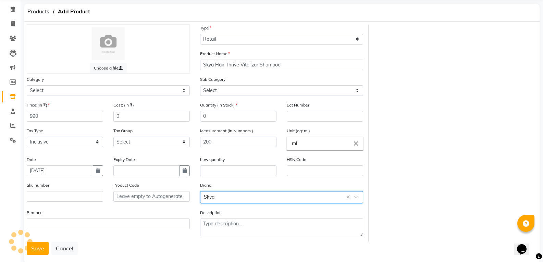
scroll to position [39, 0]
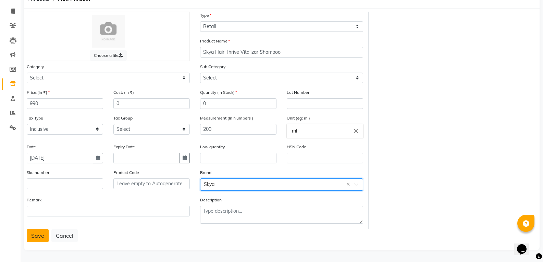
click at [42, 130] on button "Save" at bounding box center [38, 235] width 22 height 13
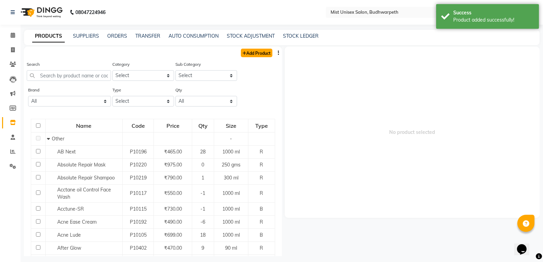
click at [250, 53] on link "Add Product" at bounding box center [257, 53] width 32 height 9
select select "true"
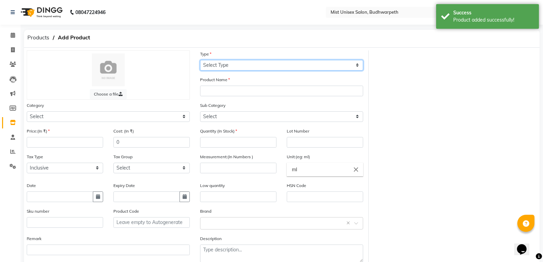
click at [236, 65] on select "Select Type Both Retail Consumable" at bounding box center [281, 65] width 163 height 11
select select "R"
click at [200, 60] on select "Select Type Both Retail Consumable" at bounding box center [281, 65] width 163 height 11
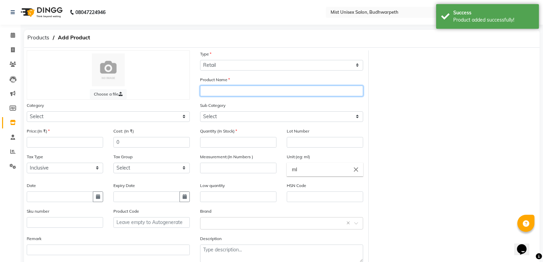
click at [217, 92] on input "text" at bounding box center [281, 91] width 163 height 11
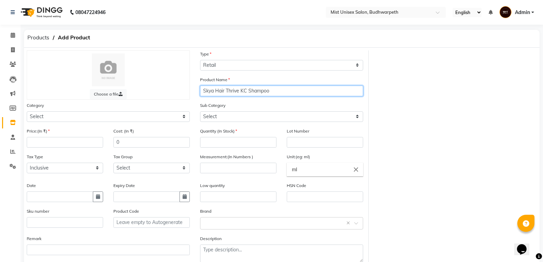
type input "Skya Hair Thrive KC Shampoo"
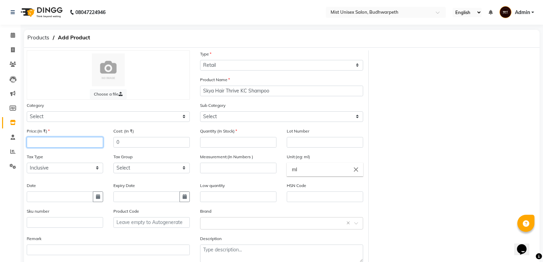
click at [32, 130] on input "number" at bounding box center [65, 142] width 76 height 11
type input "510"
click at [205, 130] on input "number" at bounding box center [238, 142] width 76 height 11
type input "0"
click at [215, 130] on input "number" at bounding box center [238, 168] width 76 height 11
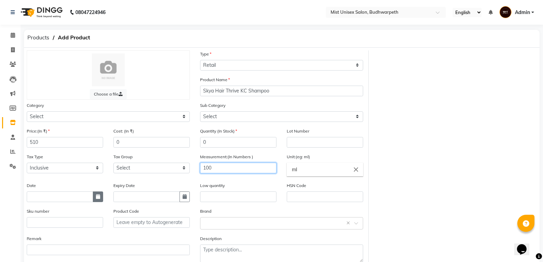
type input "100"
click at [95, 130] on button "button" at bounding box center [98, 196] width 10 height 11
select select "9"
select select "2025"
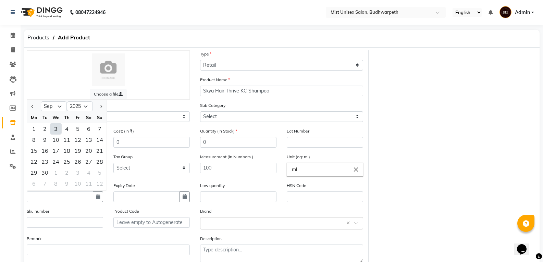
click at [58, 128] on div "3" at bounding box center [55, 128] width 11 height 11
type input "[DATE]"
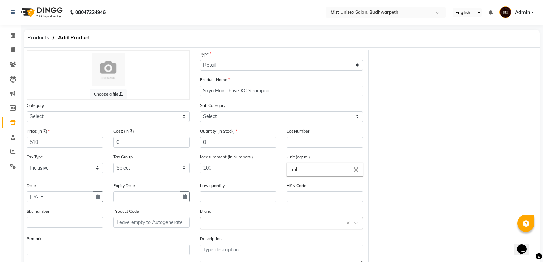
click at [211, 130] on input "text" at bounding box center [275, 222] width 142 height 7
type input "Skya"
click at [207, 130] on div "Skya" at bounding box center [281, 210] width 162 height 13
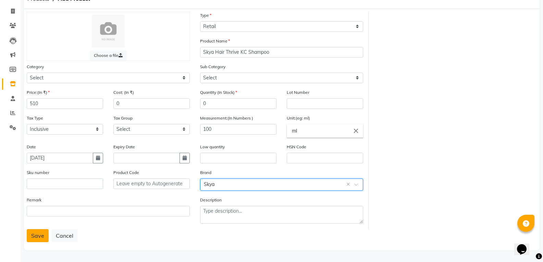
click at [34, 130] on button "Save" at bounding box center [38, 235] width 22 height 13
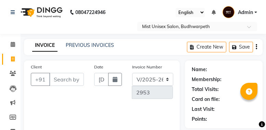
select select "5227"
select select "service"
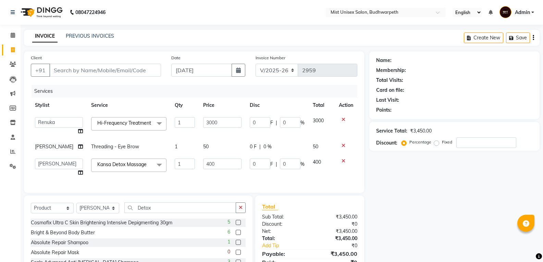
select select "5227"
select select "52248"
select select "67597"
select select "product"
select select "67597"
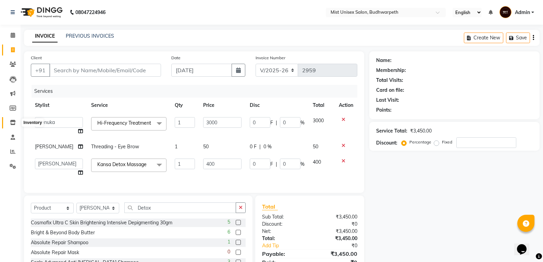
drag, startPoint x: 13, startPoint y: 123, endPoint x: 329, endPoint y: 48, distance: 325.5
click at [13, 123] on icon at bounding box center [13, 122] width 6 height 5
click at [98, 67] on input "Client" at bounding box center [105, 70] width 112 height 13
type input "8"
type input "0"
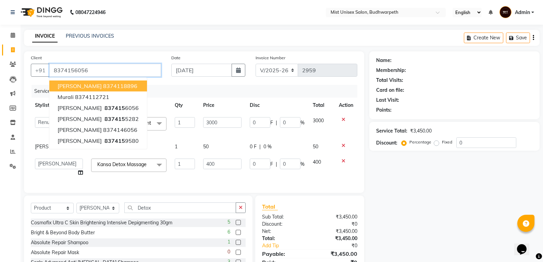
type input "8374156056"
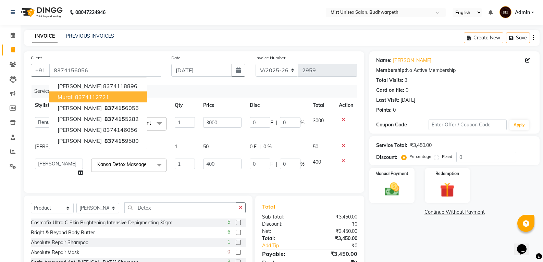
scroll to position [53, 0]
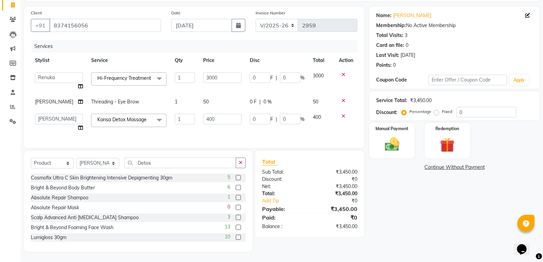
click at [459, 164] on link "Continue Without Payment" at bounding box center [454, 167] width 167 height 7
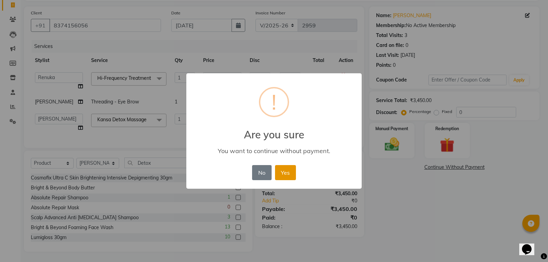
click at [286, 177] on button "Yes" at bounding box center [285, 172] width 21 height 15
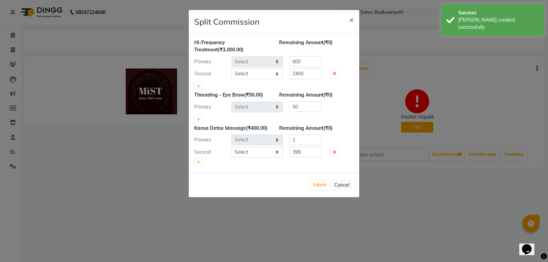
drag, startPoint x: 8, startPoint y: 43, endPoint x: 11, endPoint y: 51, distance: 8.0
click at [11, 51] on ngb-modal-window "Split Commission × Hi-Frequency Treatment (₹3,000.00) Remaining Amount (₹0) Pri…" at bounding box center [274, 131] width 548 height 262
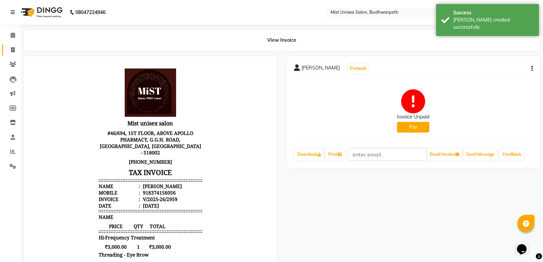
click at [11, 54] on link "Invoice" at bounding box center [10, 50] width 16 height 11
select select "service"
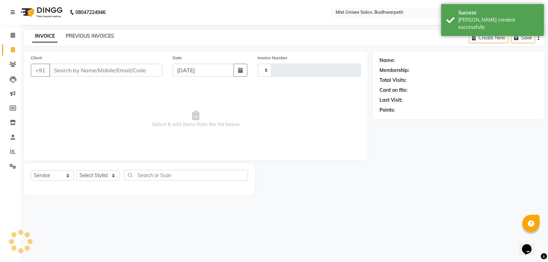
type input "2960"
click at [93, 34] on link "PREVIOUS INVOICES" at bounding box center [90, 36] width 48 height 6
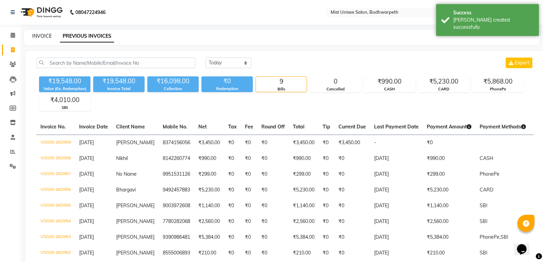
click at [45, 38] on link "INVOICE" at bounding box center [42, 36] width 20 height 6
select select "service"
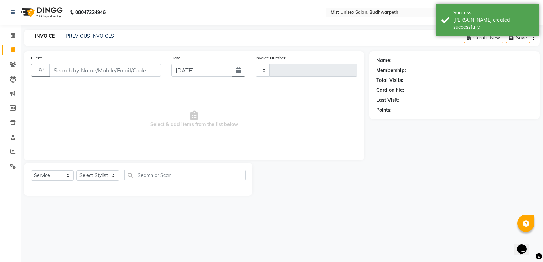
type input "2960"
select select "5227"
click at [79, 37] on link "PREVIOUS INVOICES" at bounding box center [90, 36] width 48 height 6
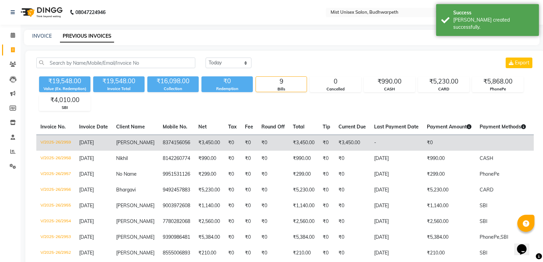
click at [119, 141] on span "[PERSON_NAME]" at bounding box center [135, 142] width 38 height 6
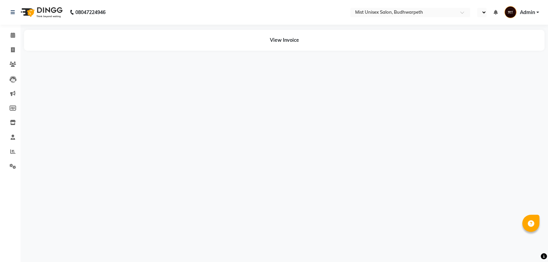
select select "en"
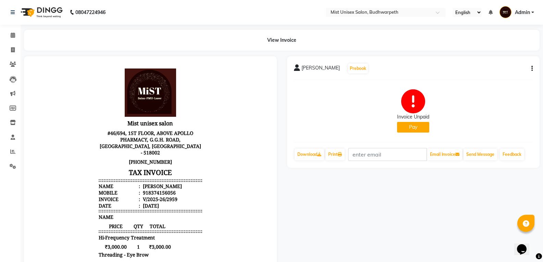
click at [532, 68] on icon "button" at bounding box center [531, 68] width 1 height 0
click at [497, 75] on div "Edit Invoice" at bounding box center [497, 77] width 47 height 9
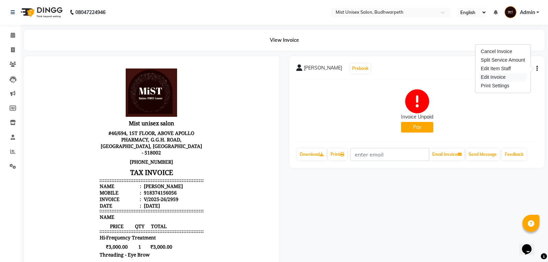
select select "service"
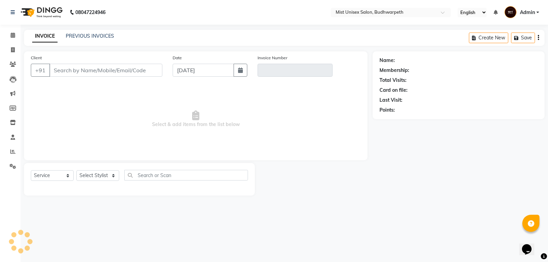
type input "8374156056"
type input "V/2025-26/2959"
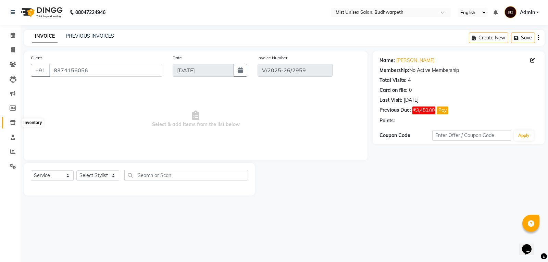
select select "select"
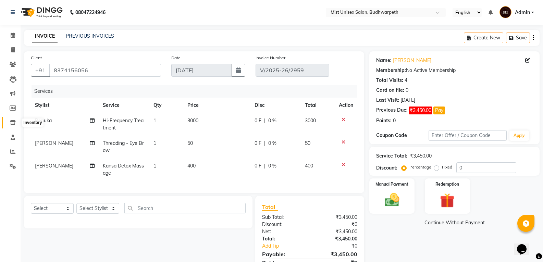
click at [10, 124] on span at bounding box center [13, 123] width 12 height 8
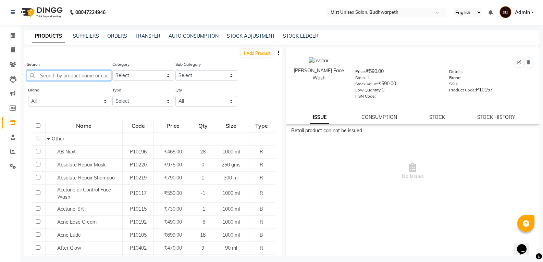
click at [48, 77] on input "text" at bounding box center [69, 75] width 84 height 11
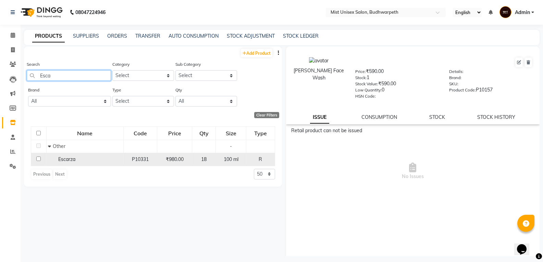
type input "Esca"
click at [75, 161] on span "Escarza" at bounding box center [66, 159] width 17 height 6
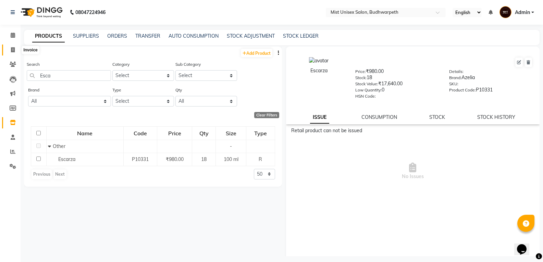
click at [14, 49] on icon at bounding box center [13, 49] width 4 height 5
select select "service"
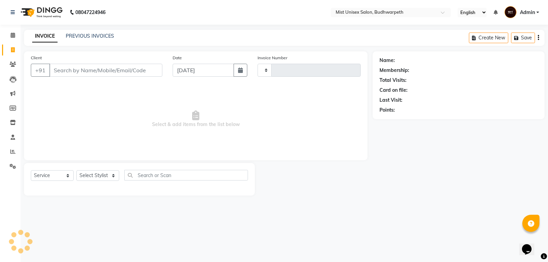
type input "2960"
select select "5227"
click at [85, 39] on link "PREVIOUS INVOICES" at bounding box center [90, 36] width 48 height 6
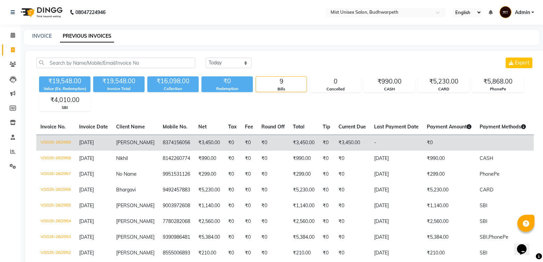
click at [159, 142] on td "8374156056" at bounding box center [177, 143] width 36 height 16
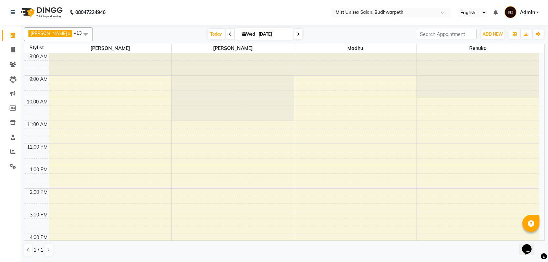
scroll to position [129, 0]
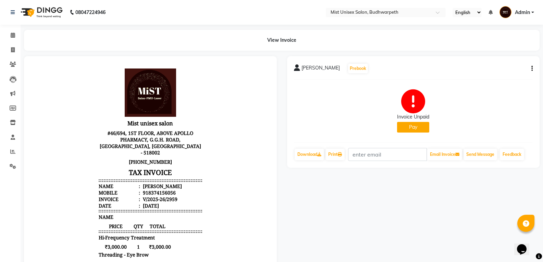
click at [531, 68] on button "button" at bounding box center [530, 68] width 4 height 7
click at [494, 76] on div "Edit Invoice" at bounding box center [497, 77] width 47 height 9
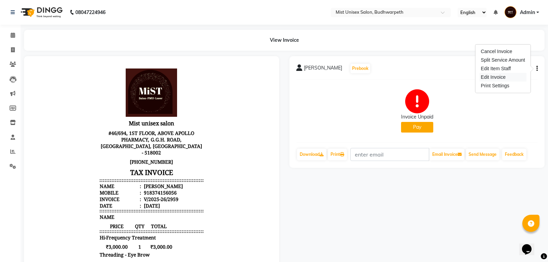
select select "service"
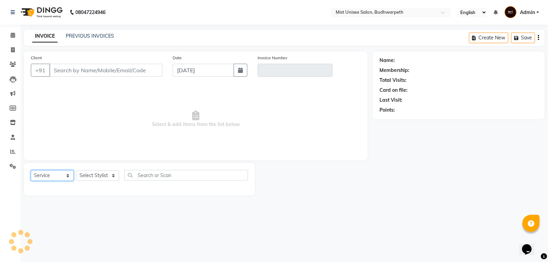
click at [58, 177] on select "Select Service Product Membership Package Voucher Prepaid Gift Card" at bounding box center [52, 175] width 43 height 11
type input "8374156056"
type input "V/2025-26/2959"
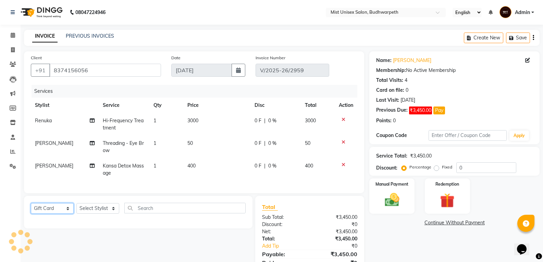
click at [31, 208] on select "Select Service Product Membership Package Voucher Prepaid Gift Card" at bounding box center [52, 208] width 43 height 11
click at [47, 211] on select "Select Service Product Membership Package Voucher Prepaid Gift Card" at bounding box center [52, 208] width 43 height 11
select select "product"
click at [31, 208] on select "Select Service Product Membership Package Voucher Prepaid Gift Card" at bounding box center [52, 208] width 43 height 11
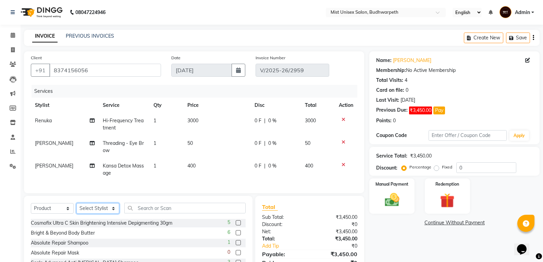
click at [102, 213] on select "Select Stylist Abhi Ram [PERSON_NAME] [PERSON_NAME] Lakshmi Madhu [PERSON_NAME]…" at bounding box center [97, 208] width 43 height 11
select select "35495"
click at [76, 208] on select "Select Stylist Abhi Ram [PERSON_NAME] [PERSON_NAME] Lakshmi Madhu [PERSON_NAME]…" at bounding box center [97, 208] width 43 height 11
click at [152, 211] on input "text" at bounding box center [184, 208] width 121 height 11
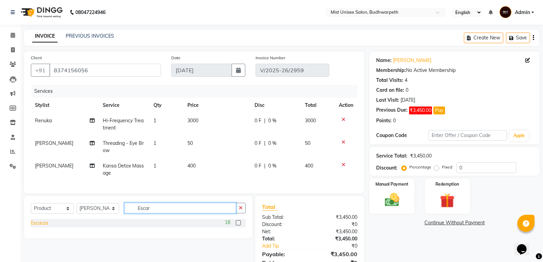
type input "Escar"
click at [34, 226] on div "Escarza" at bounding box center [39, 223] width 17 height 7
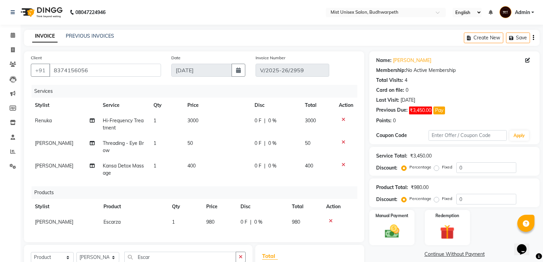
checkbox input "false"
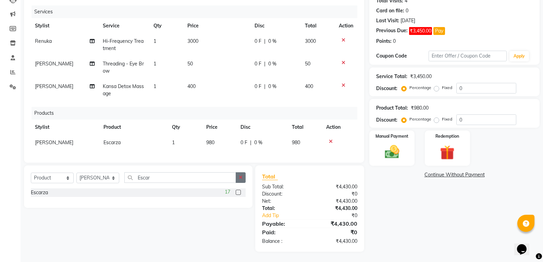
click at [240, 177] on icon "button" at bounding box center [241, 177] width 4 height 5
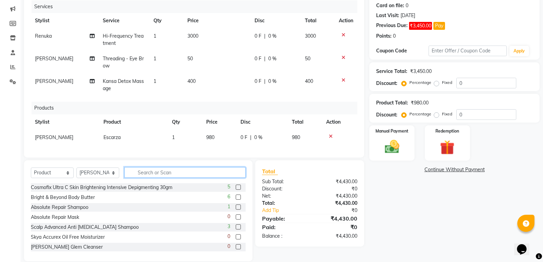
click at [174, 178] on input "text" at bounding box center [184, 172] width 121 height 11
type input "S"
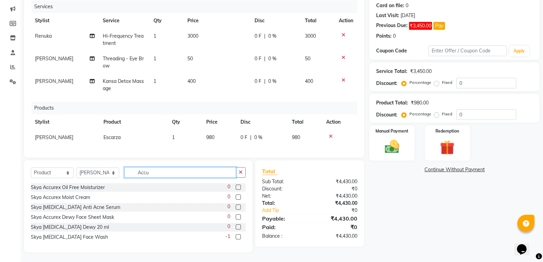
click at [161, 178] on input "Accu" at bounding box center [180, 172] width 112 height 11
type input "A"
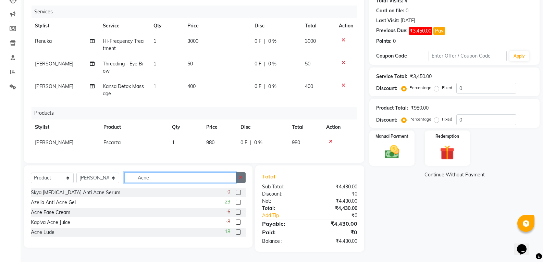
type input "Acne"
click at [238, 178] on button "button" at bounding box center [241, 177] width 10 height 11
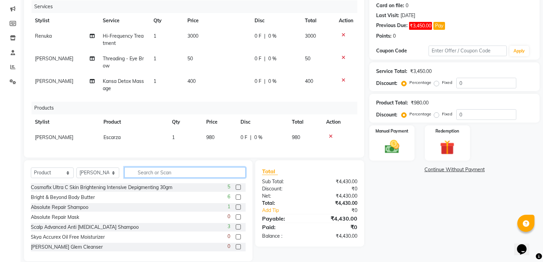
click at [151, 177] on input "text" at bounding box center [184, 172] width 121 height 11
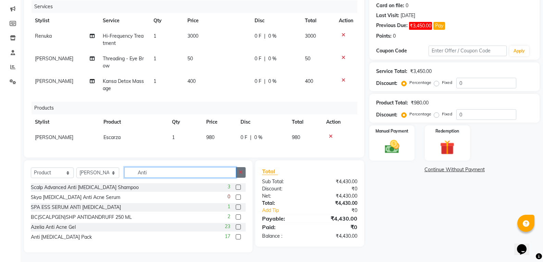
type input "Anti"
click at [238, 176] on button "button" at bounding box center [241, 172] width 10 height 11
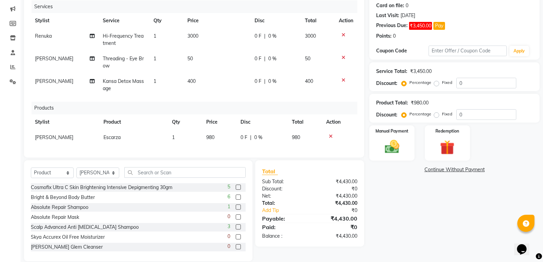
click at [231, 163] on div "Client +91 8374156056 Date 03-09-2025 Invoice Number V/2025-26/2959 Services St…" at bounding box center [194, 114] width 350 height 295
click at [153, 178] on input "text" at bounding box center [184, 172] width 121 height 11
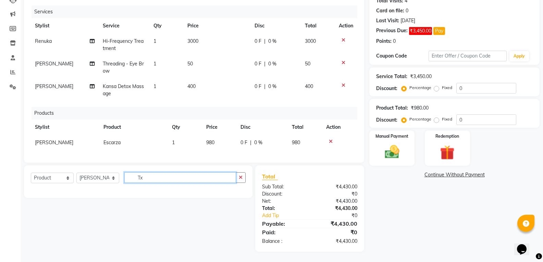
type input "T"
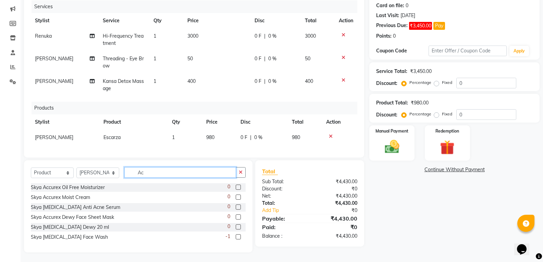
type input "A"
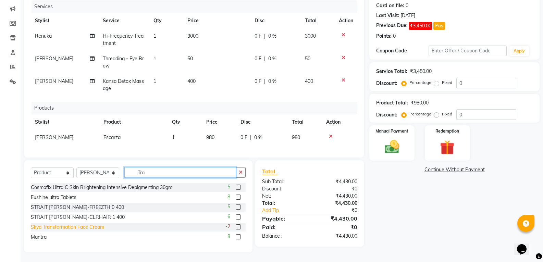
type input "Tra"
click at [79, 231] on div "Skya Transformation Face Cream" at bounding box center [67, 227] width 73 height 7
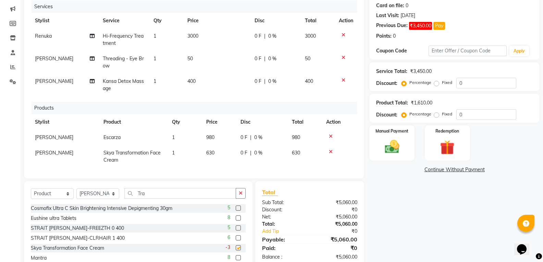
checkbox input "false"
click at [239, 198] on button "button" at bounding box center [241, 193] width 10 height 11
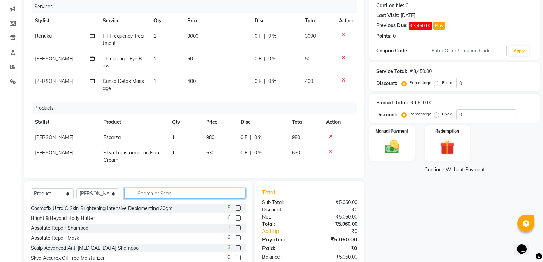
click at [152, 194] on input "text" at bounding box center [184, 193] width 121 height 11
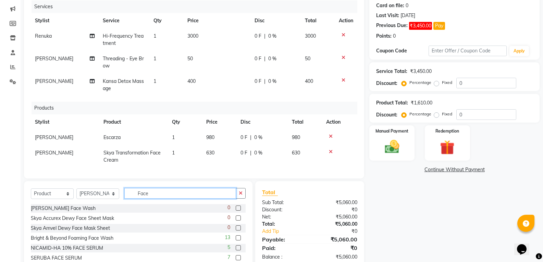
scroll to position [115, 0]
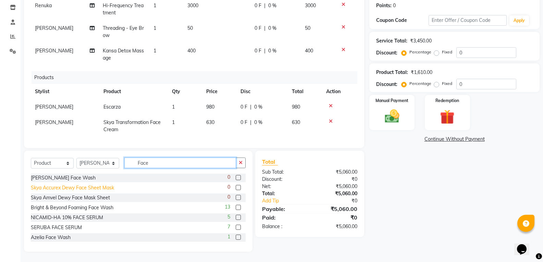
type input "Face"
click at [71, 188] on div "Skya Accurex Dewy Face Sheet Mask" at bounding box center [72, 187] width 83 height 7
checkbox input "false"
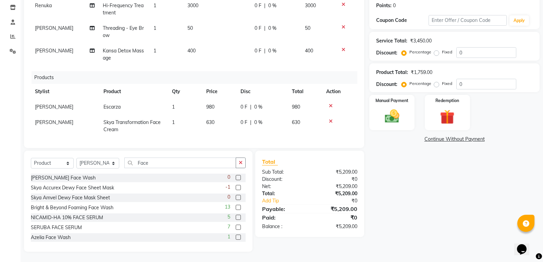
scroll to position [29, 0]
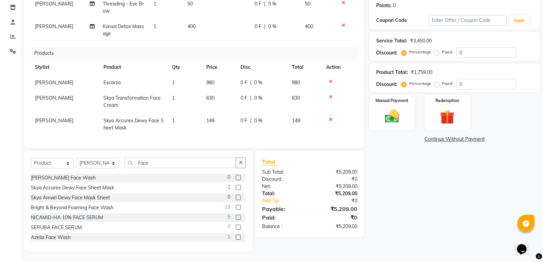
click at [429, 139] on link "Continue Without Payment" at bounding box center [454, 139] width 167 height 7
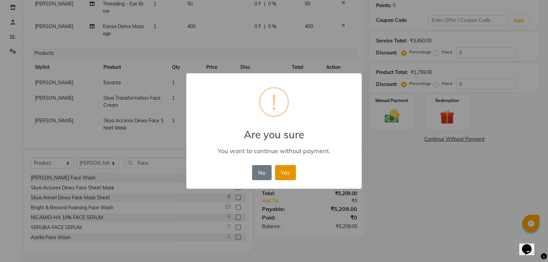
click at [286, 177] on button "Yes" at bounding box center [285, 172] width 21 height 15
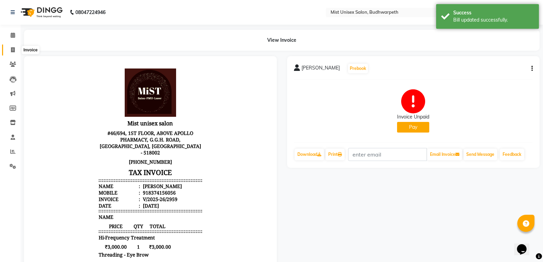
click at [16, 49] on span at bounding box center [13, 50] width 12 height 8
select select "service"
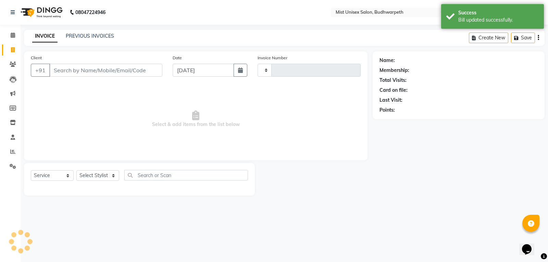
type input "2960"
select select "5227"
click at [8, 124] on span at bounding box center [13, 123] width 12 height 8
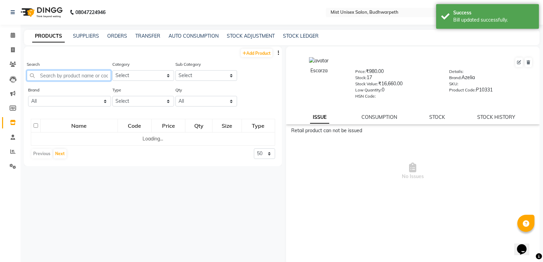
click at [55, 75] on input "text" at bounding box center [69, 75] width 84 height 11
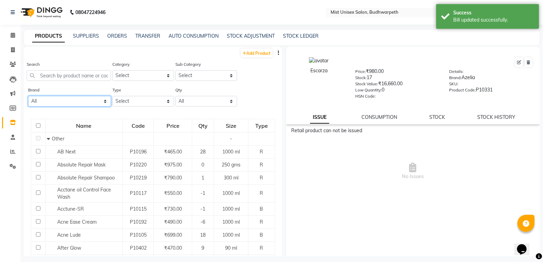
click at [55, 101] on select "All Aruna Medical Agencies Aruna Medical Agency Azelia Azelia Health Care Pvt L…" at bounding box center [69, 101] width 83 height 11
select select "skya"
click at [28, 96] on select "All Aruna Medical Agencies Aruna Medical Agency Azelia Azelia Health Care Pvt L…" at bounding box center [69, 101] width 83 height 11
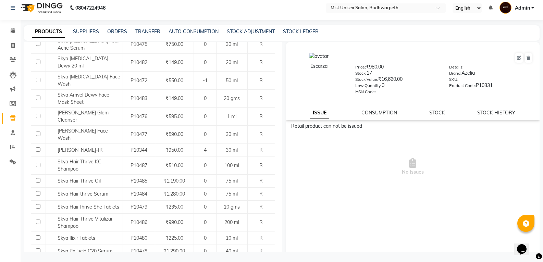
scroll to position [169, 0]
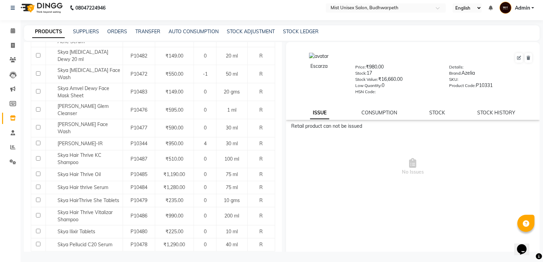
click at [260, 254] on select "50 100 500" at bounding box center [264, 259] width 21 height 11
select select "100"
click at [254, 254] on select "50 100 500" at bounding box center [264, 259] width 21 height 11
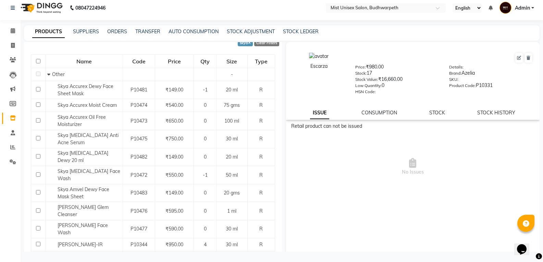
scroll to position [0, 0]
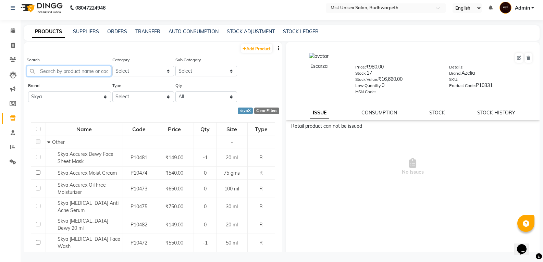
click at [72, 70] on input "text" at bounding box center [69, 71] width 84 height 11
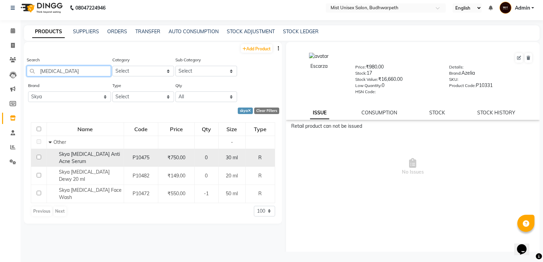
type input "Accutane"
click at [111, 159] on div "Skya Accutane Anti Acne Serum" at bounding box center [85, 158] width 73 height 14
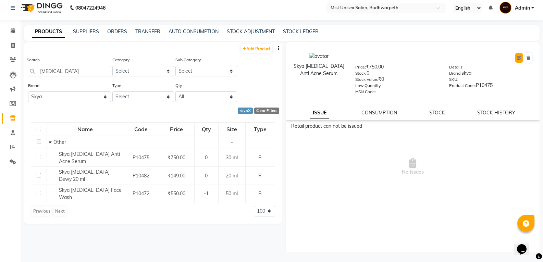
click at [517, 60] on icon at bounding box center [519, 58] width 4 height 4
select select "R"
select select "765301000"
select select "765301002"
select select "true"
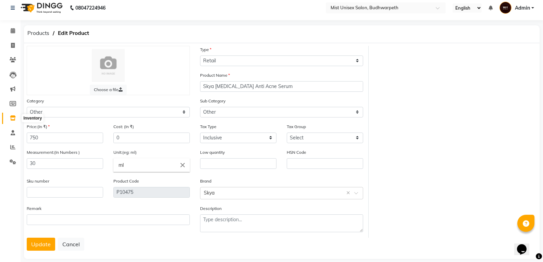
click at [12, 117] on icon at bounding box center [13, 117] width 6 height 5
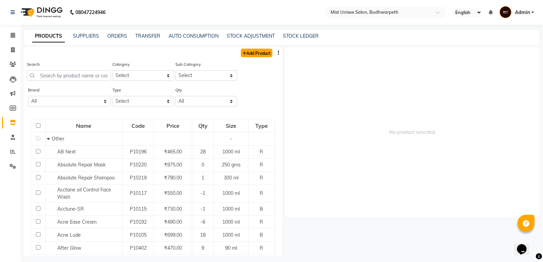
click at [248, 53] on link "Add Product" at bounding box center [257, 53] width 32 height 9
select select "true"
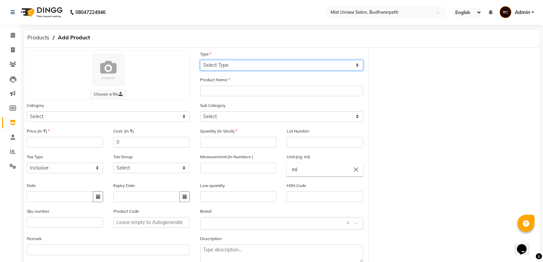
click at [231, 63] on select "Select Type Both Retail Consumable" at bounding box center [281, 65] width 163 height 11
select select "R"
click at [200, 60] on select "Select Type Both Retail Consumable" at bounding box center [281, 65] width 163 height 11
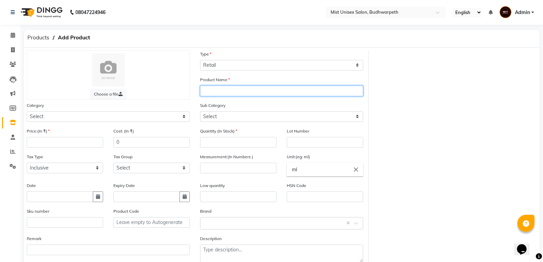
click at [208, 92] on input "text" at bounding box center [281, 91] width 163 height 11
type input "Skya Accutane Anti Acne Bar"
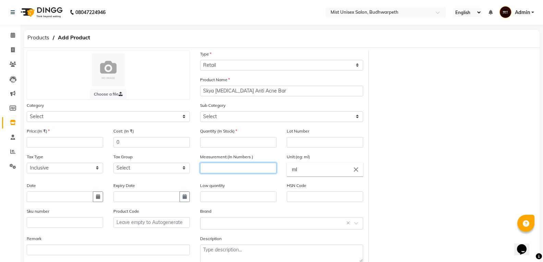
click at [212, 166] on input "number" at bounding box center [238, 168] width 76 height 11
type input "75"
click at [308, 168] on input "ml" at bounding box center [325, 170] width 76 height 14
type input "m"
type input "4"
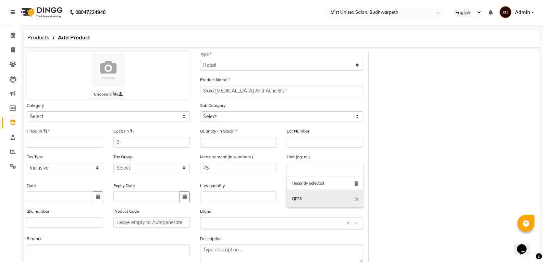
click at [293, 196] on link "gms" at bounding box center [325, 198] width 76 height 17
type input "gms"
click at [213, 149] on div "Quantity (In Stock)" at bounding box center [238, 140] width 87 height 26
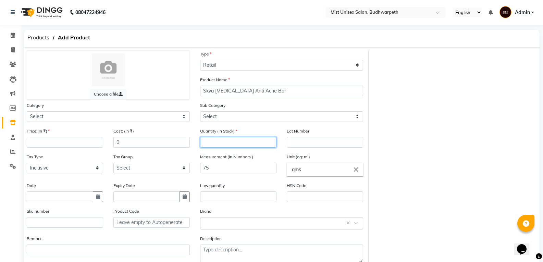
click at [211, 137] on input "number" at bounding box center [238, 142] width 76 height 11
type input "0"
click at [102, 198] on button "button" at bounding box center [98, 196] width 10 height 11
select select "9"
select select "2025"
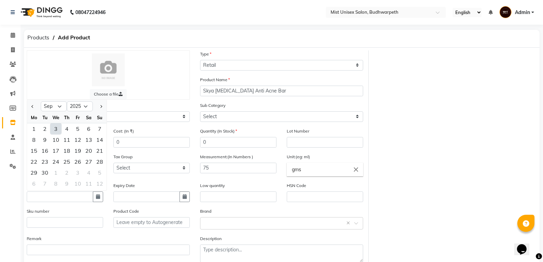
click at [57, 129] on div "3" at bounding box center [55, 128] width 11 height 11
type input "[DATE]"
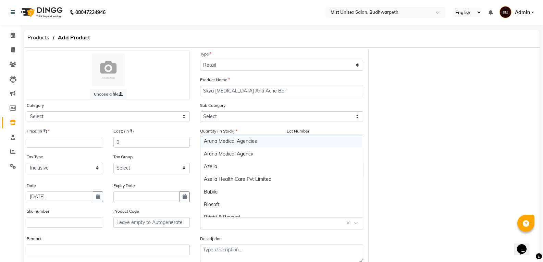
click at [203, 226] on div at bounding box center [281, 222] width 162 height 7
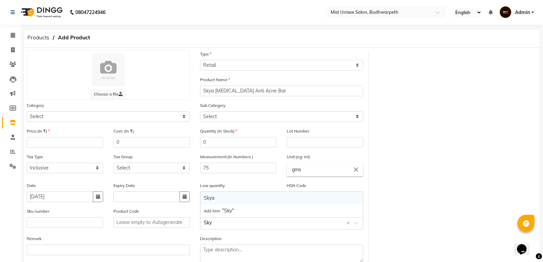
type input "Skya"
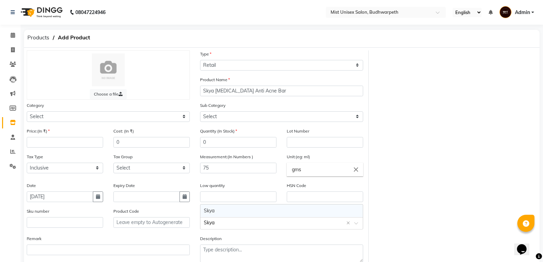
click at [208, 212] on div "Skya" at bounding box center [281, 210] width 162 height 13
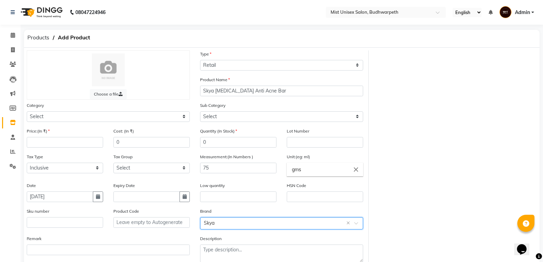
scroll to position [39, 0]
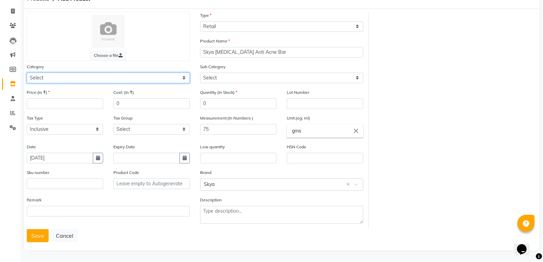
click at [47, 80] on select "Select Hair Skin Makeup Personal Care Appliances Beard Waxing Disposable Thread…" at bounding box center [108, 78] width 163 height 11
select select "765301150"
click at [27, 73] on select "Select Hair Skin Makeup Personal Care Appliances Beard Waxing Disposable Thread…" at bounding box center [108, 78] width 163 height 11
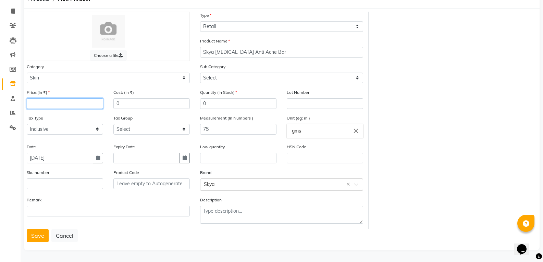
click at [37, 103] on input "number" at bounding box center [65, 103] width 76 height 11
type input "310"
click at [40, 238] on button "Save" at bounding box center [38, 235] width 22 height 13
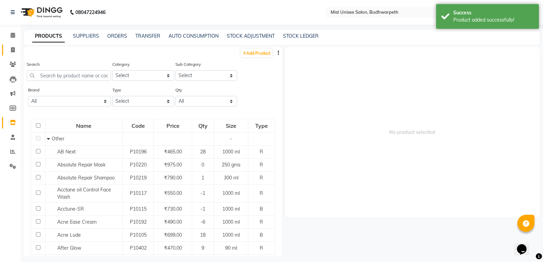
drag, startPoint x: 7, startPoint y: 53, endPoint x: 16, endPoint y: 44, distance: 13.1
click at [7, 53] on span at bounding box center [13, 50] width 12 height 8
select select "service"
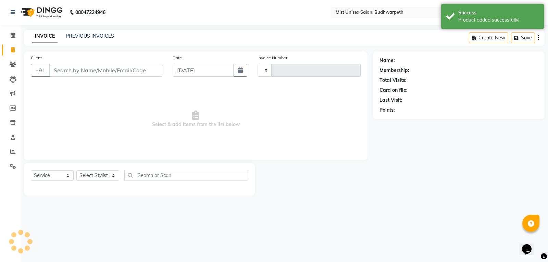
type input "2960"
select select "5227"
click at [77, 36] on link "PREVIOUS INVOICES" at bounding box center [90, 36] width 48 height 6
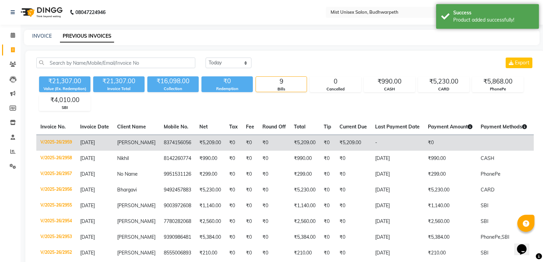
click at [127, 145] on span "[PERSON_NAME]" at bounding box center [136, 142] width 38 height 6
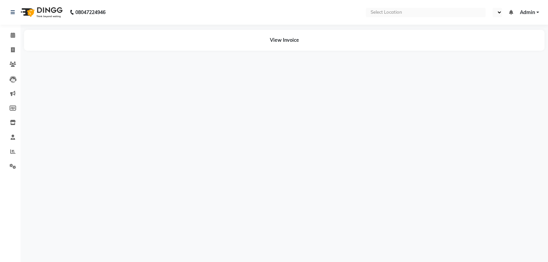
select select "en"
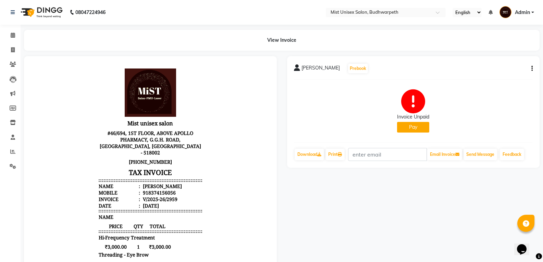
click at [530, 68] on button "button" at bounding box center [530, 68] width 4 height 7
click at [499, 76] on div "Edit Invoice" at bounding box center [497, 77] width 47 height 9
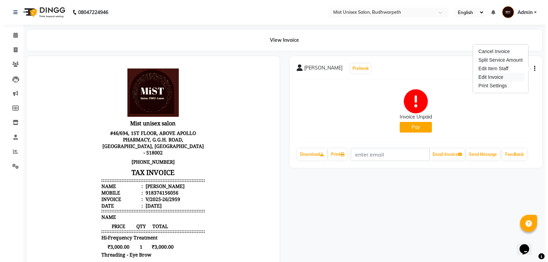
select select "service"
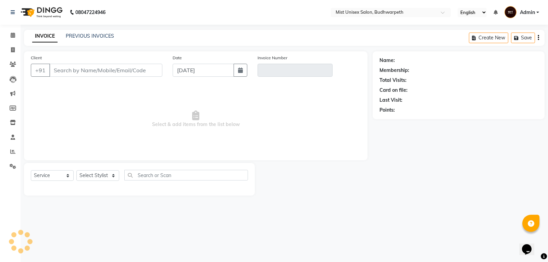
type input "8374156056"
type input "V/2025-26/2959"
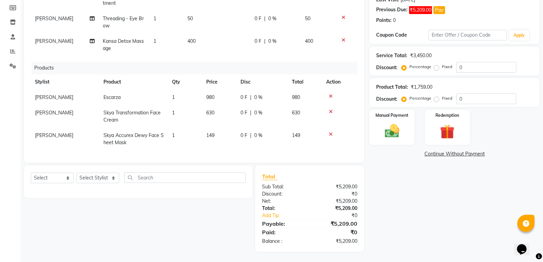
scroll to position [29, 0]
click at [45, 179] on select "Select Service Product Membership Package Voucher Prepaid Gift Card" at bounding box center [52, 178] width 43 height 11
select select "product"
click at [31, 173] on select "Select Service Product Membership Package Voucher Prepaid Gift Card" at bounding box center [52, 178] width 43 height 11
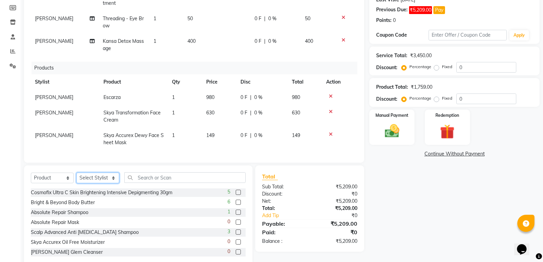
click at [93, 178] on select "Select Stylist Abhi Ram [PERSON_NAME] [PERSON_NAME] Lakshmi Madhu [PERSON_NAME]…" at bounding box center [97, 178] width 43 height 11
select select "35495"
click at [76, 173] on select "Select Stylist Abhi Ram [PERSON_NAME] [PERSON_NAME] Lakshmi Madhu [PERSON_NAME]…" at bounding box center [97, 178] width 43 height 11
click at [145, 177] on input "text" at bounding box center [184, 177] width 121 height 11
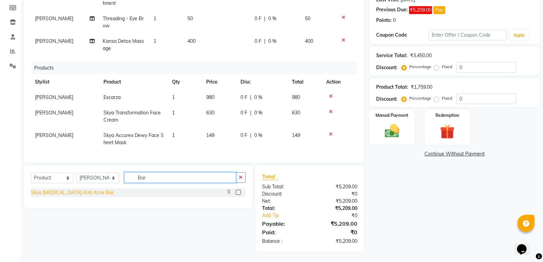
type input "Bar"
click at [55, 192] on div "Skya [MEDICAL_DATA] Anti Acne Bar" at bounding box center [72, 192] width 83 height 7
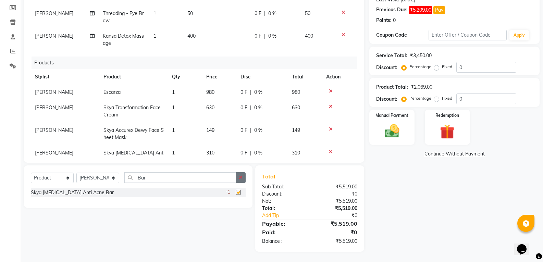
checkbox input "false"
click at [243, 177] on button "button" at bounding box center [241, 177] width 10 height 11
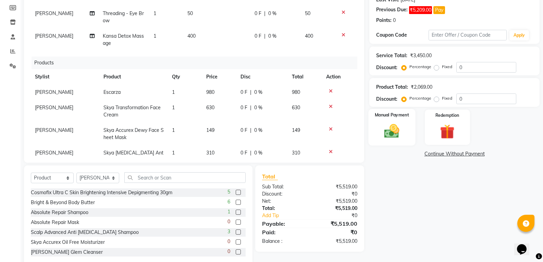
click at [398, 129] on img at bounding box center [391, 130] width 24 height 17
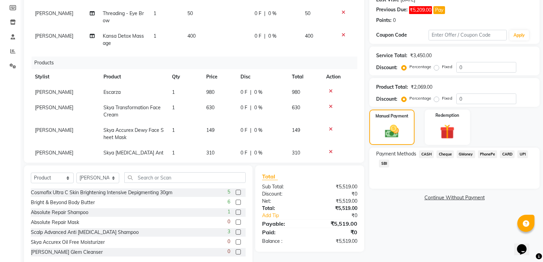
click at [491, 155] on span "PhonePe" at bounding box center [488, 154] width 20 height 8
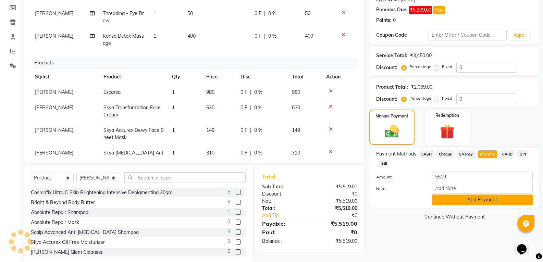
click at [468, 201] on button "Add Payment" at bounding box center [482, 200] width 101 height 11
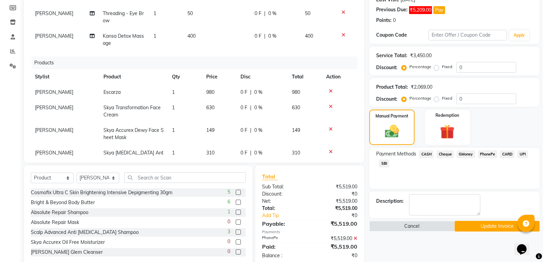
scroll to position [115, 0]
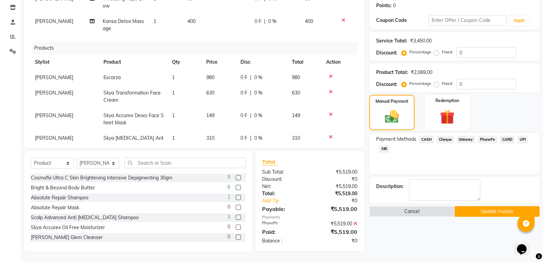
click at [495, 215] on button "Update Invoice" at bounding box center [496, 211] width 85 height 11
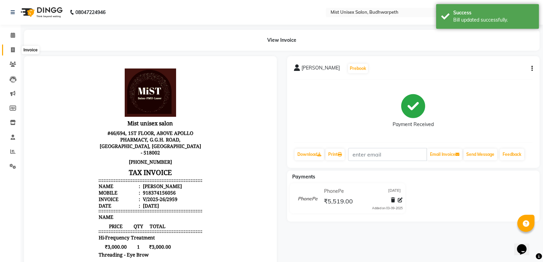
drag, startPoint x: 15, startPoint y: 51, endPoint x: 31, endPoint y: 51, distance: 16.1
click at [15, 51] on icon at bounding box center [13, 49] width 4 height 5
select select "service"
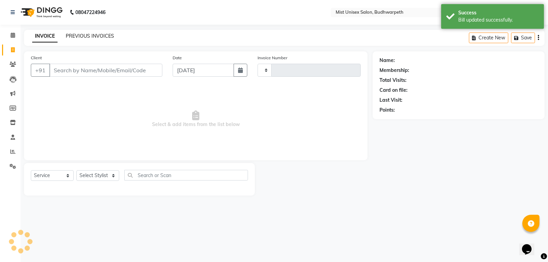
type input "2960"
select select "5227"
click at [75, 37] on link "PREVIOUS INVOICES" at bounding box center [90, 36] width 48 height 6
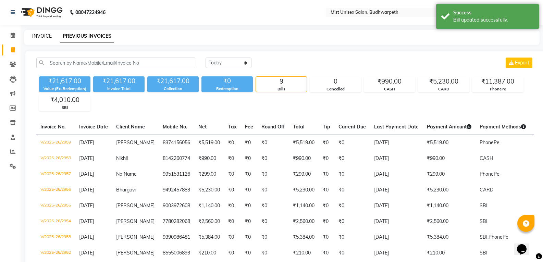
click at [41, 38] on link "INVOICE" at bounding box center [42, 36] width 20 height 6
select select "service"
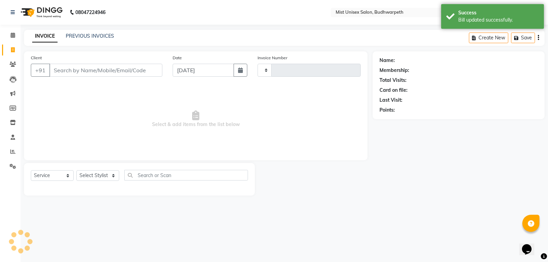
type input "2960"
select select "5227"
click at [71, 68] on input "Client" at bounding box center [105, 70] width 113 height 13
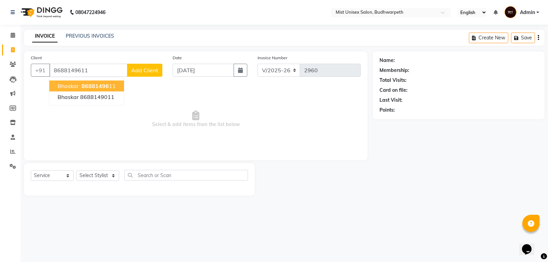
type input "8688149611"
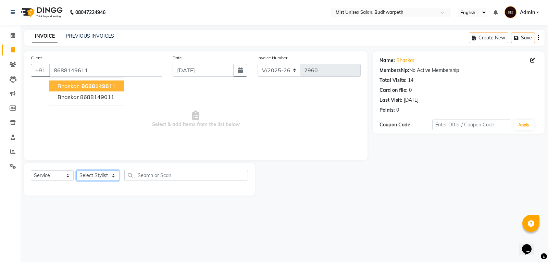
click at [99, 177] on select "Select Stylist Abhi Ram [PERSON_NAME] [PERSON_NAME] Lakshmi Madhu [PERSON_NAME]…" at bounding box center [97, 175] width 43 height 11
select select "70551"
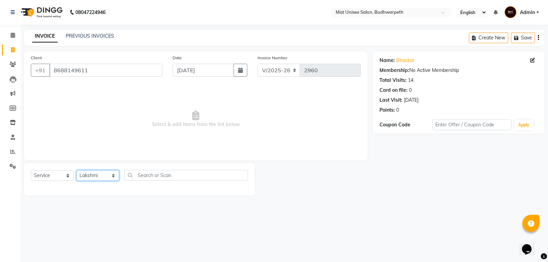
click at [76, 170] on select "Select Stylist Abhi Ram [PERSON_NAME] [PERSON_NAME] Lakshmi Madhu [PERSON_NAME]…" at bounding box center [97, 175] width 43 height 11
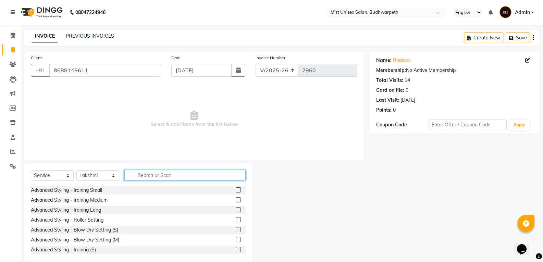
click at [139, 176] on input "text" at bounding box center [184, 175] width 121 height 11
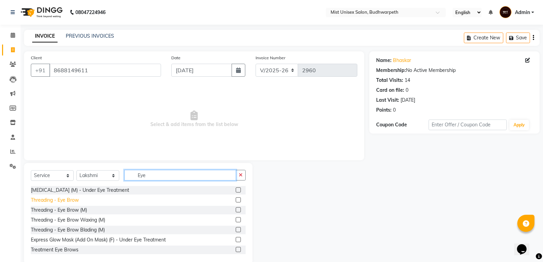
type input "Eye"
click at [63, 199] on div "Threading - Eye Brow" at bounding box center [55, 200] width 48 height 7
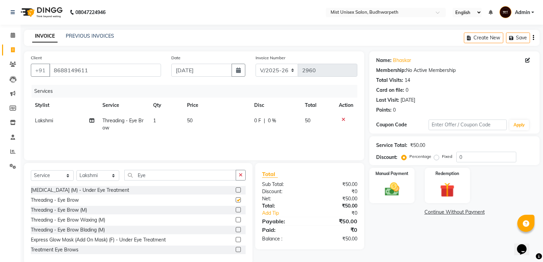
checkbox input "false"
click at [245, 174] on button "button" at bounding box center [241, 175] width 10 height 11
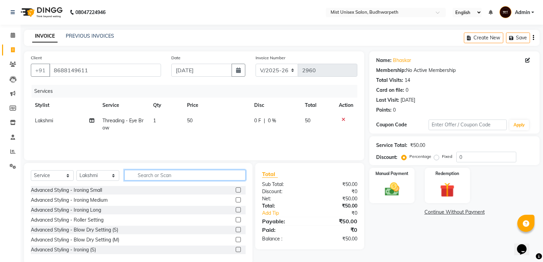
click at [182, 177] on input "text" at bounding box center [184, 175] width 121 height 11
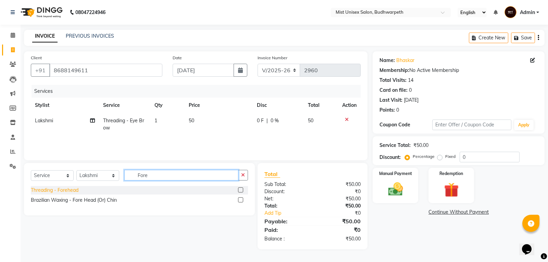
type input "Fore"
click at [67, 189] on div "Threading - Forehead" at bounding box center [55, 190] width 48 height 7
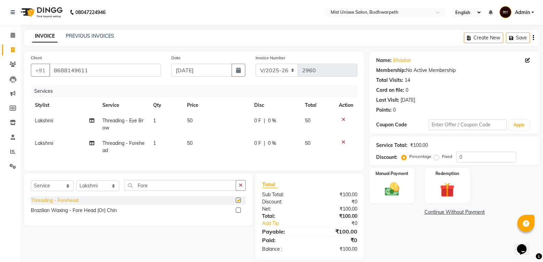
checkbox input "false"
click at [241, 188] on icon "button" at bounding box center [241, 185] width 4 height 5
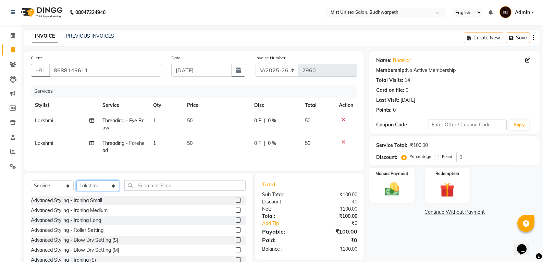
click at [99, 191] on select "Select Stylist Abhi Ram [PERSON_NAME] [PERSON_NAME] Lakshmi Madhu [PERSON_NAME]…" at bounding box center [97, 185] width 43 height 11
select select "66487"
click at [76, 186] on select "Select Stylist Abhi Ram [PERSON_NAME] [PERSON_NAME] Lakshmi Madhu [PERSON_NAME]…" at bounding box center [97, 185] width 43 height 11
click at [148, 191] on input "text" at bounding box center [184, 185] width 121 height 11
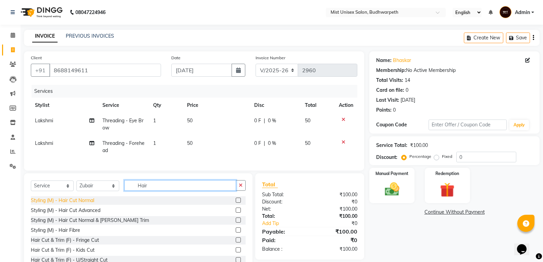
type input "Hair"
click at [85, 204] on div "Styling (M) - Hair Cut Normal" at bounding box center [62, 200] width 63 height 7
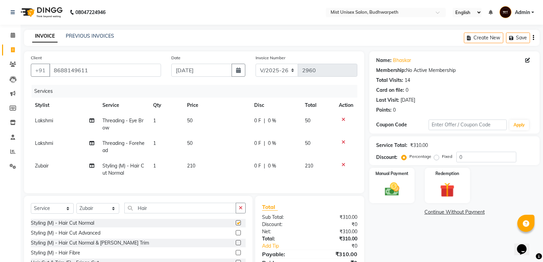
checkbox input "false"
click at [238, 213] on button "button" at bounding box center [241, 208] width 10 height 11
click at [37, 212] on select "Select Service Product Membership Package Voucher Prepaid Gift Card" at bounding box center [52, 208] width 43 height 11
select select "product"
click at [31, 208] on select "Select Service Product Membership Package Voucher Prepaid Gift Card" at bounding box center [52, 208] width 43 height 11
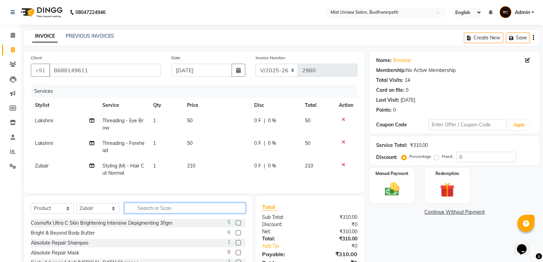
click at [146, 213] on input "text" at bounding box center [184, 208] width 121 height 11
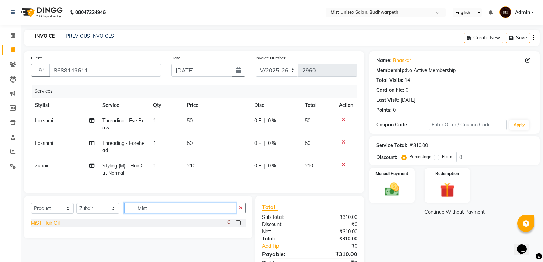
type input "Mist"
click at [57, 227] on div "MiST Hair Oil" at bounding box center [45, 223] width 29 height 7
checkbox input "false"
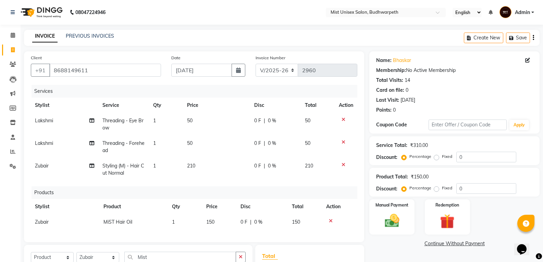
scroll to position [85, 0]
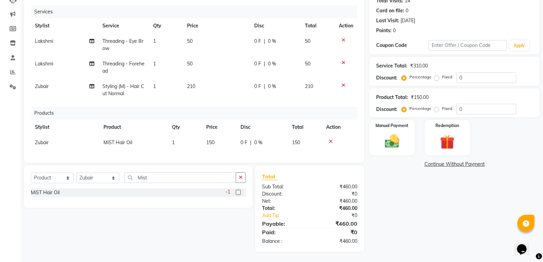
click at [328, 135] on td at bounding box center [339, 142] width 35 height 15
click at [330, 139] on icon at bounding box center [331, 141] width 4 height 5
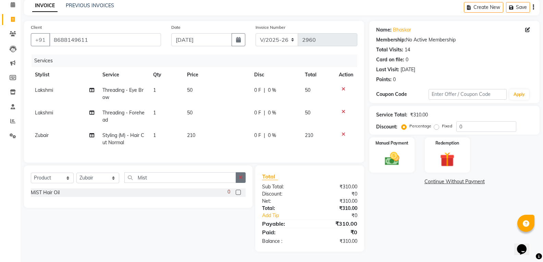
click at [241, 177] on icon "button" at bounding box center [241, 177] width 4 height 5
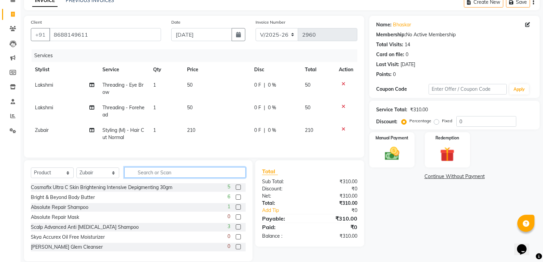
click at [172, 177] on input "text" at bounding box center [184, 172] width 121 height 11
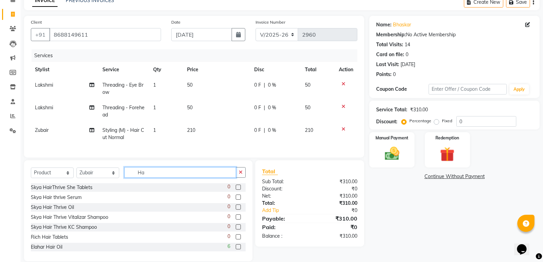
type input "H"
type input "M"
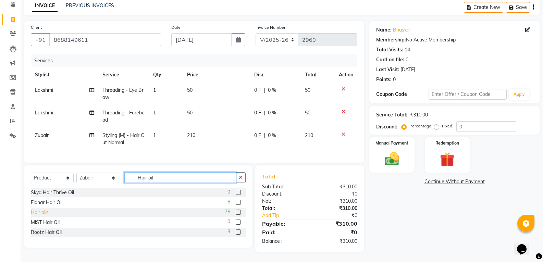
type input "Hair oil"
click at [40, 211] on div "Hair oils" at bounding box center [40, 212] width 18 height 7
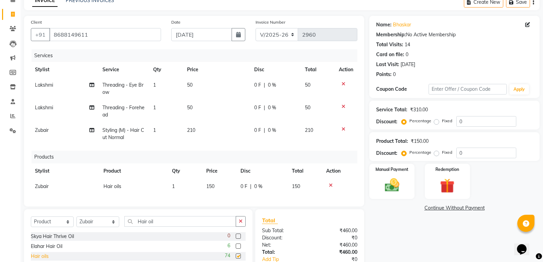
checkbox input "false"
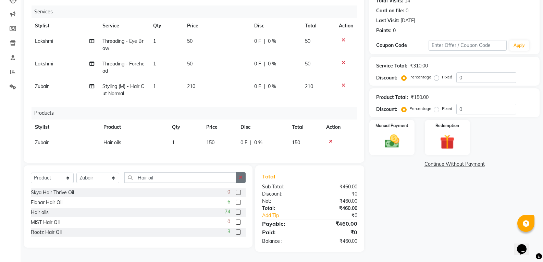
click at [239, 177] on icon "button" at bounding box center [241, 177] width 4 height 5
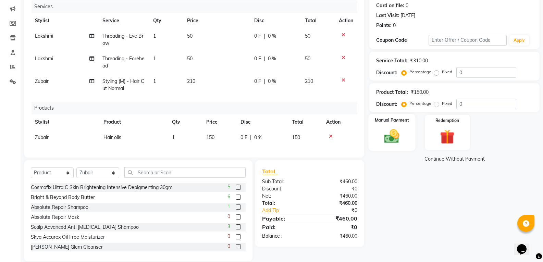
click at [391, 137] on img at bounding box center [391, 135] width 24 height 17
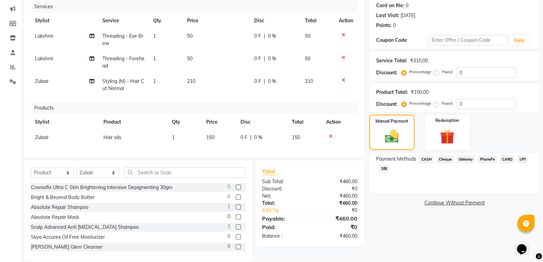
click at [381, 170] on span "SBI" at bounding box center [384, 169] width 10 height 8
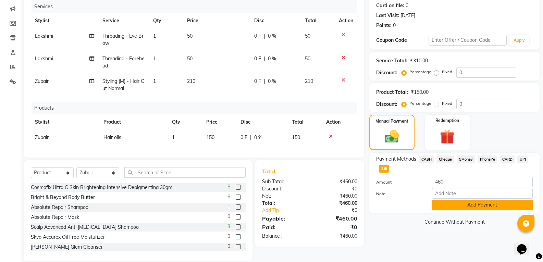
click at [448, 207] on button "Add Payment" at bounding box center [482, 205] width 101 height 11
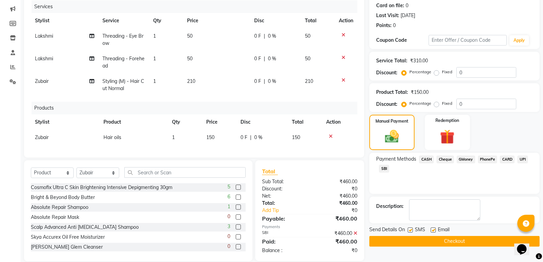
scroll to position [99, 0]
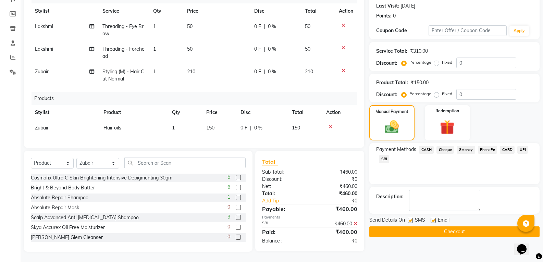
click at [452, 228] on button "Checkout" at bounding box center [454, 231] width 170 height 11
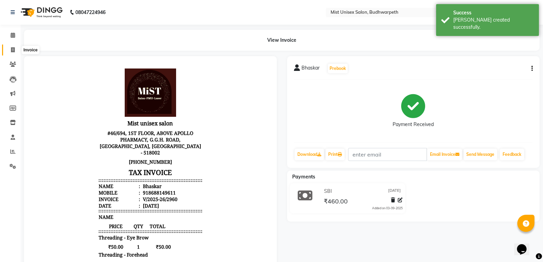
click at [13, 50] on icon at bounding box center [13, 49] width 4 height 5
select select "service"
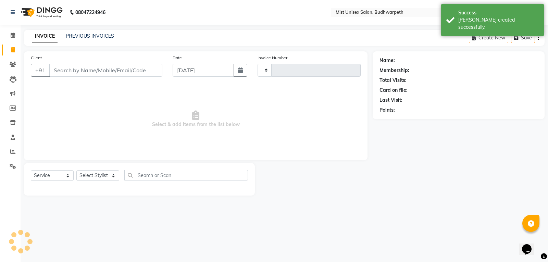
type input "2961"
select select "5227"
click at [83, 36] on link "PREVIOUS INVOICES" at bounding box center [90, 36] width 48 height 6
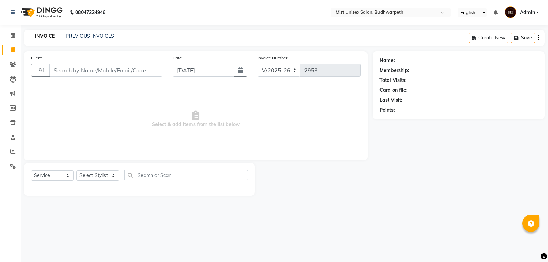
select select "5227"
select select "service"
